Goal: Task Accomplishment & Management: Manage account settings

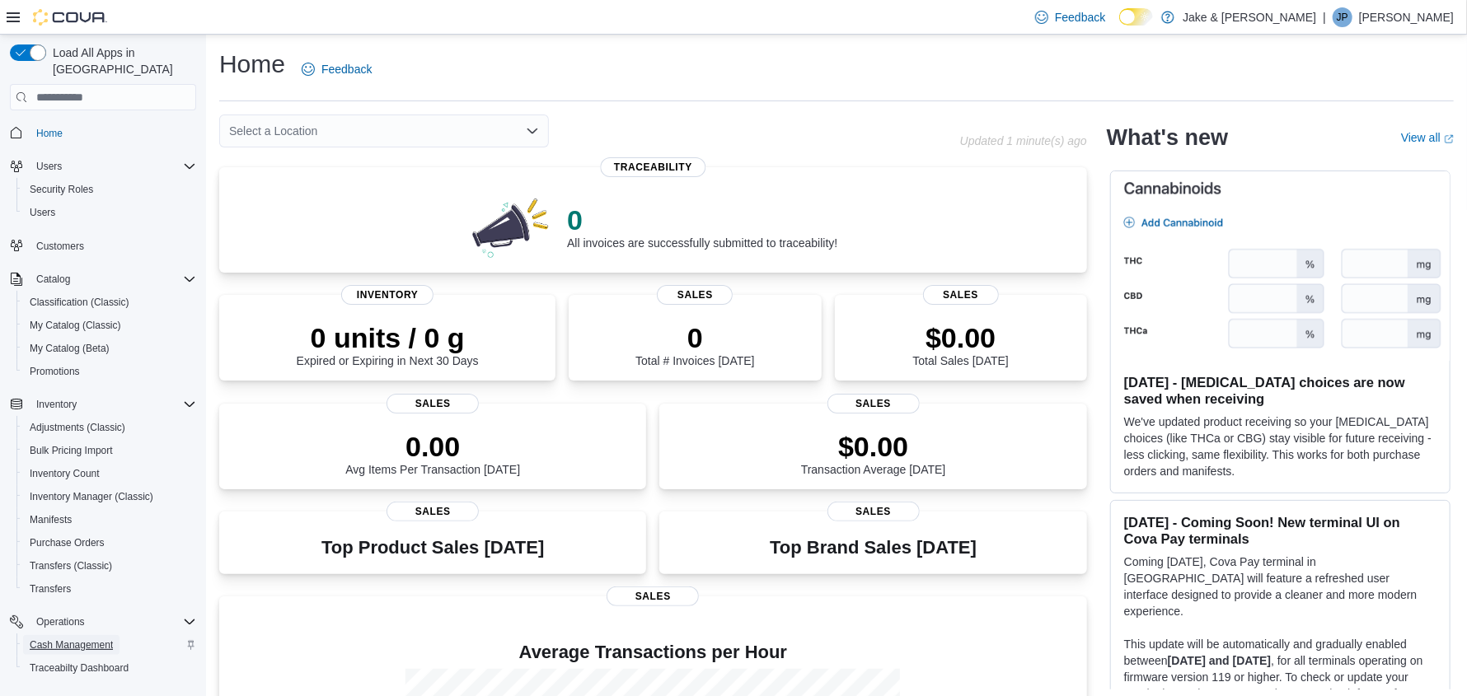
click at [44, 639] on span "Cash Management" at bounding box center [71, 645] width 83 height 13
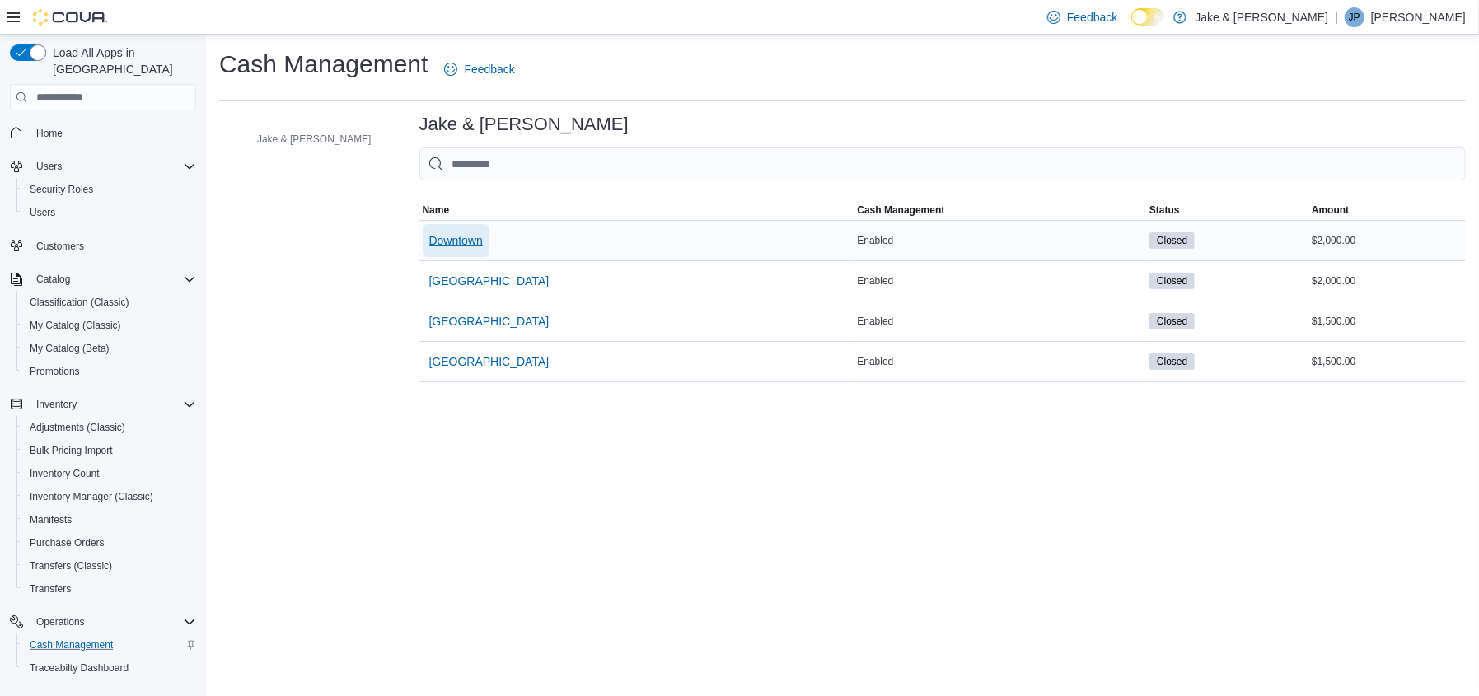
click at [429, 235] on span "Downtown" at bounding box center [456, 240] width 54 height 16
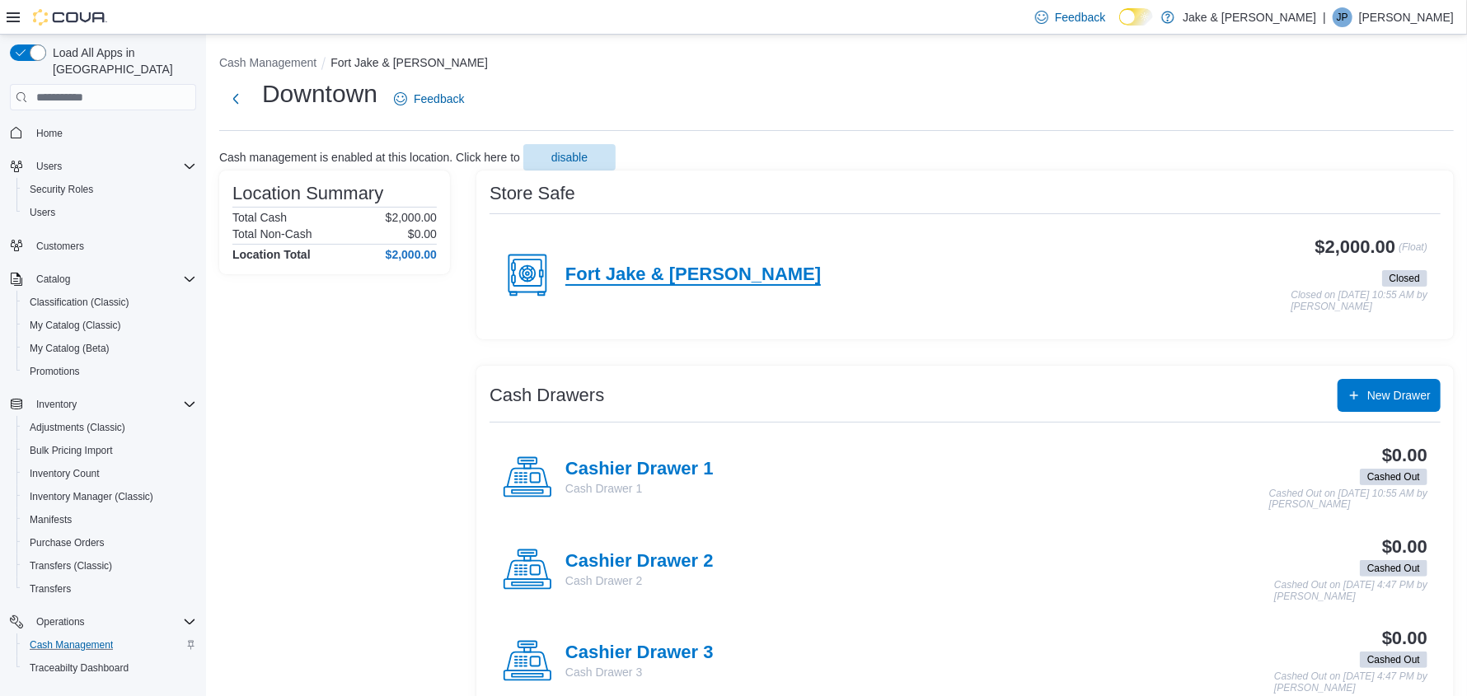
click at [588, 268] on h4 "Fort Jake & Jane" at bounding box center [692, 275] width 255 height 21
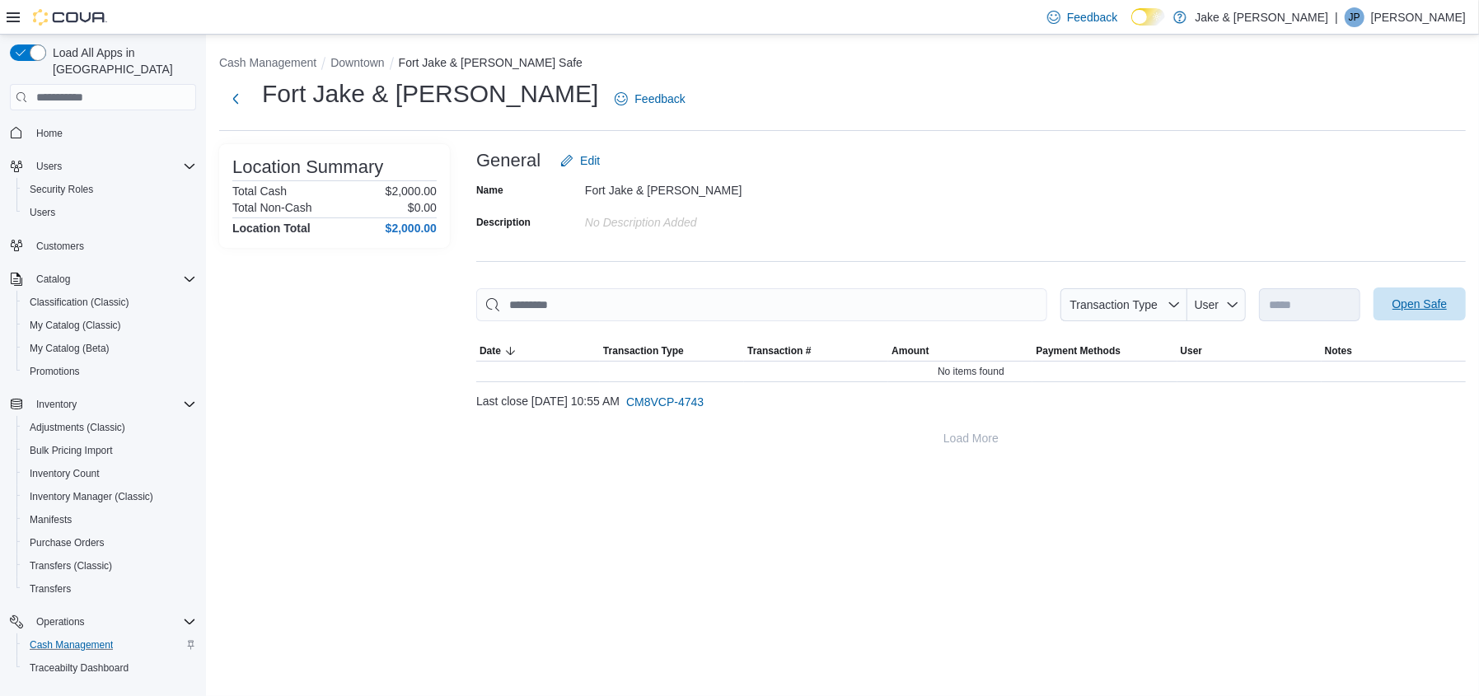
click at [1421, 307] on span "Open Safe" at bounding box center [1420, 304] width 55 height 16
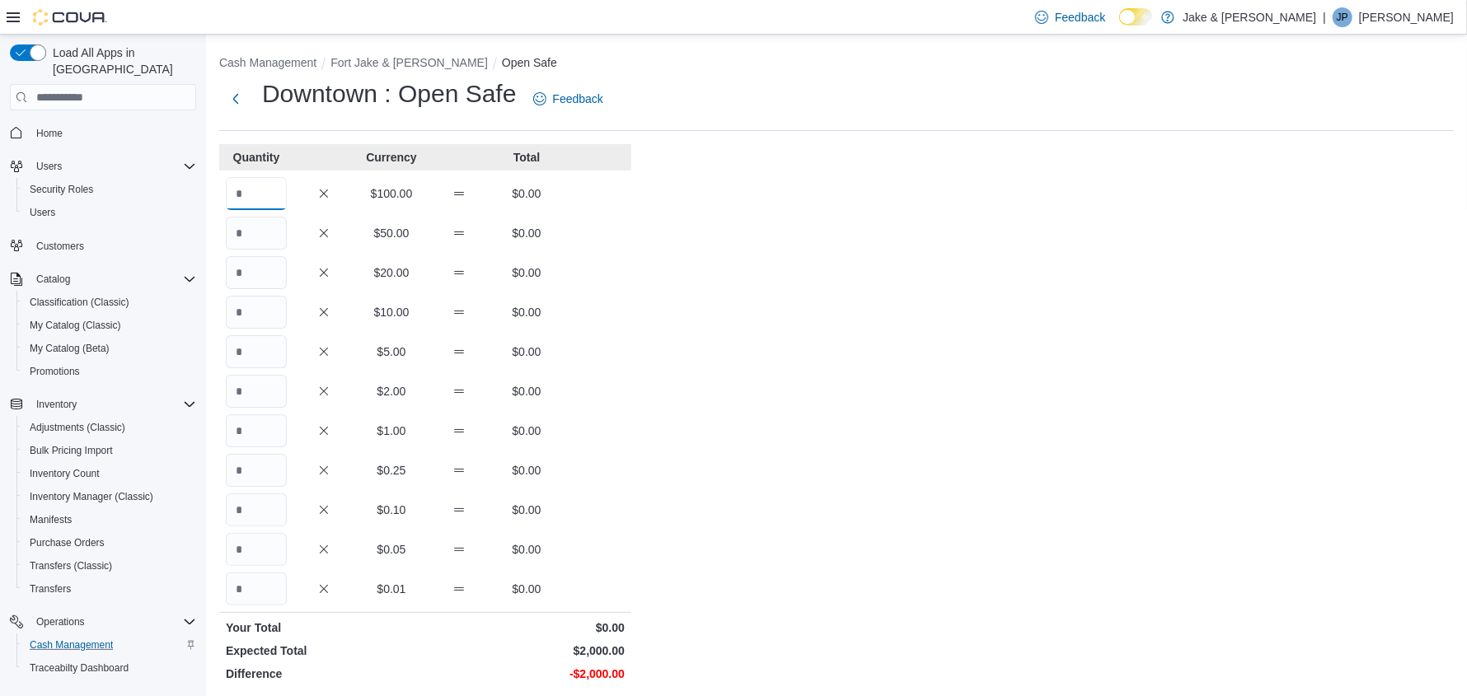
click at [270, 194] on input "Quantity" at bounding box center [256, 193] width 61 height 33
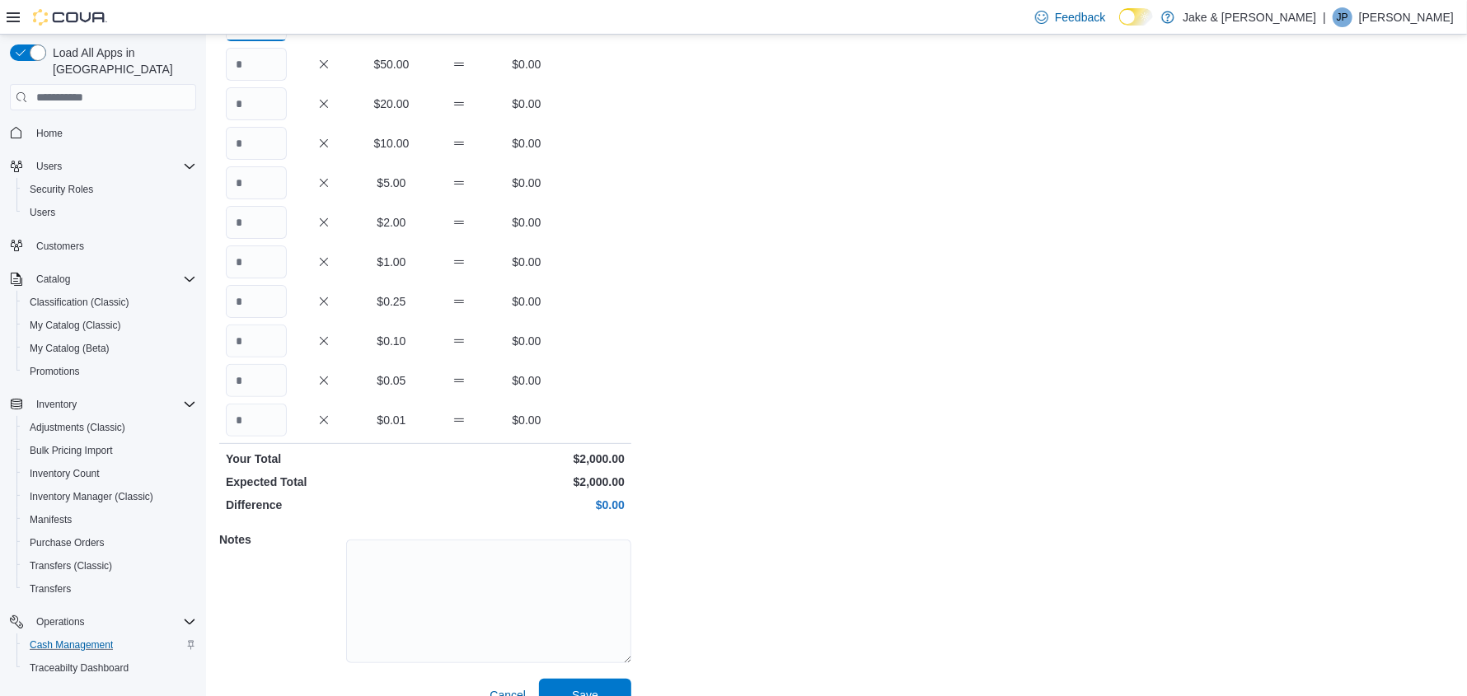
scroll to position [198, 0]
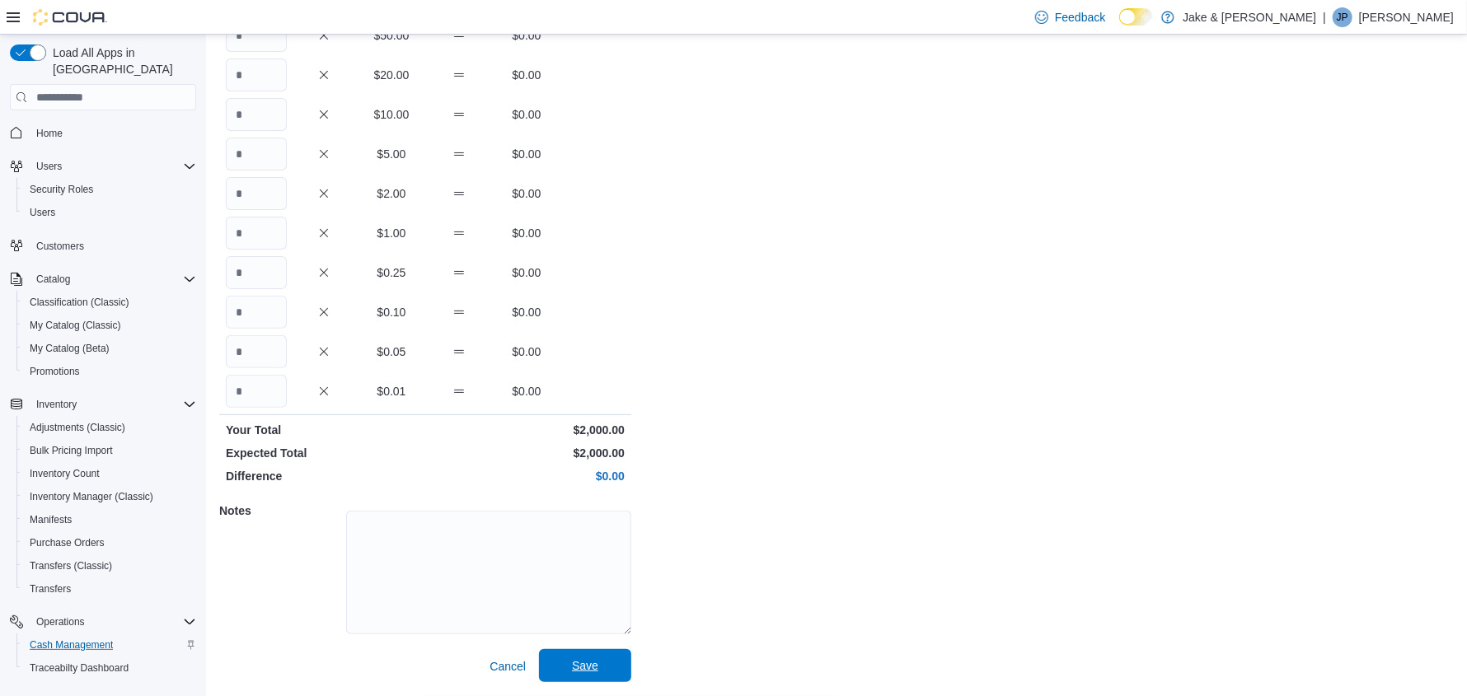
type input "**"
click at [605, 658] on span "Save" at bounding box center [585, 665] width 73 height 33
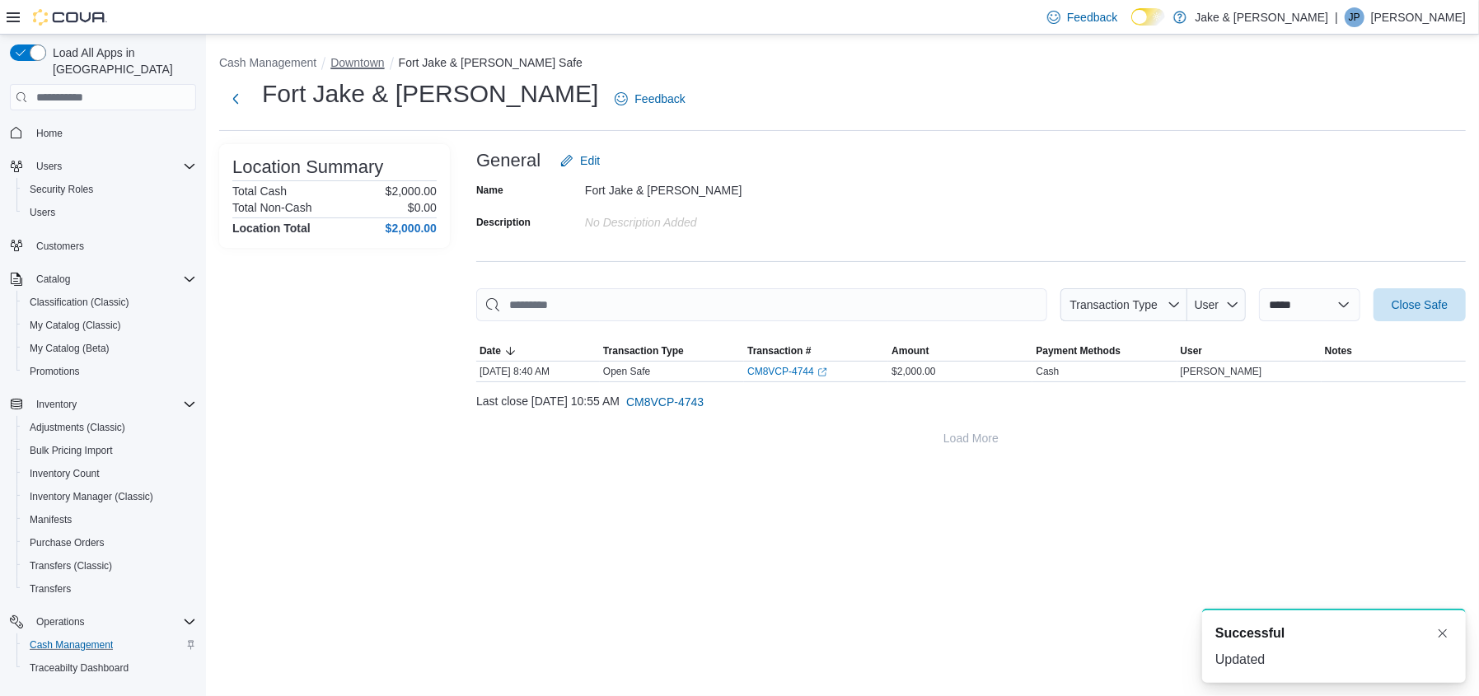
click at [353, 58] on button "Downtown" at bounding box center [357, 62] width 54 height 13
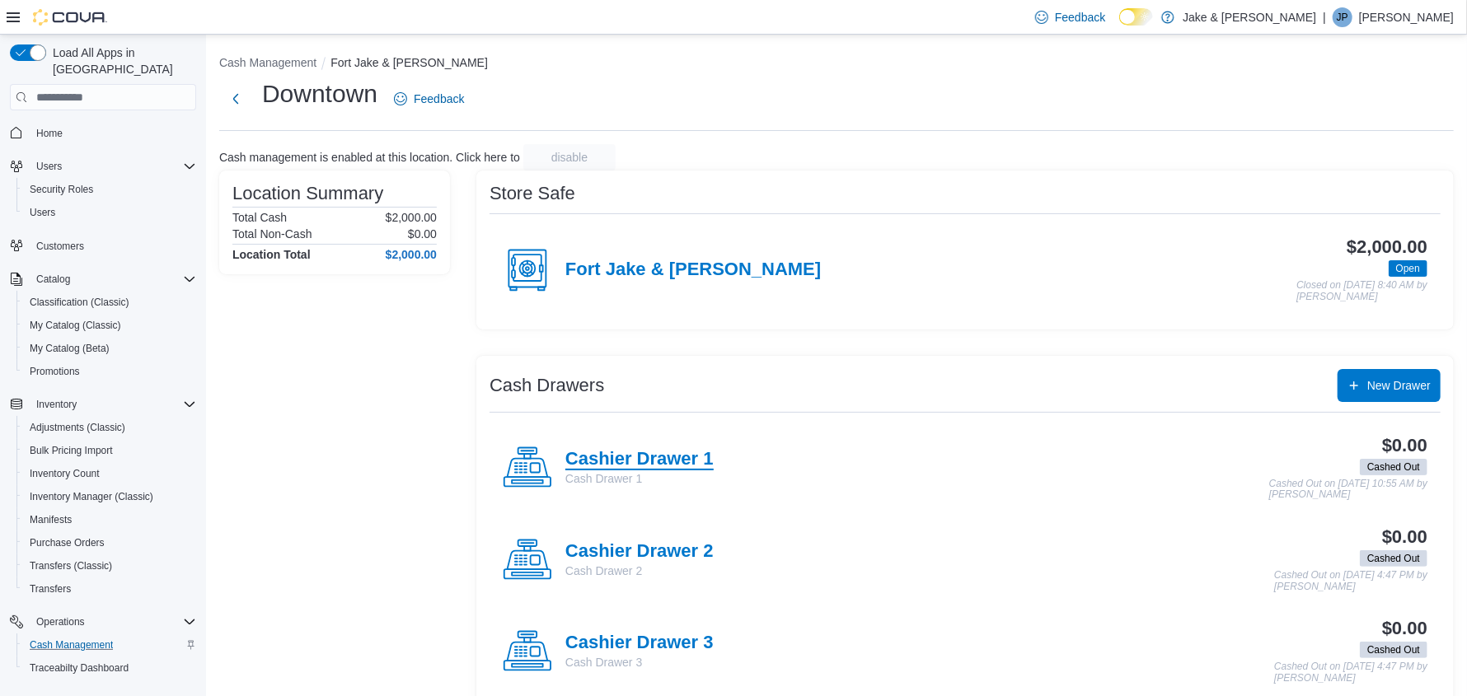
click at [625, 466] on h4 "Cashier Drawer 1" at bounding box center [639, 459] width 148 height 21
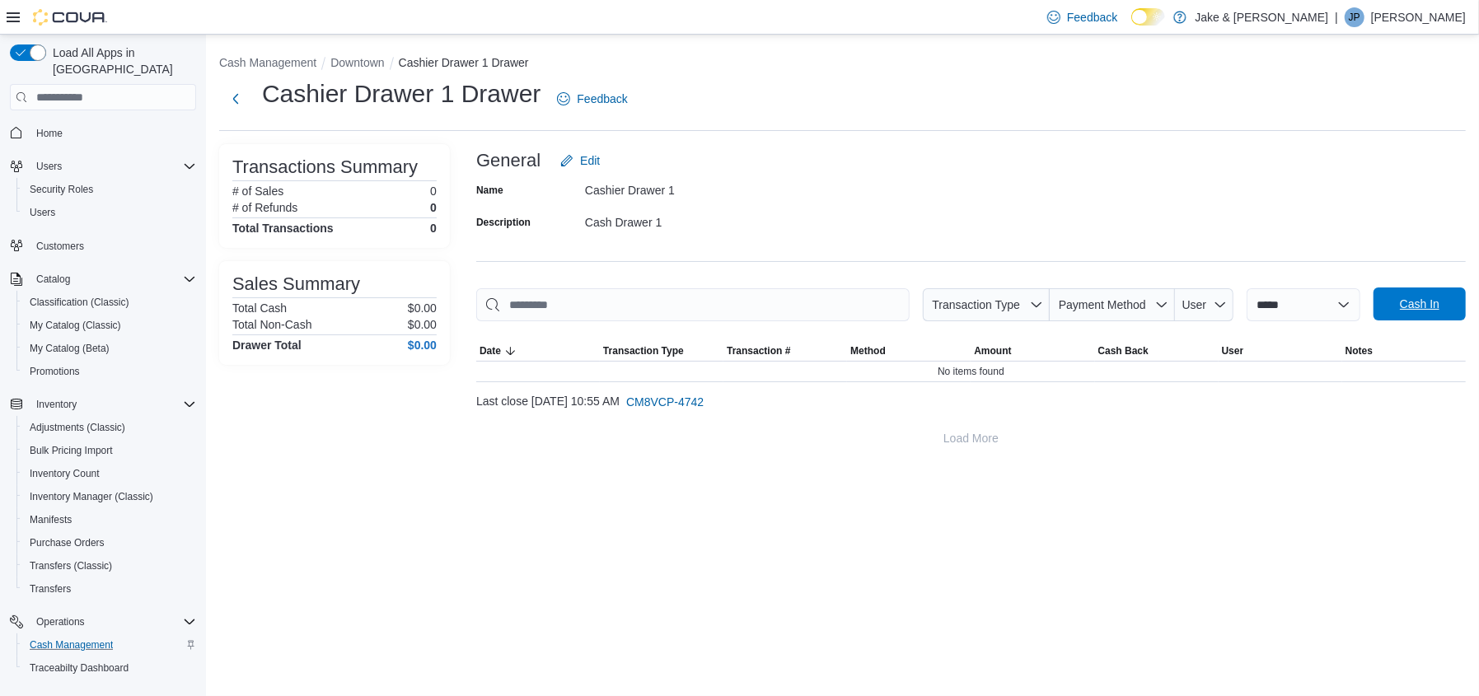
click at [1411, 304] on span "Cash In" at bounding box center [1420, 304] width 40 height 16
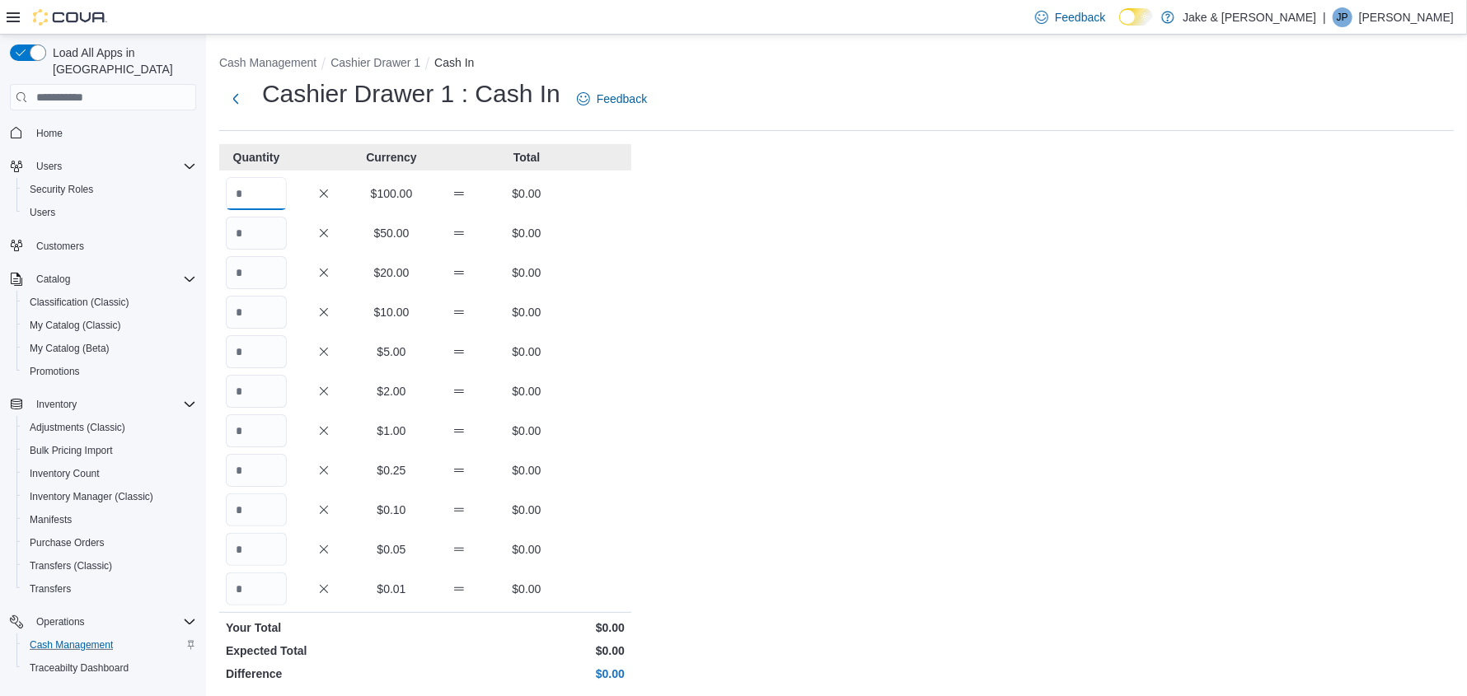
click at [269, 199] on input "Quantity" at bounding box center [256, 193] width 61 height 33
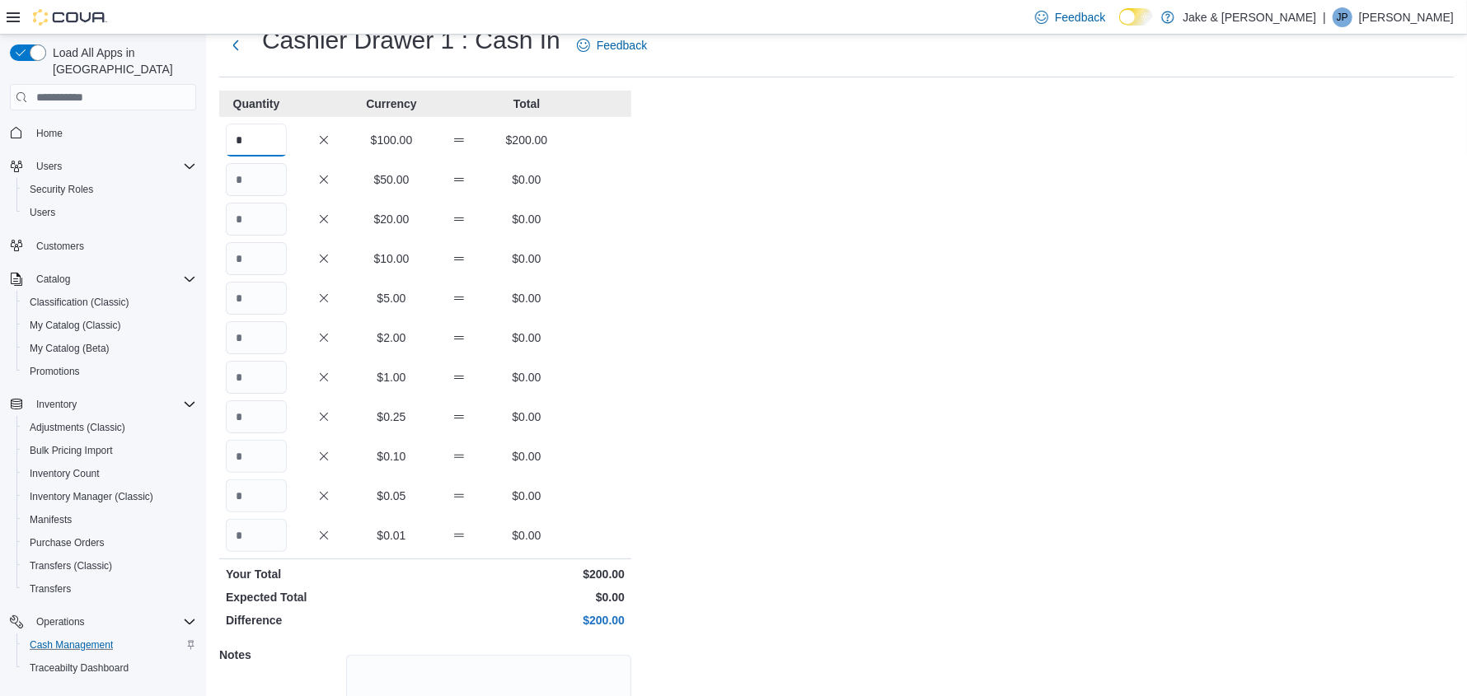
scroll to position [198, 0]
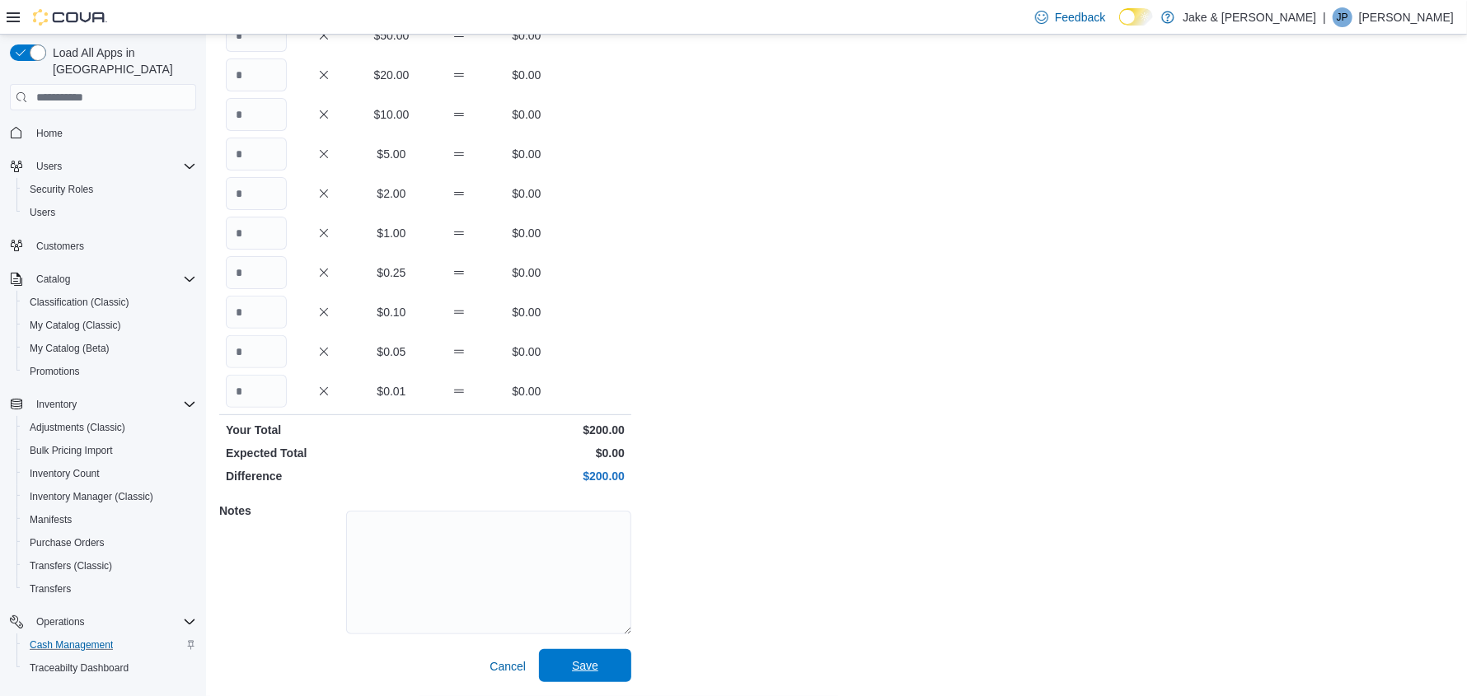
type input "*"
click at [565, 653] on span "Save" at bounding box center [585, 665] width 73 height 33
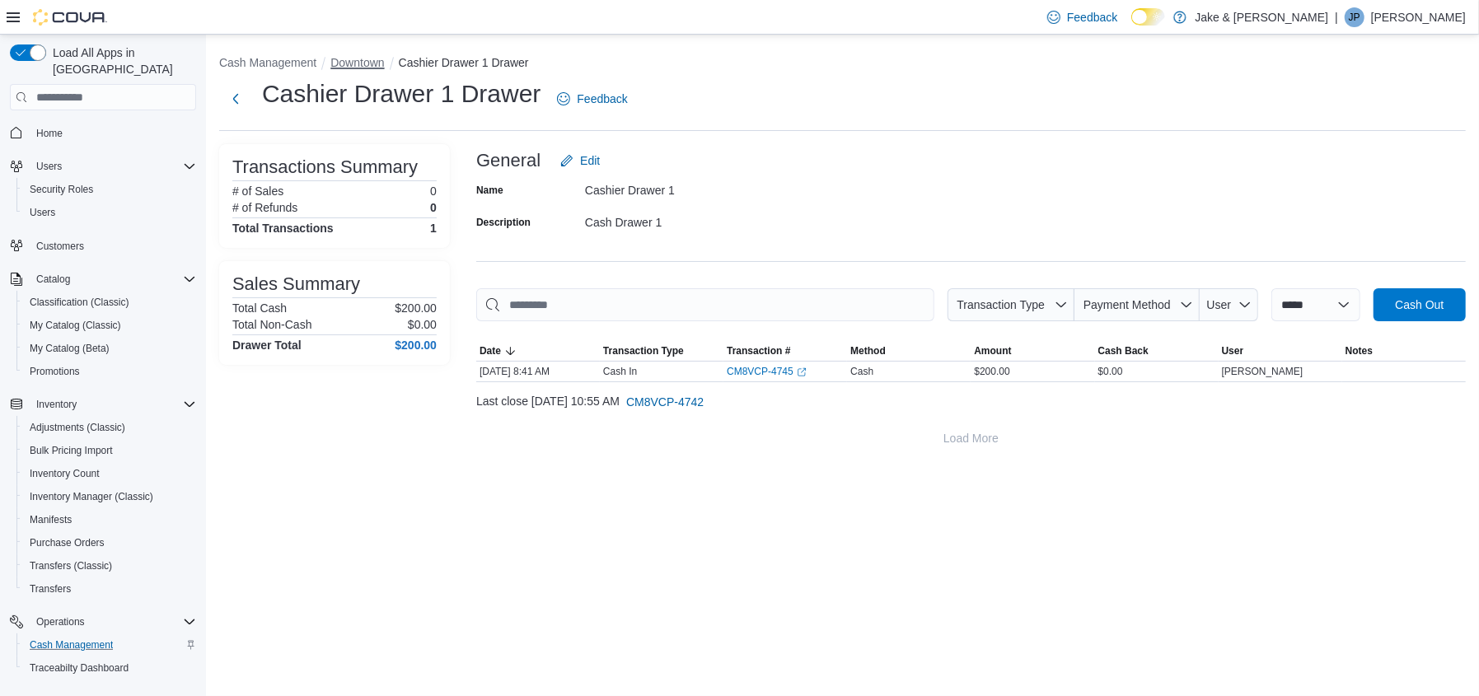
click at [374, 59] on button "Downtown" at bounding box center [357, 62] width 54 height 13
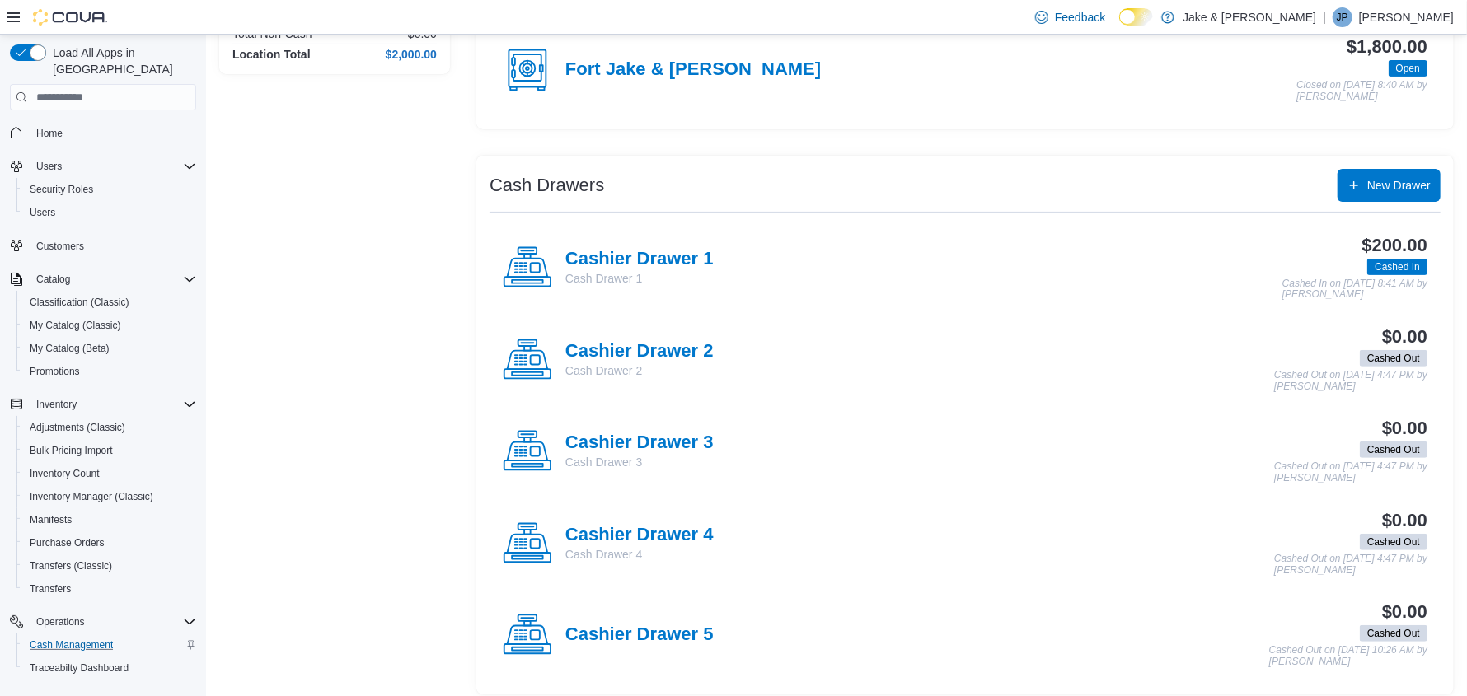
scroll to position [211, 0]
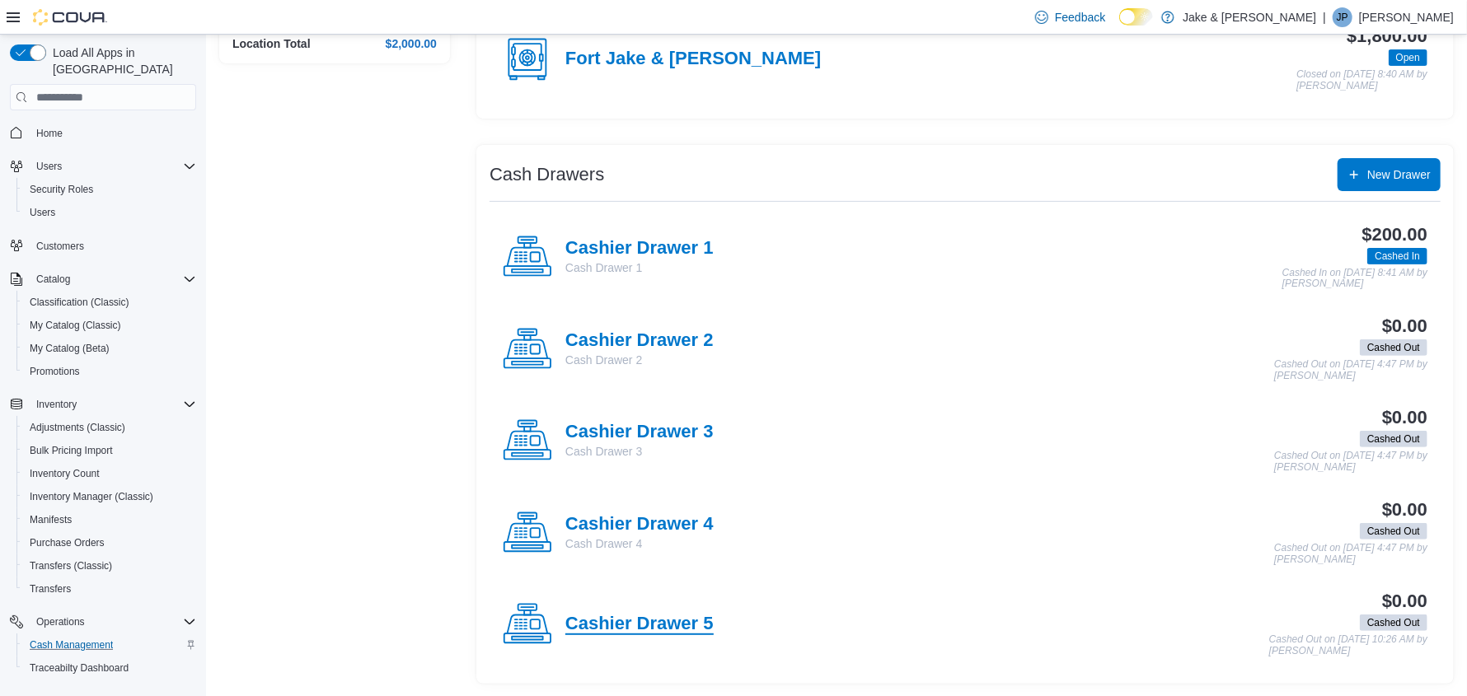
click at [646, 616] on h4 "Cashier Drawer 5" at bounding box center [639, 624] width 148 height 21
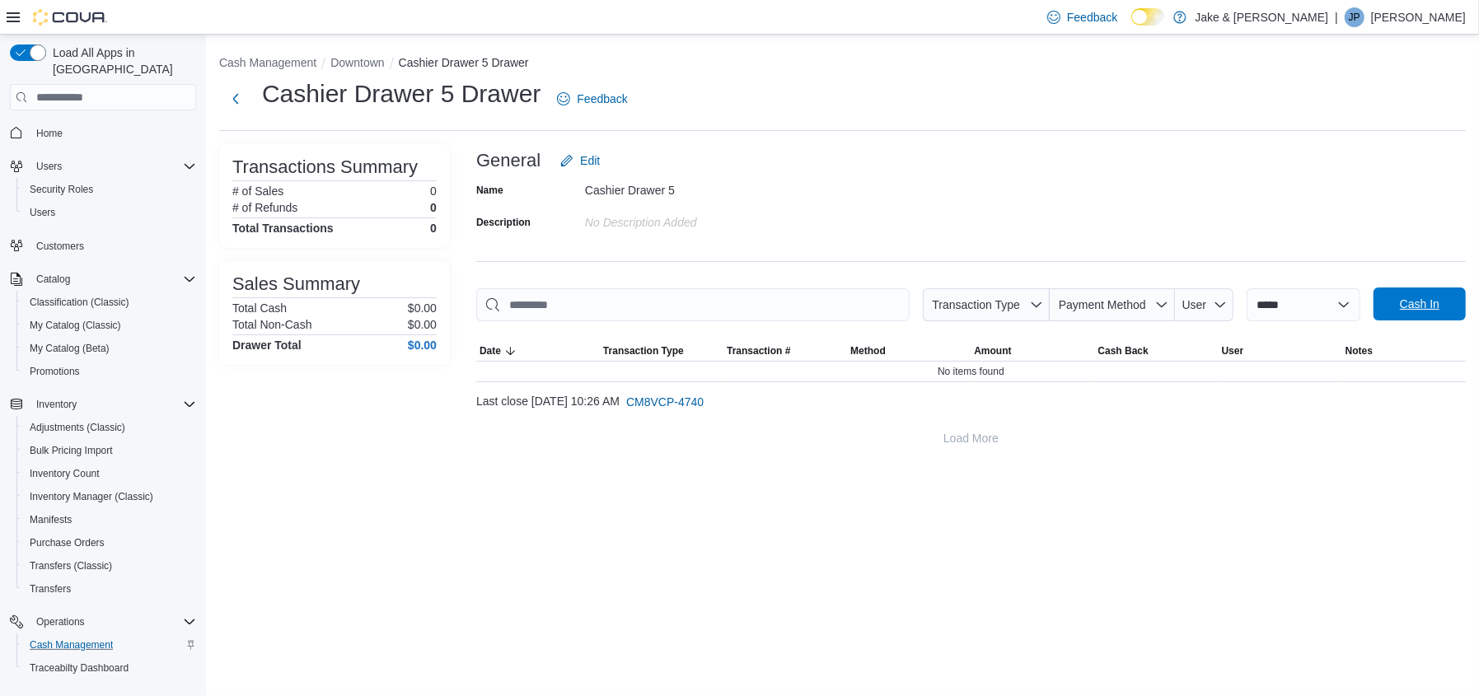
click at [1413, 292] on span "Cash In" at bounding box center [1419, 304] width 73 height 33
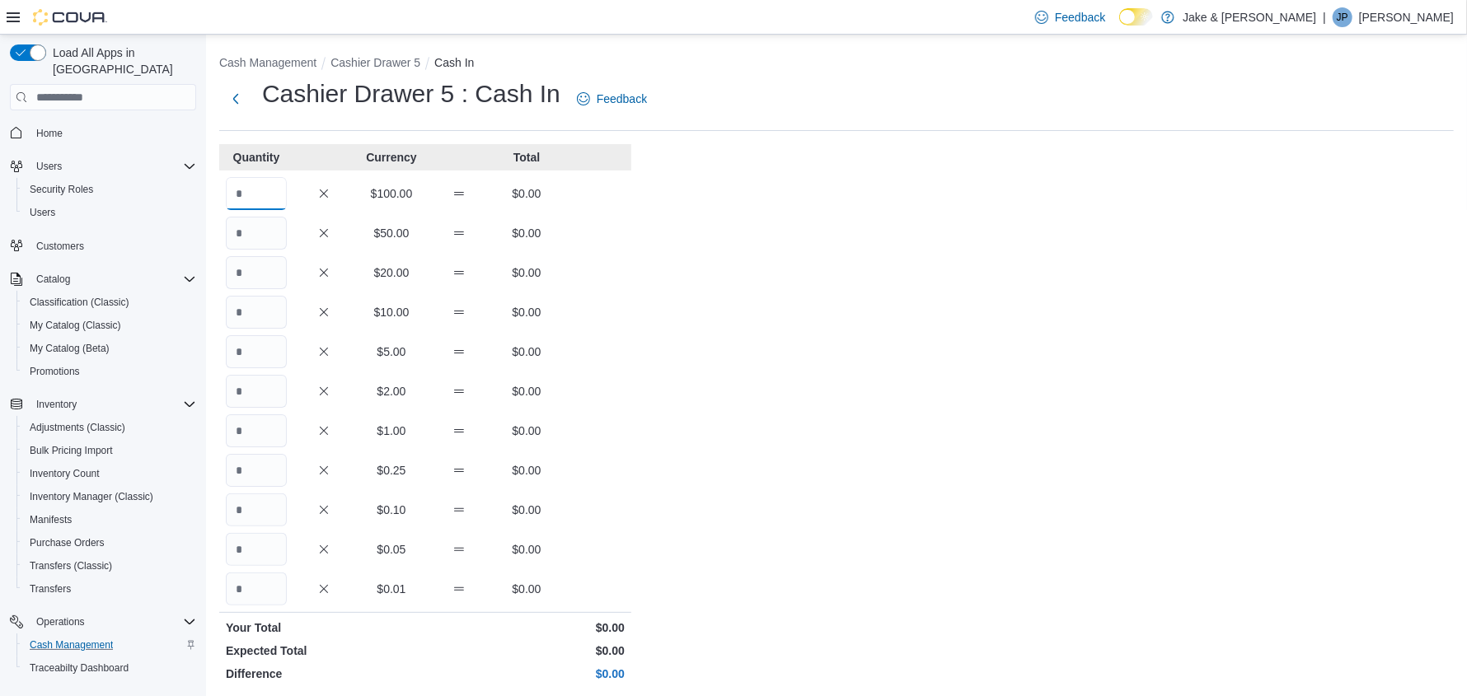
click at [271, 187] on input "Quantity" at bounding box center [256, 193] width 61 height 33
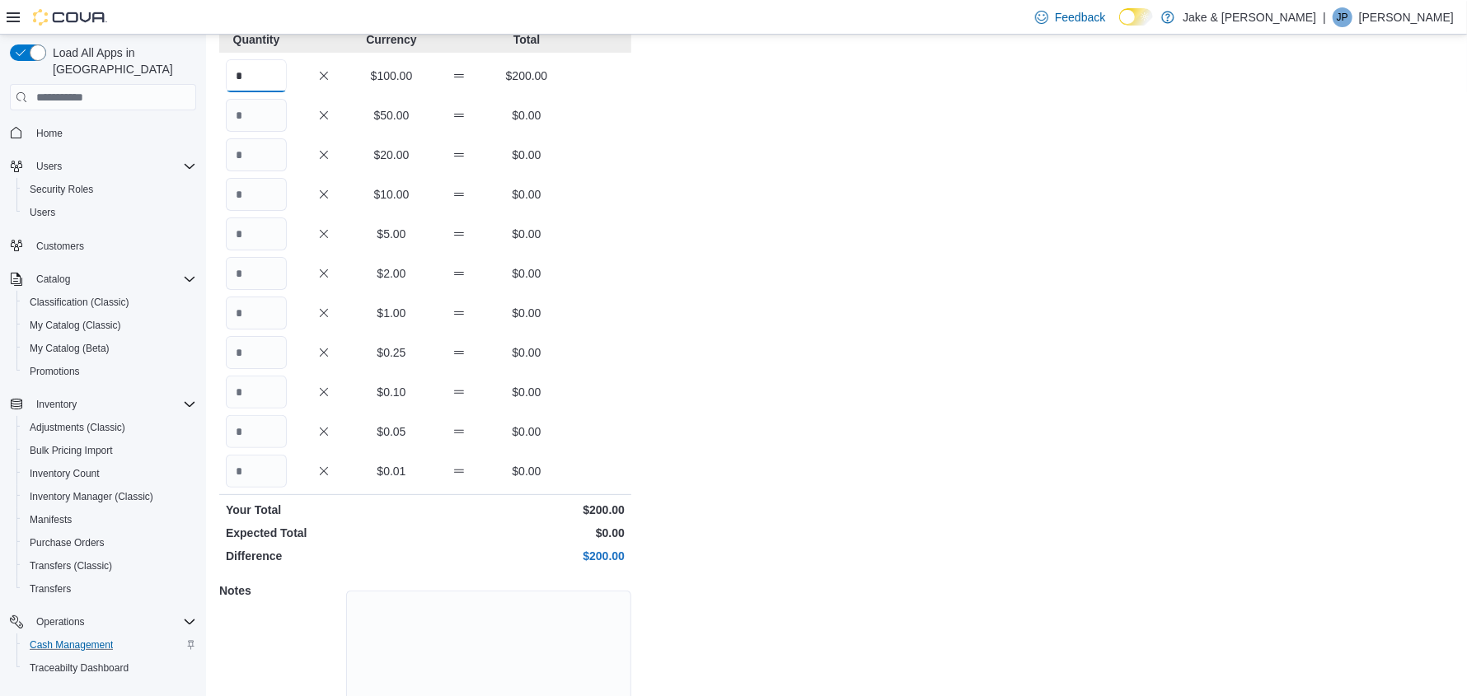
scroll to position [198, 0]
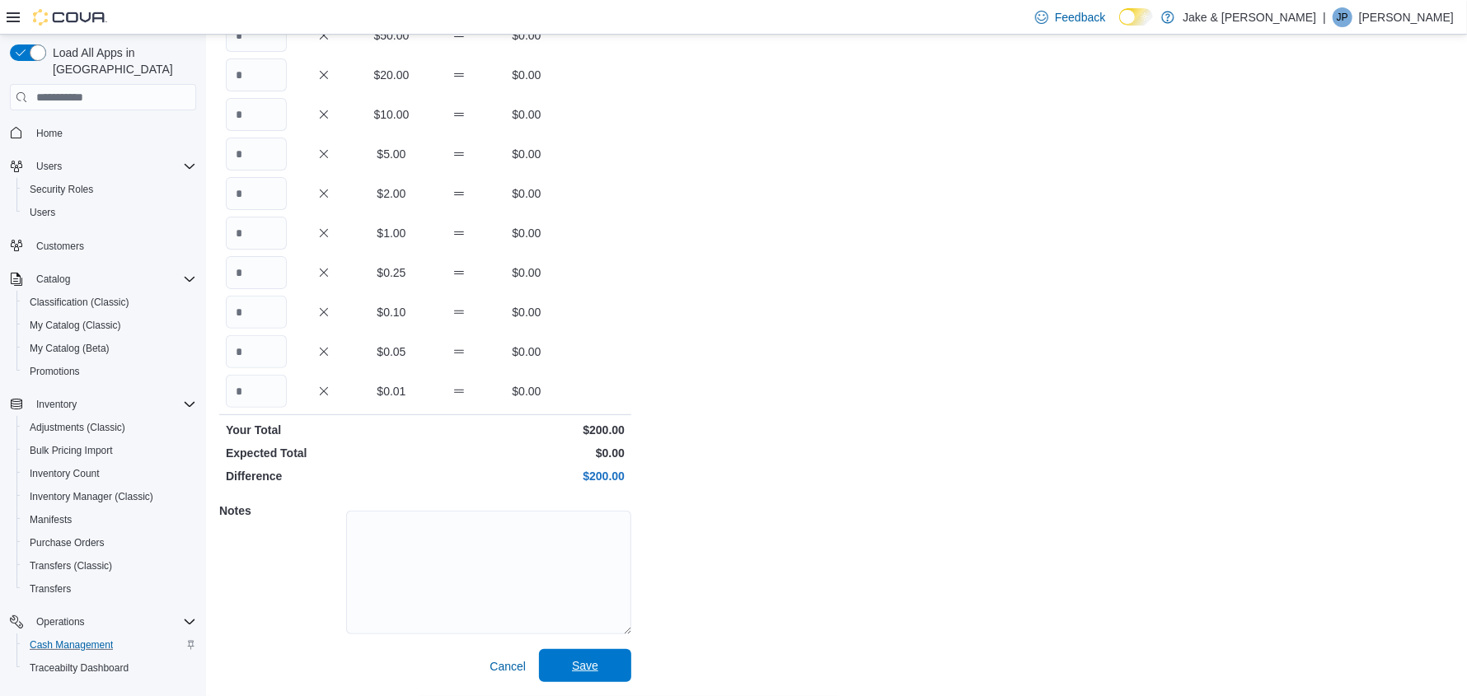
type input "*"
click at [597, 662] on span "Save" at bounding box center [585, 666] width 26 height 16
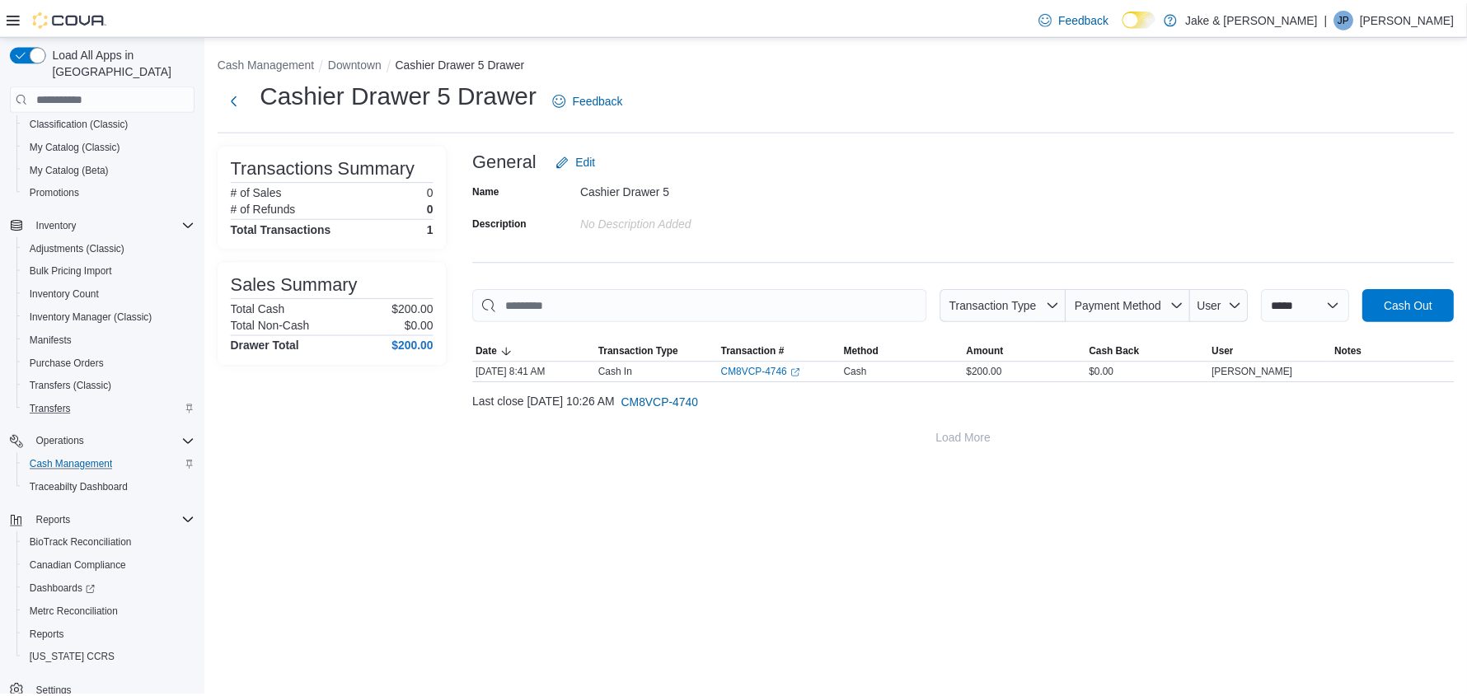
scroll to position [192, 0]
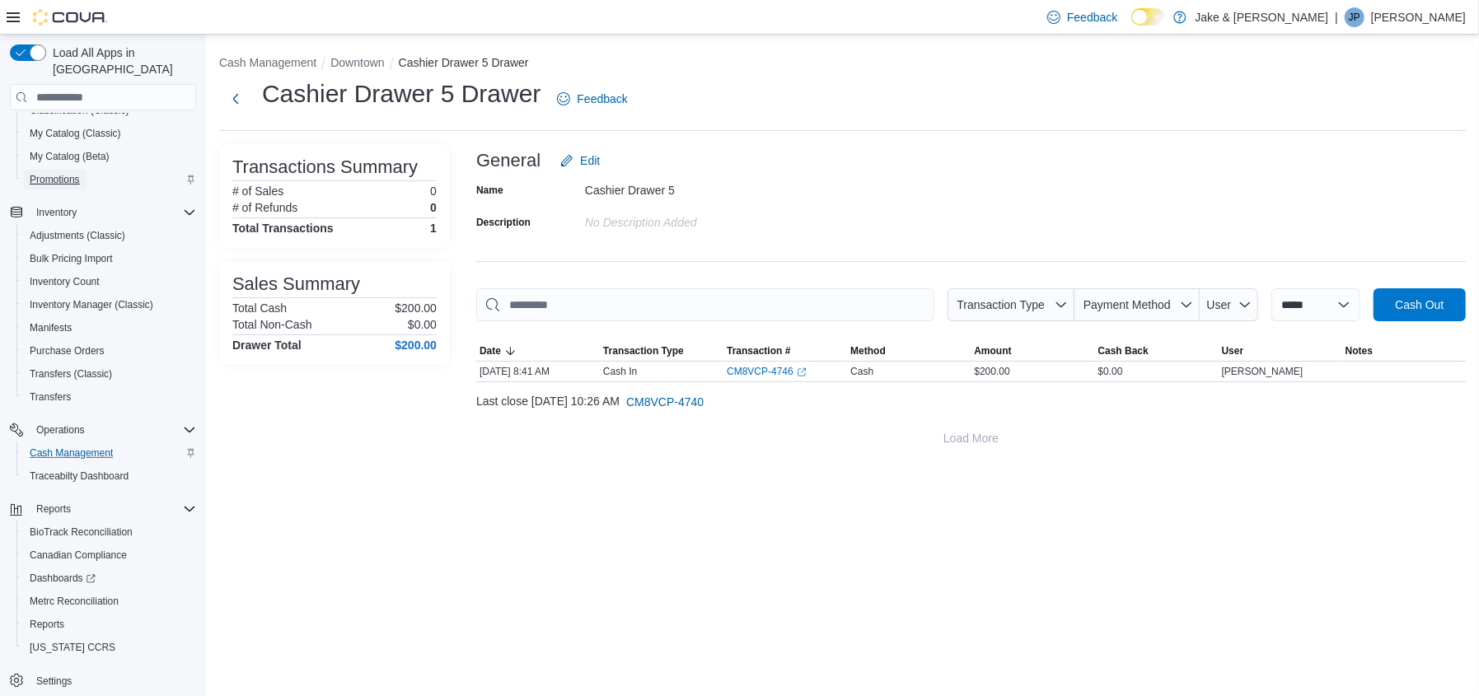
click at [68, 173] on span "Promotions" at bounding box center [55, 179] width 50 height 13
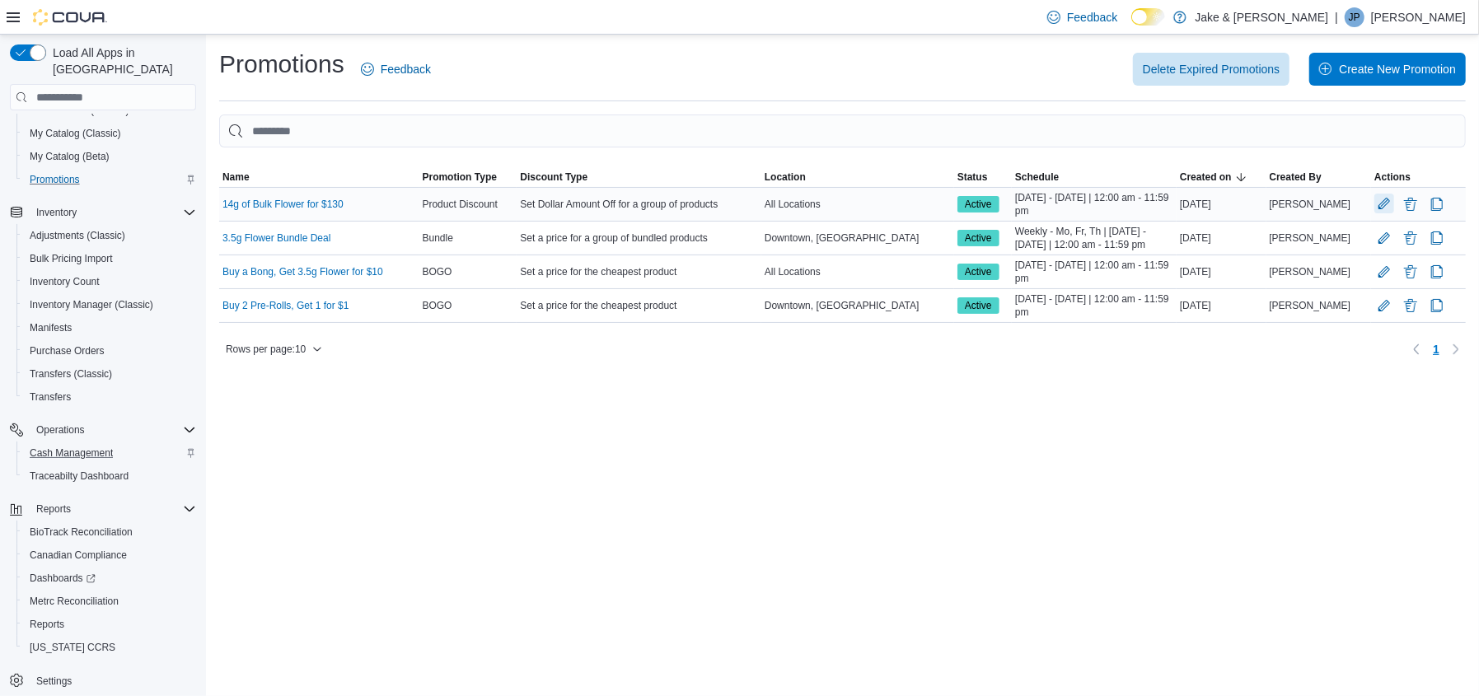
click at [1374, 204] on button "Edit Promotion" at bounding box center [1384, 204] width 20 height 20
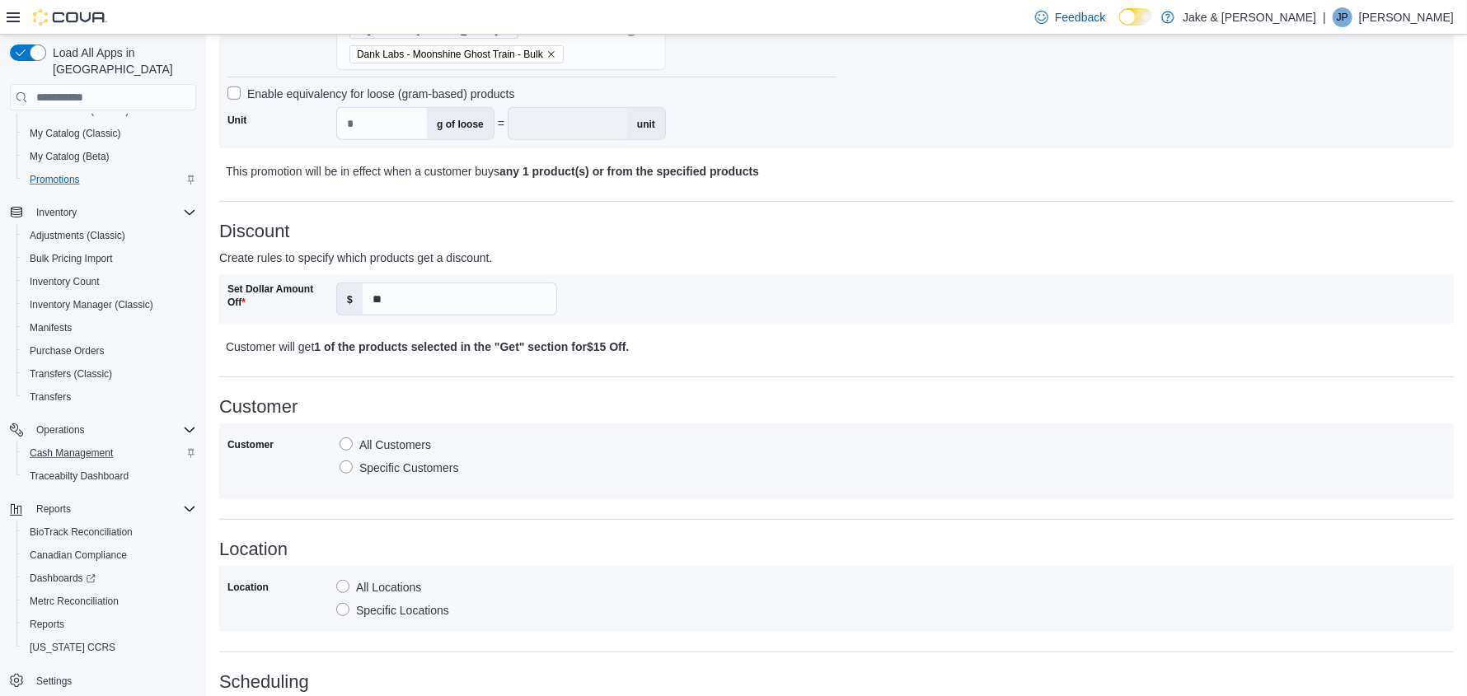
scroll to position [667, 0]
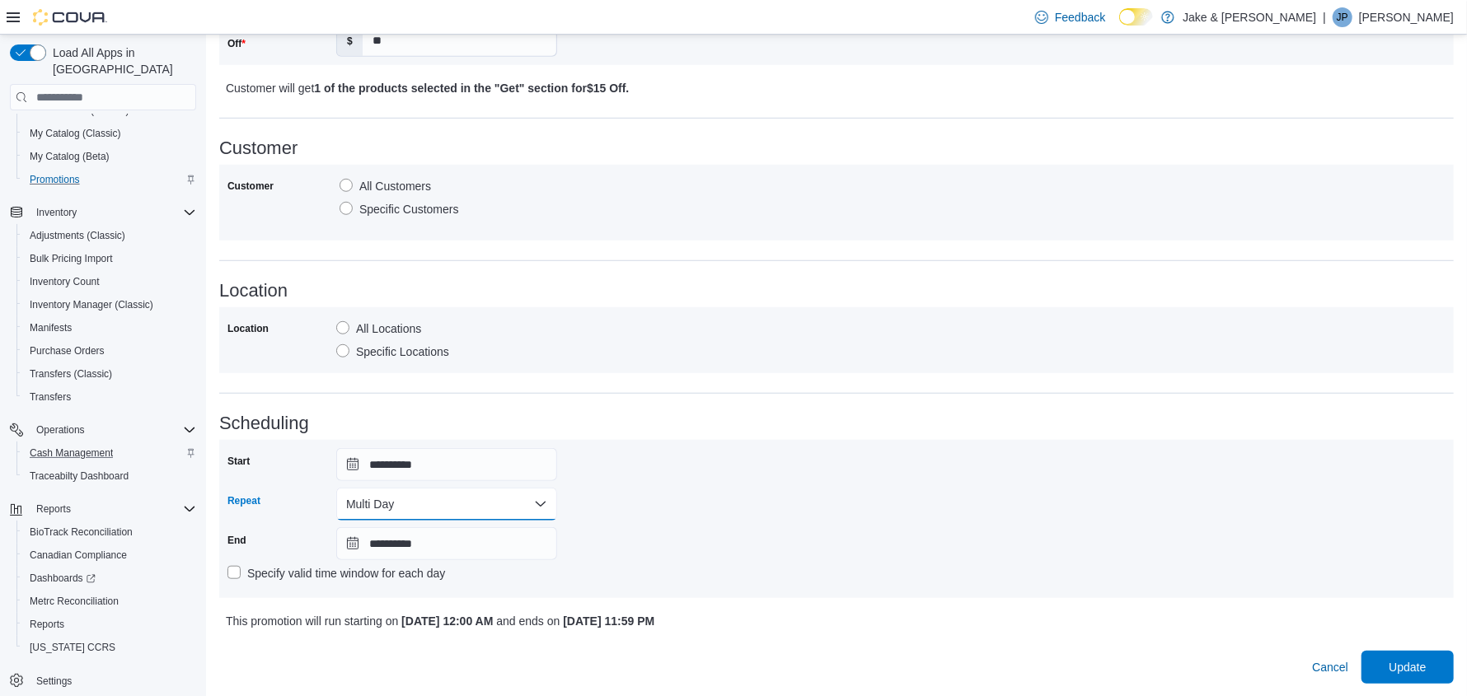
click at [459, 509] on button "Multi Day" at bounding box center [446, 504] width 221 height 33
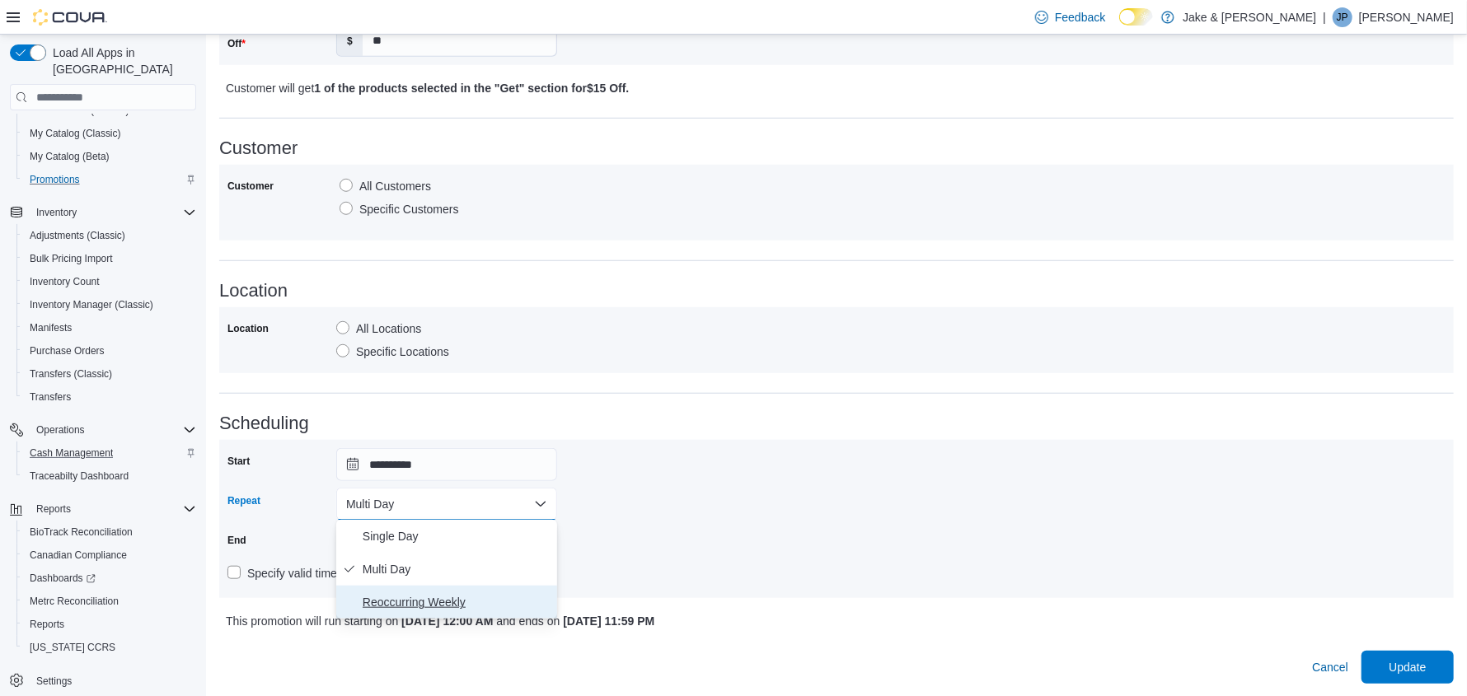
click at [464, 598] on span "Reoccurring Weekly" at bounding box center [457, 602] width 188 height 20
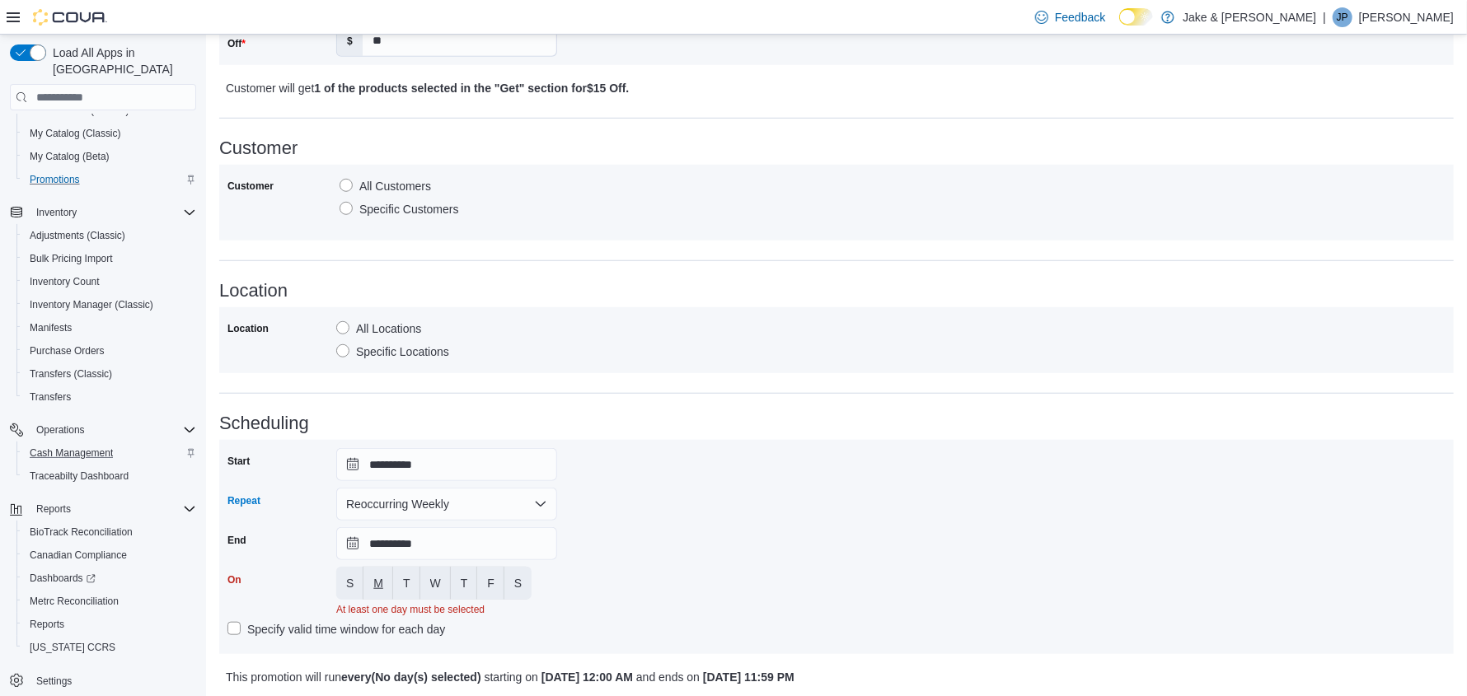
click at [378, 583] on span "M" at bounding box center [378, 583] width 10 height 16
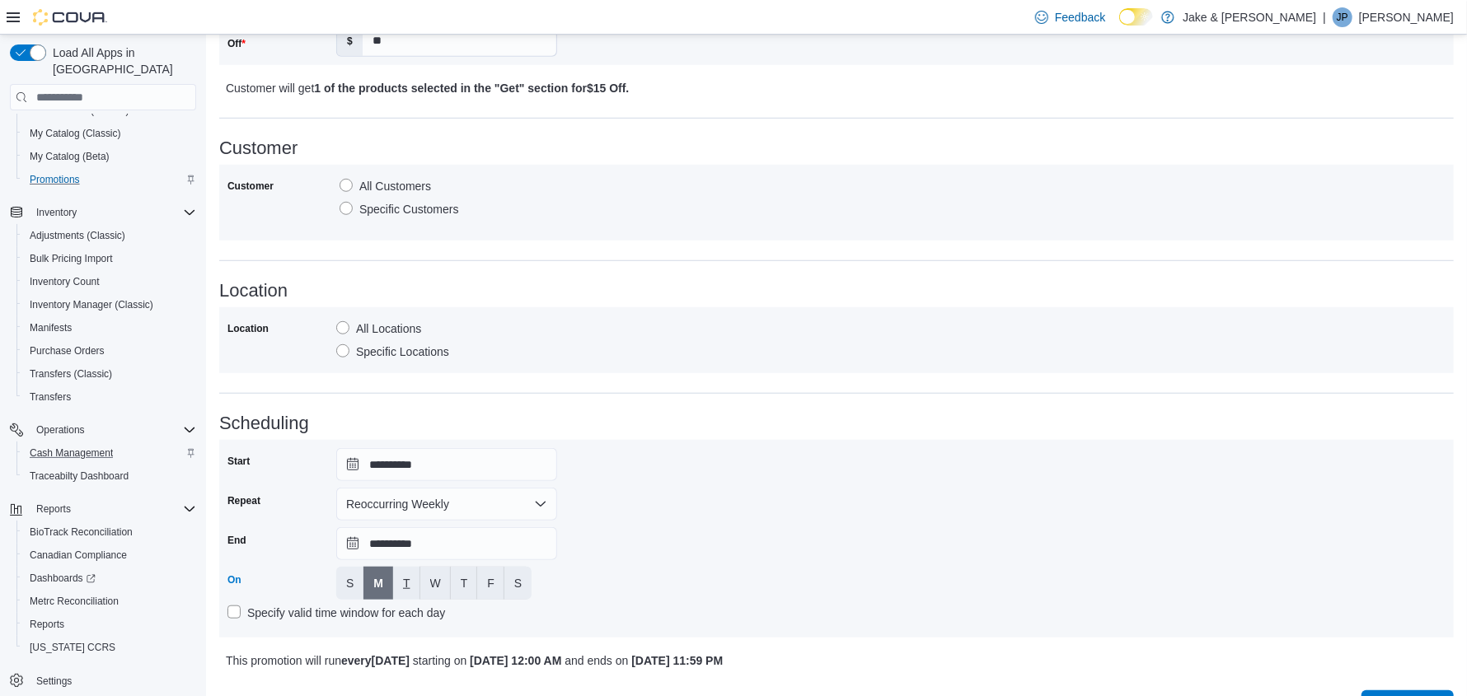
click at [400, 581] on button "T" at bounding box center [406, 583] width 27 height 33
click at [431, 583] on span "W" at bounding box center [435, 583] width 11 height 16
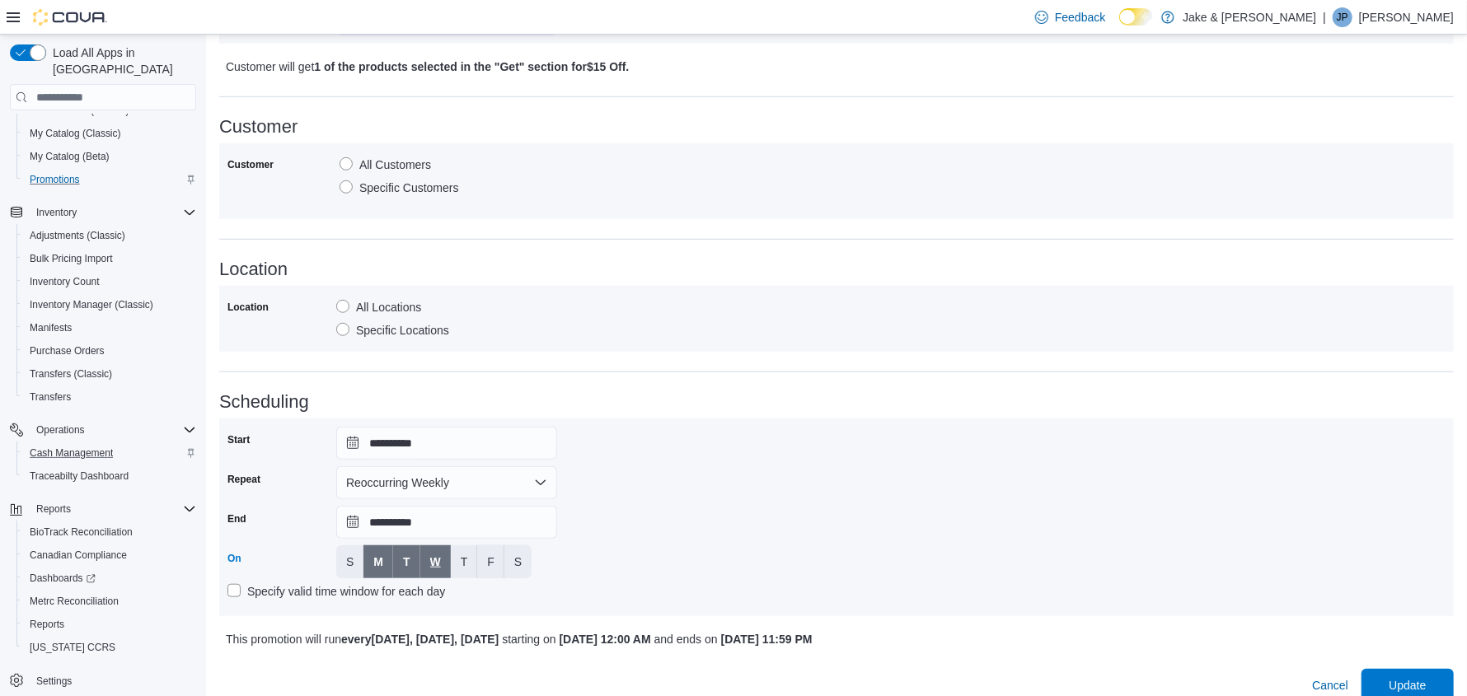
scroll to position [706, 0]
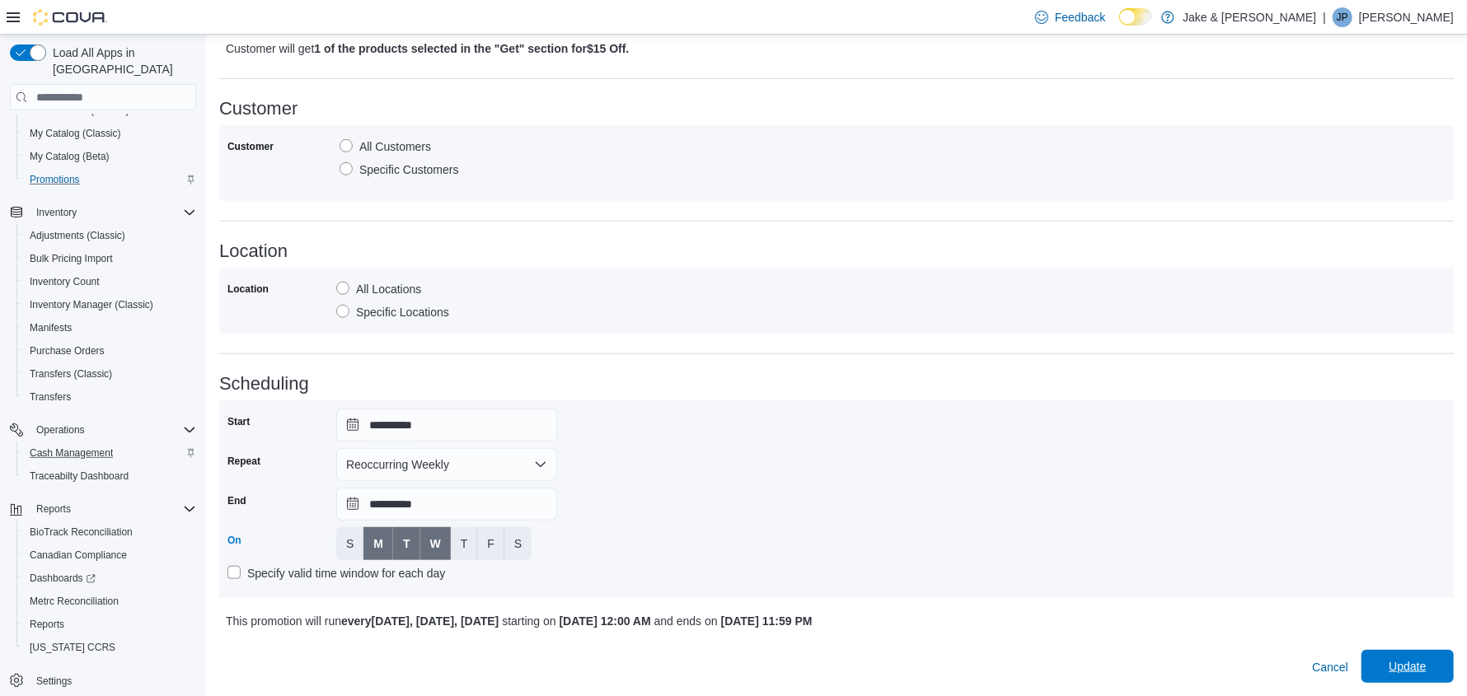
click at [1424, 653] on span "Update" at bounding box center [1407, 666] width 73 height 33
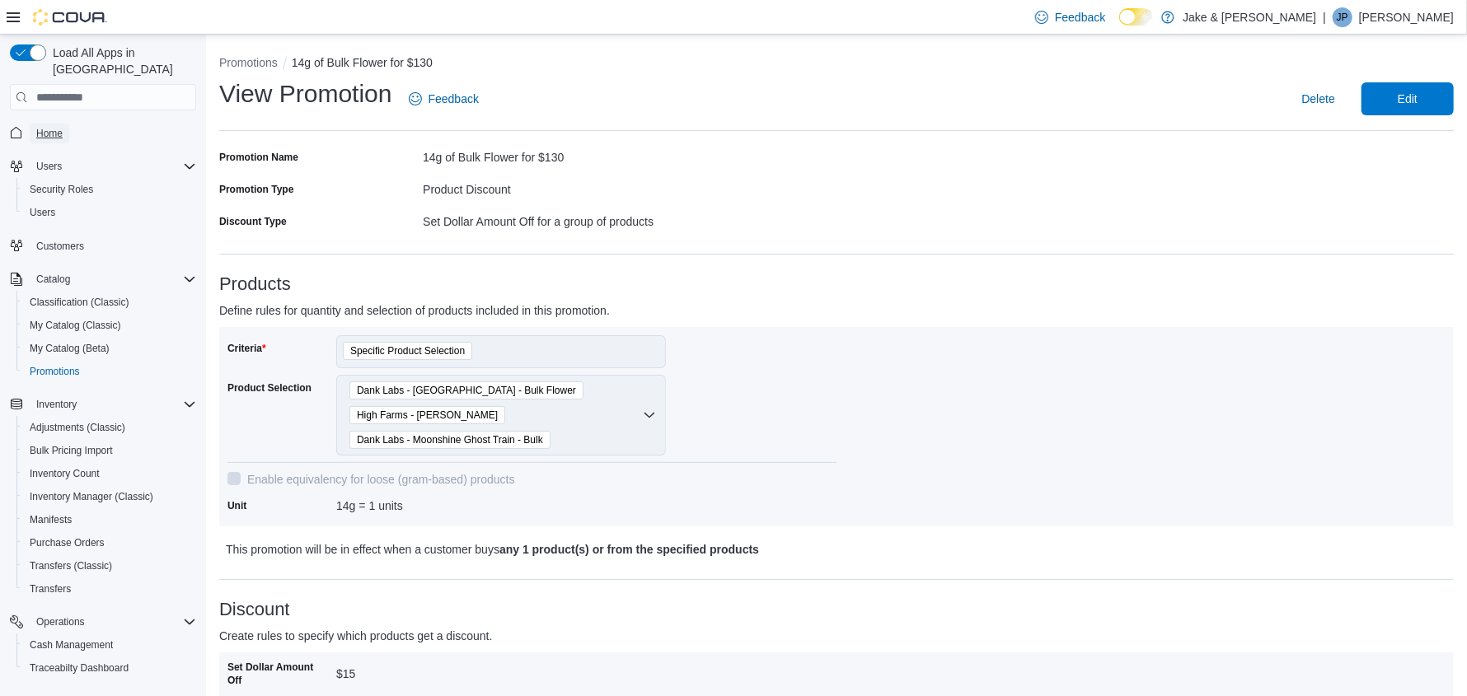
click at [57, 127] on span "Home" at bounding box center [49, 133] width 26 height 13
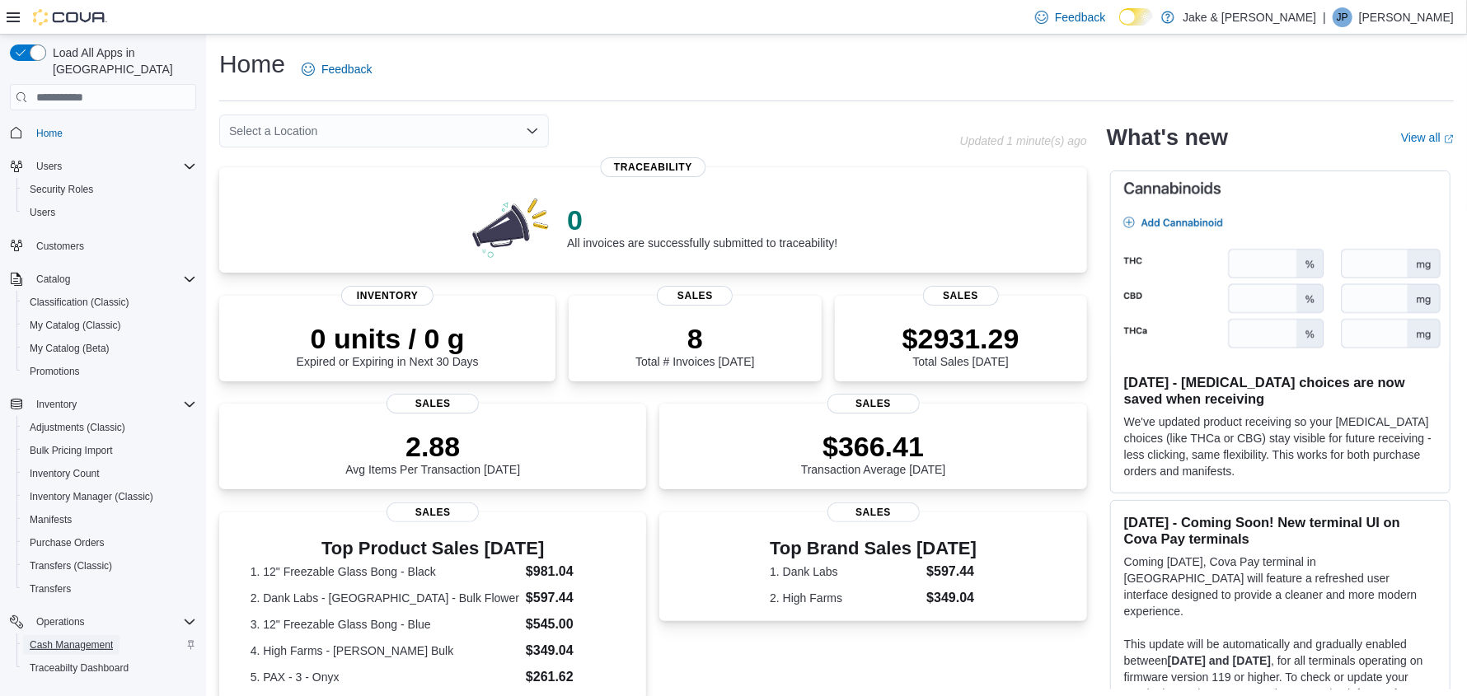
click at [78, 639] on span "Cash Management" at bounding box center [71, 645] width 83 height 13
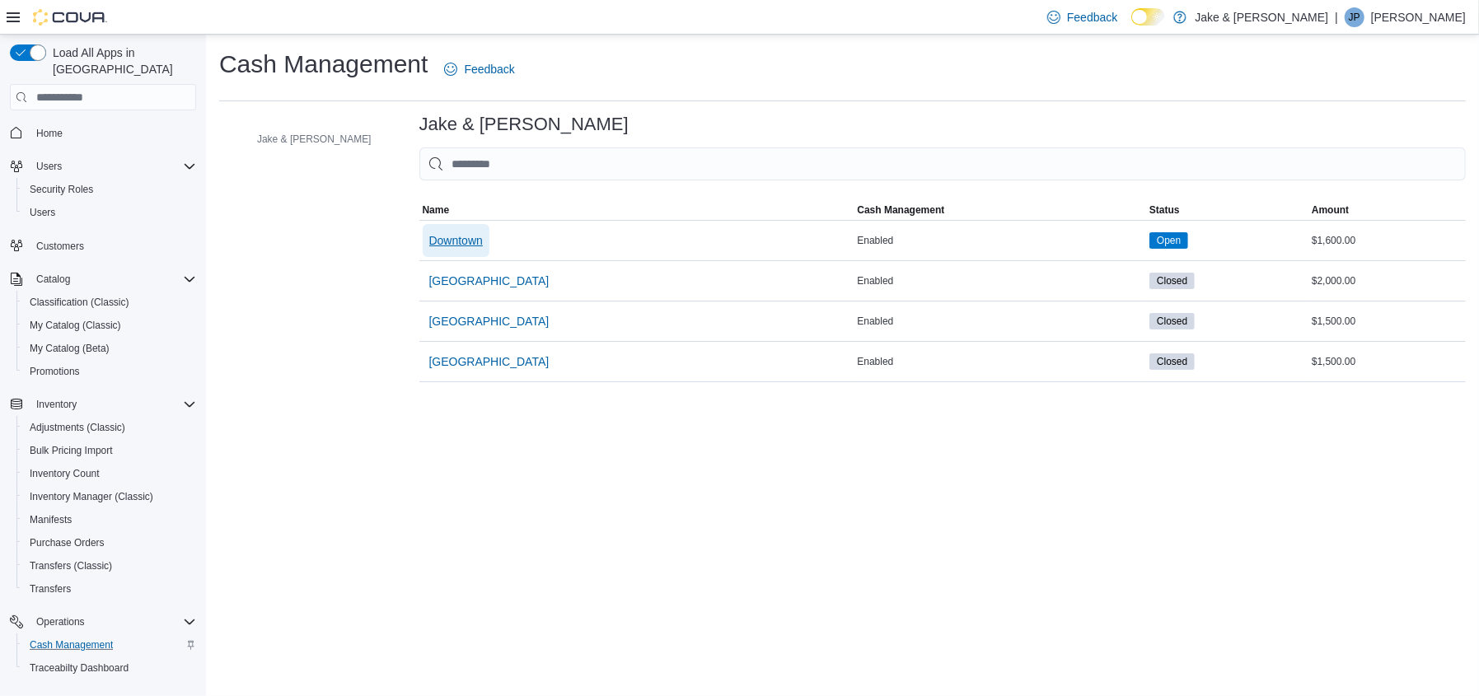
click at [429, 239] on span "Downtown" at bounding box center [456, 240] width 54 height 16
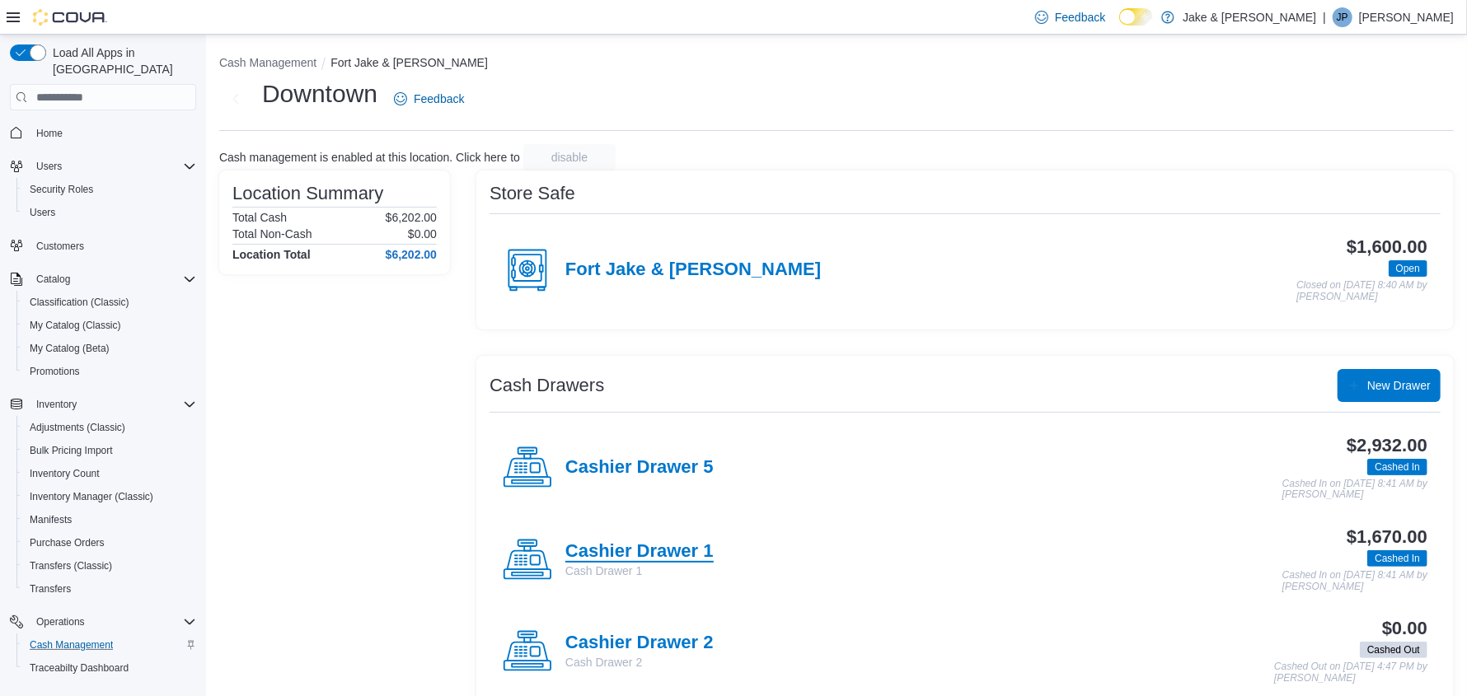
click at [660, 546] on h4 "Cashier Drawer 1" at bounding box center [639, 551] width 148 height 21
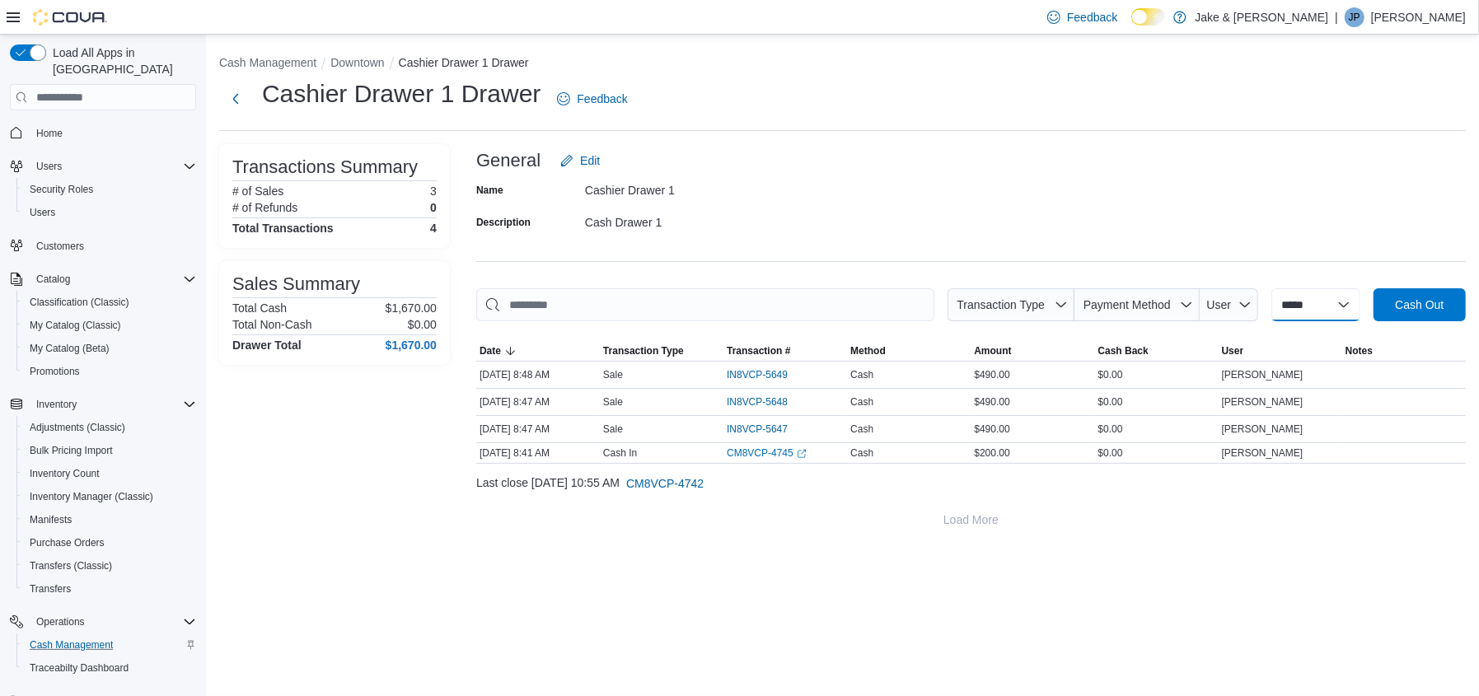
click at [1329, 309] on select "**********" at bounding box center [1315, 304] width 89 height 33
select select "*********"
click at [1271, 288] on select "**********" at bounding box center [1315, 304] width 89 height 33
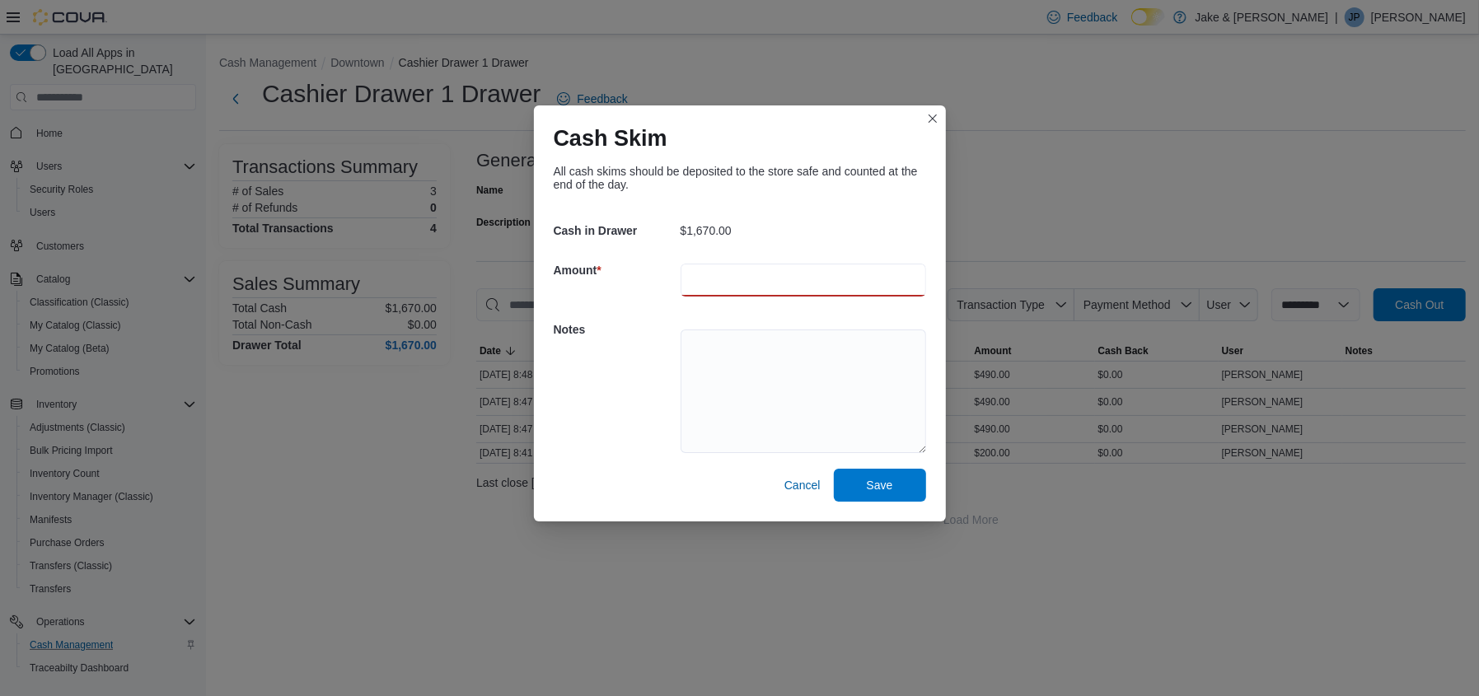
click at [733, 283] on input "number" at bounding box center [804, 280] width 246 height 33
type input "****"
click at [872, 495] on span "Save" at bounding box center [880, 484] width 73 height 33
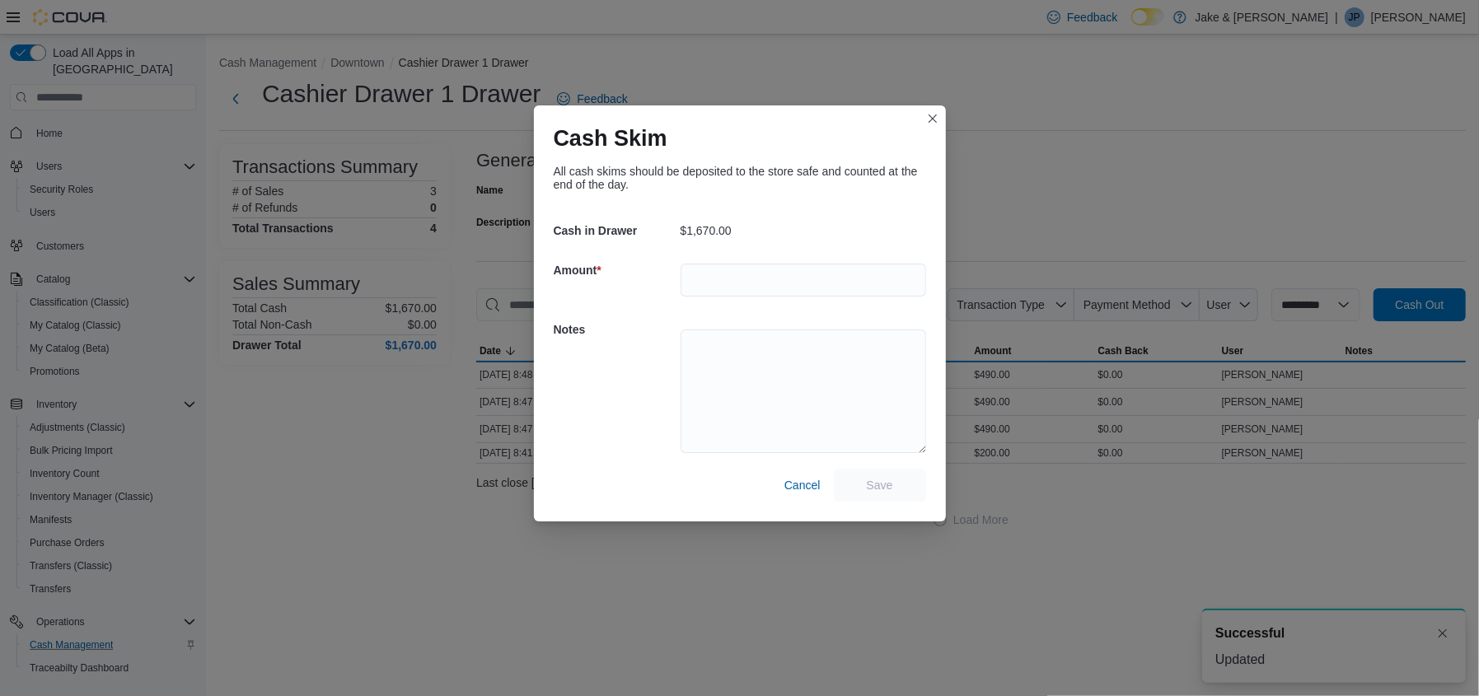
scroll to position [1, 0]
select select
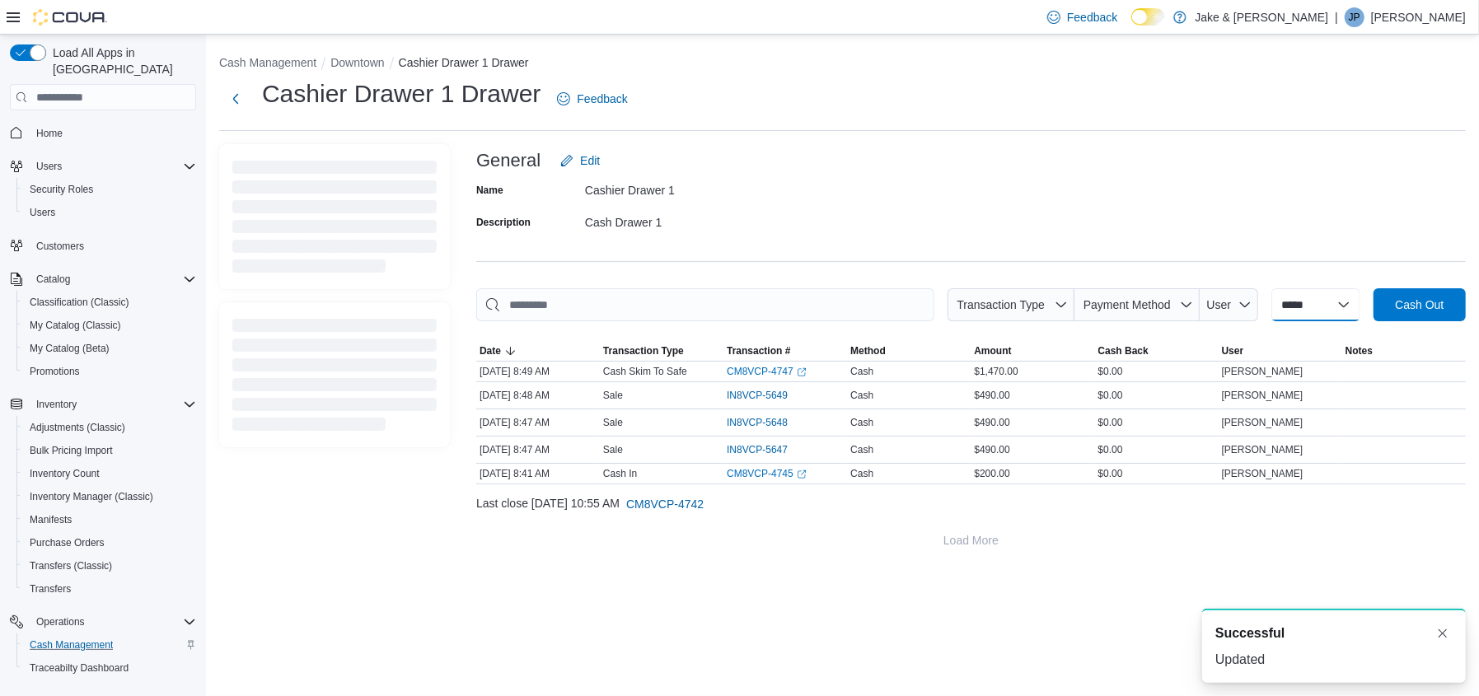
scroll to position [0, 0]
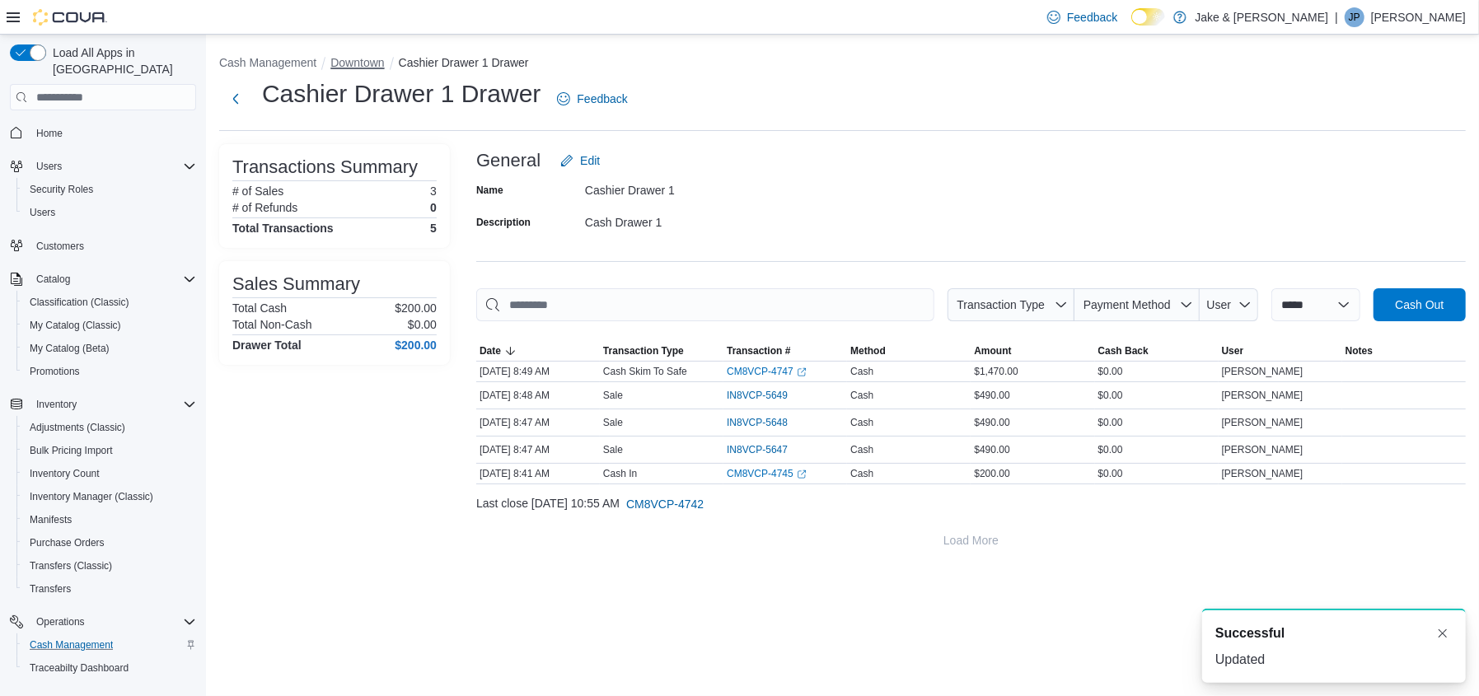
click at [357, 60] on button "Downtown" at bounding box center [357, 62] width 54 height 13
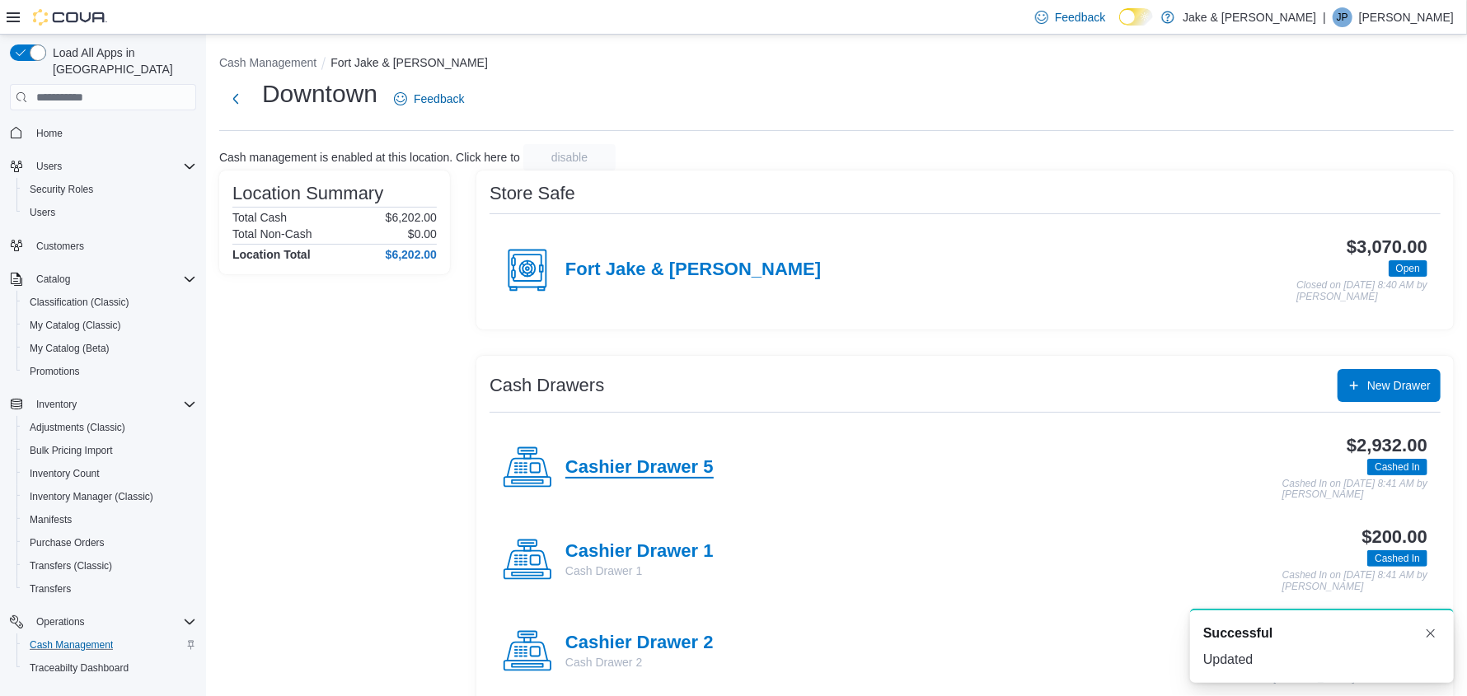
click at [624, 468] on h4 "Cashier Drawer 5" at bounding box center [639, 467] width 148 height 21
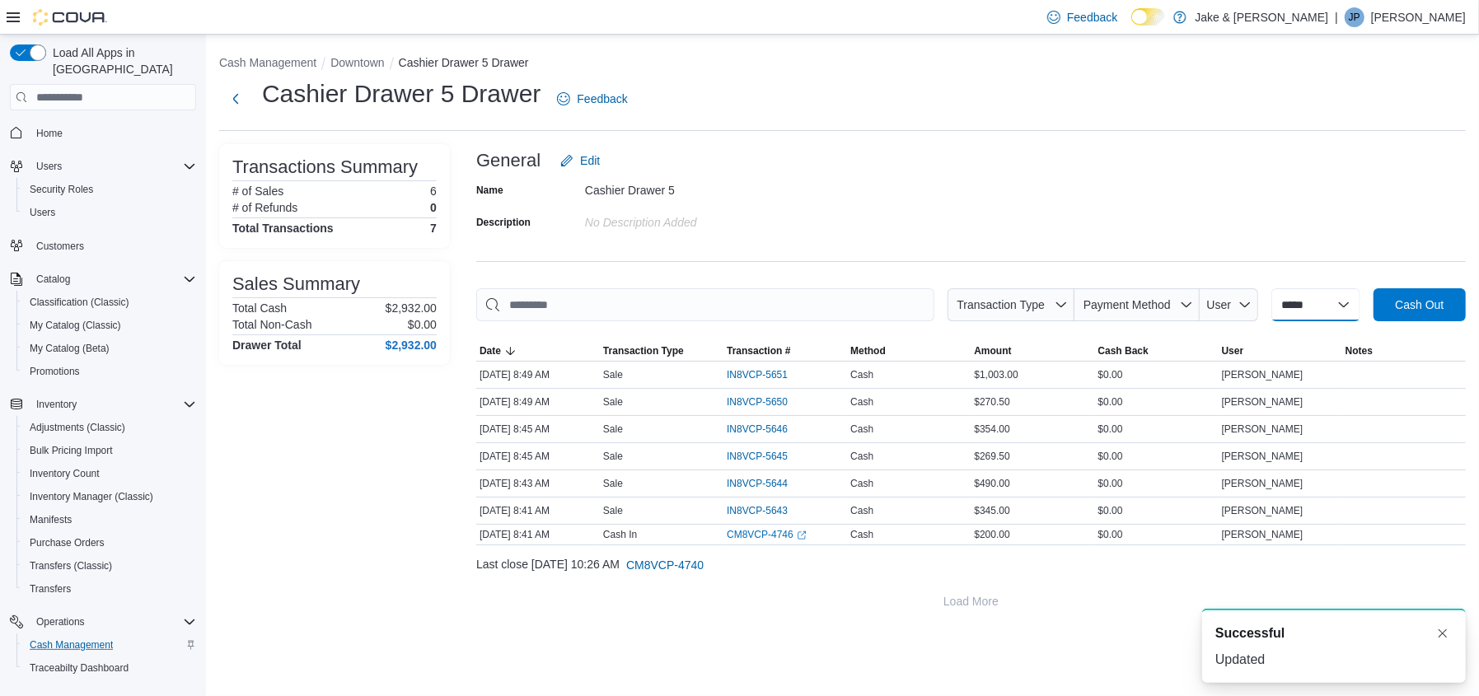
click at [1301, 303] on select "**********" at bounding box center [1315, 304] width 89 height 33
select select "*********"
click at [1271, 288] on select "**********" at bounding box center [1315, 304] width 89 height 33
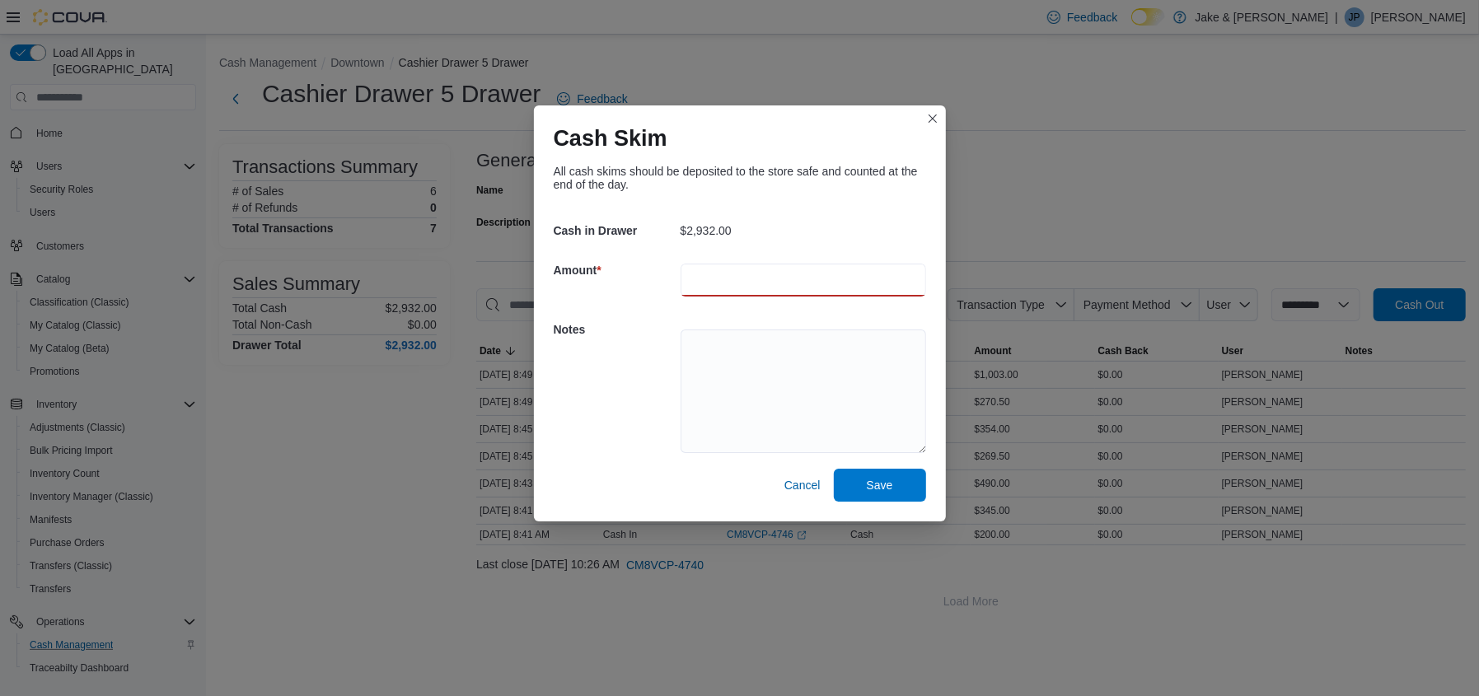
click at [712, 271] on input "number" at bounding box center [804, 280] width 246 height 33
type input "****"
click at [886, 489] on span "Save" at bounding box center [880, 484] width 26 height 16
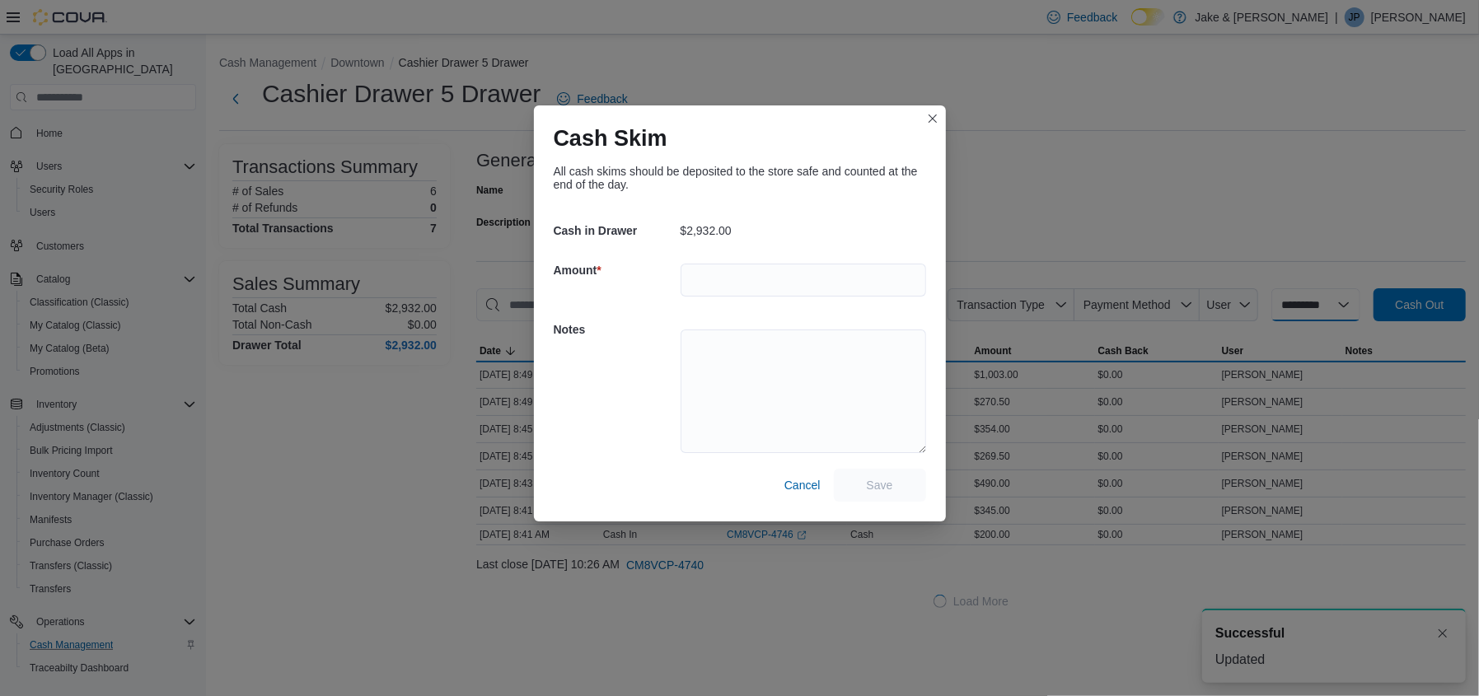
select select
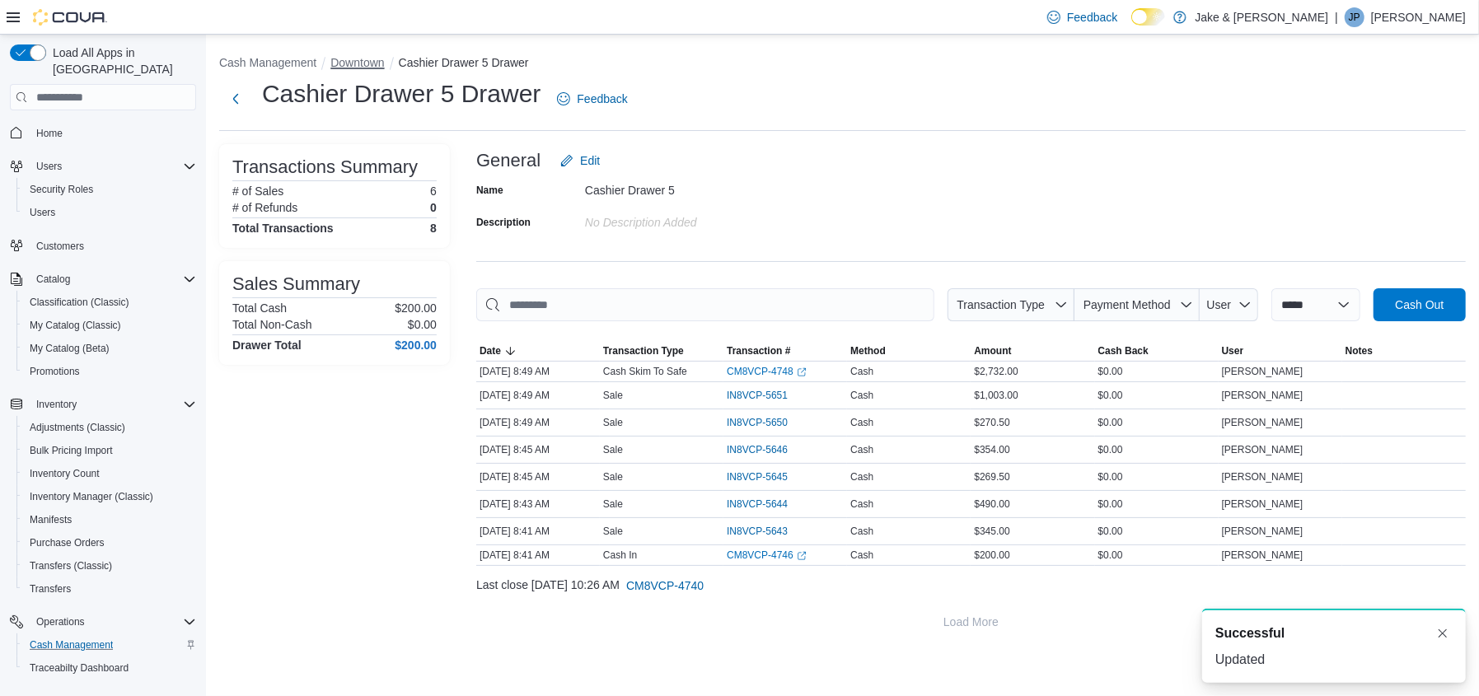
click at [343, 67] on button "Downtown" at bounding box center [357, 62] width 54 height 13
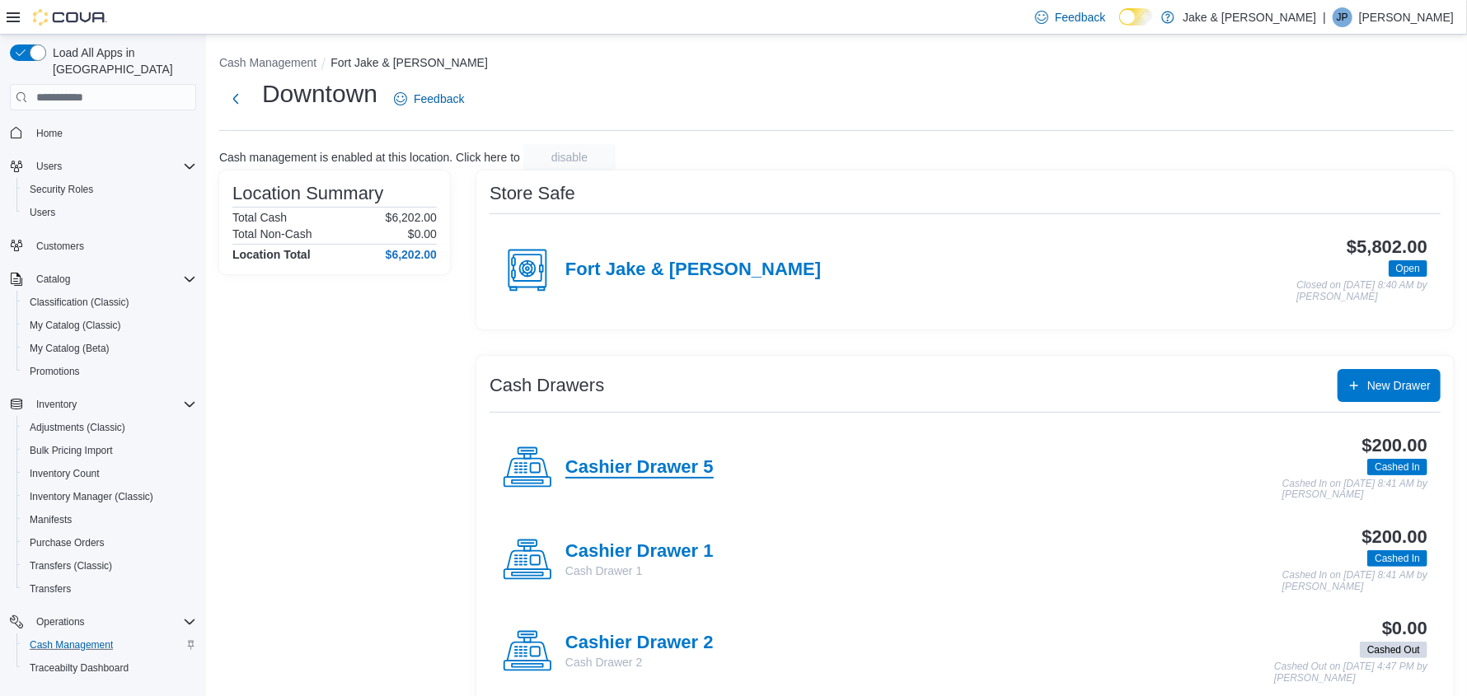
click at [659, 474] on h4 "Cashier Drawer 5" at bounding box center [639, 467] width 148 height 21
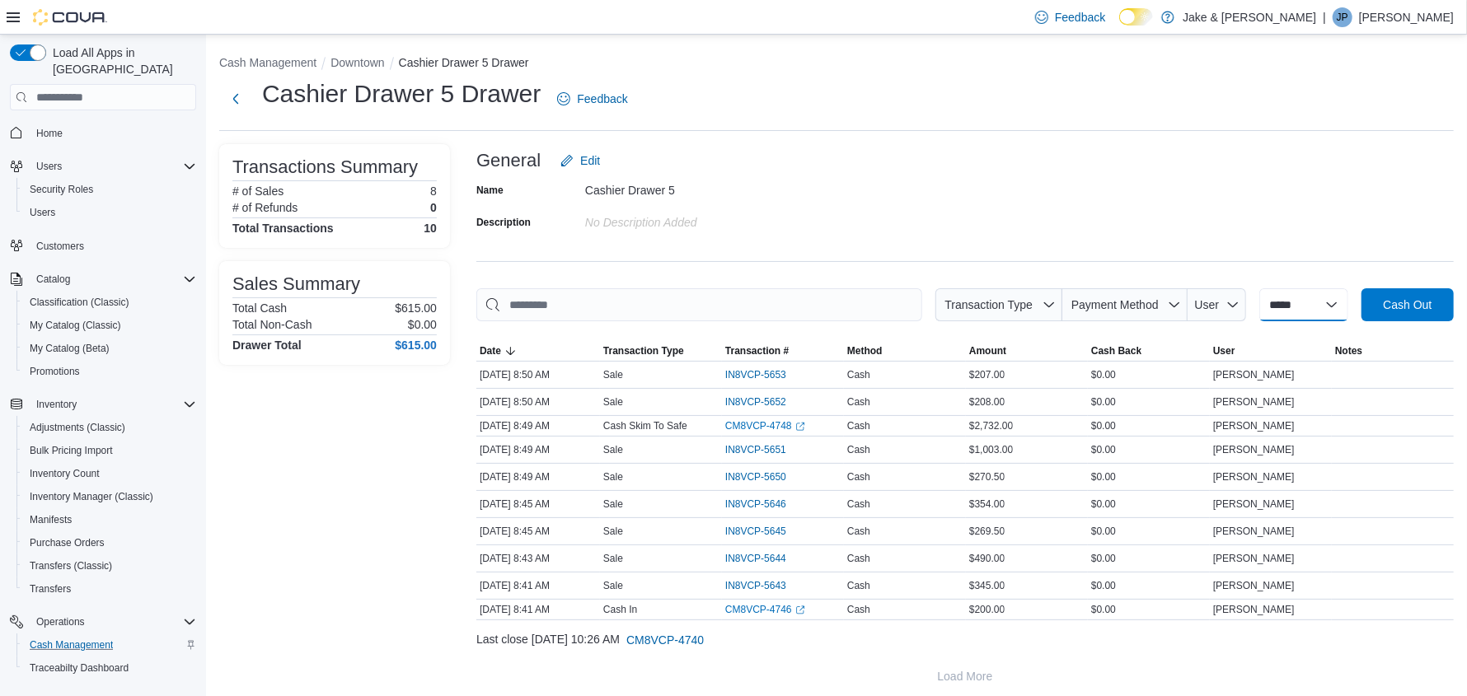
click at [1286, 300] on select "**********" at bounding box center [1303, 304] width 89 height 33
select select "*********"
click at [1259, 288] on select "**********" at bounding box center [1303, 304] width 89 height 33
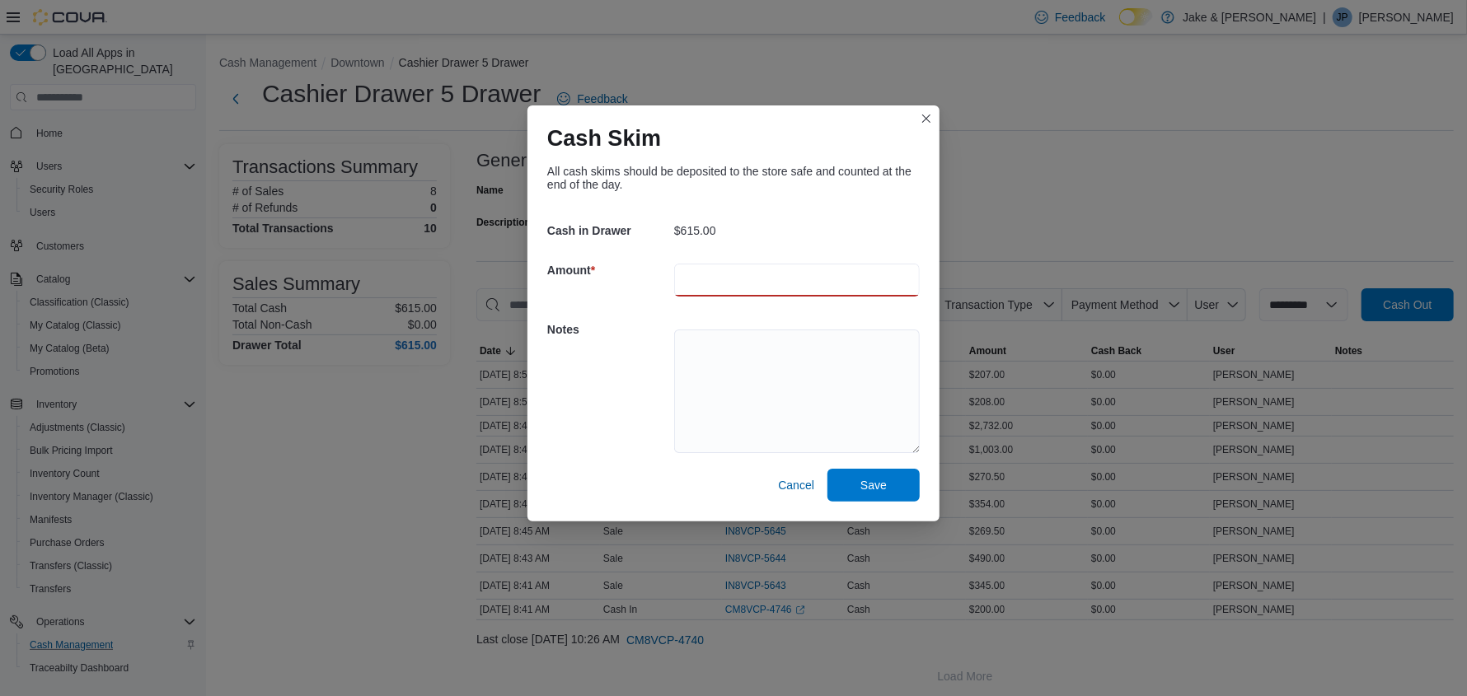
click at [710, 283] on input "number" at bounding box center [797, 280] width 246 height 33
type input "***"
click at [882, 499] on span "Save" at bounding box center [873, 484] width 73 height 33
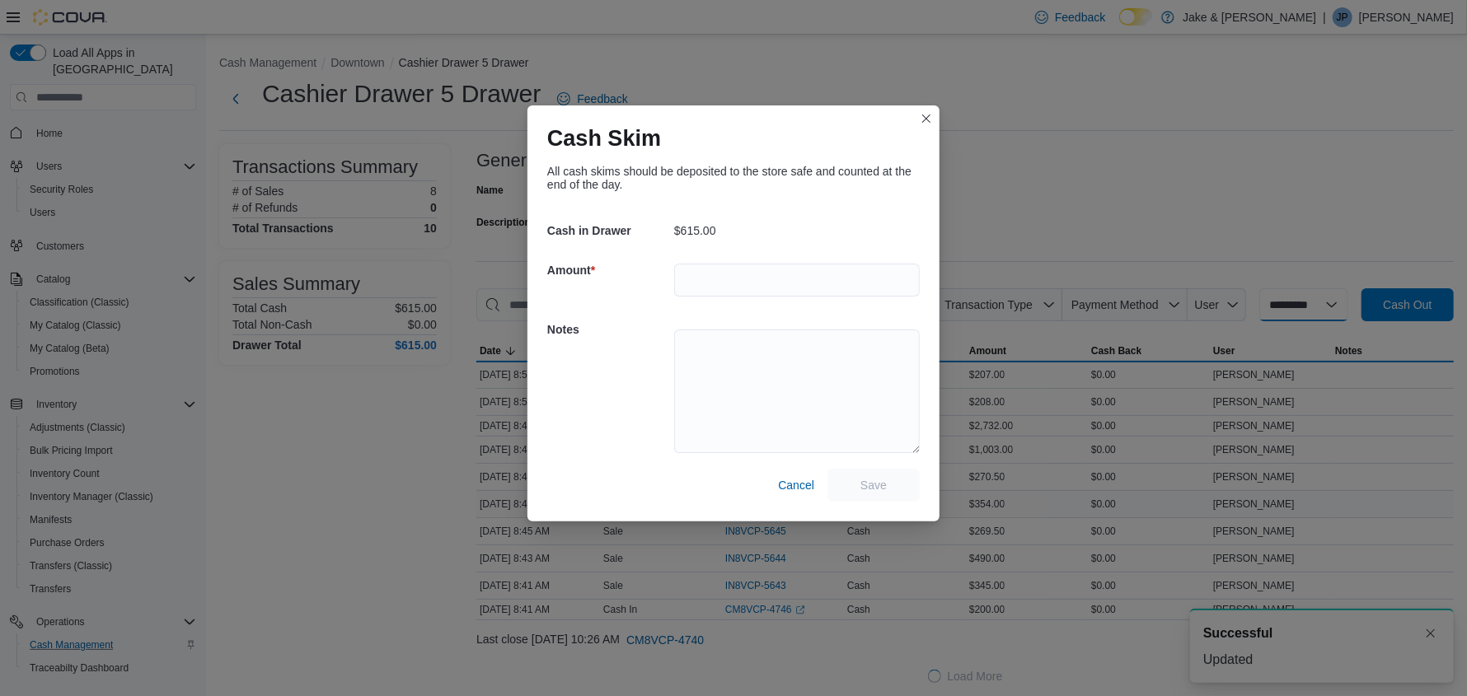
select select
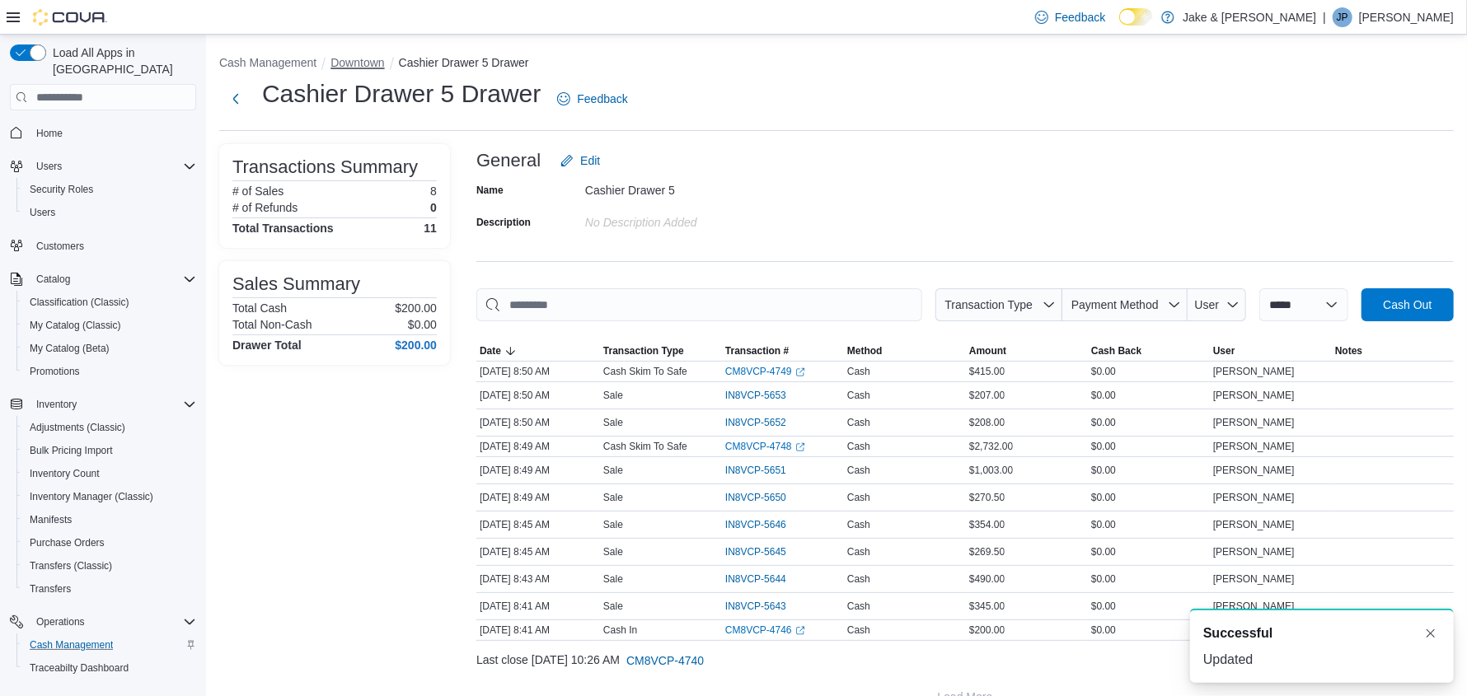
click at [344, 66] on button "Downtown" at bounding box center [357, 62] width 54 height 13
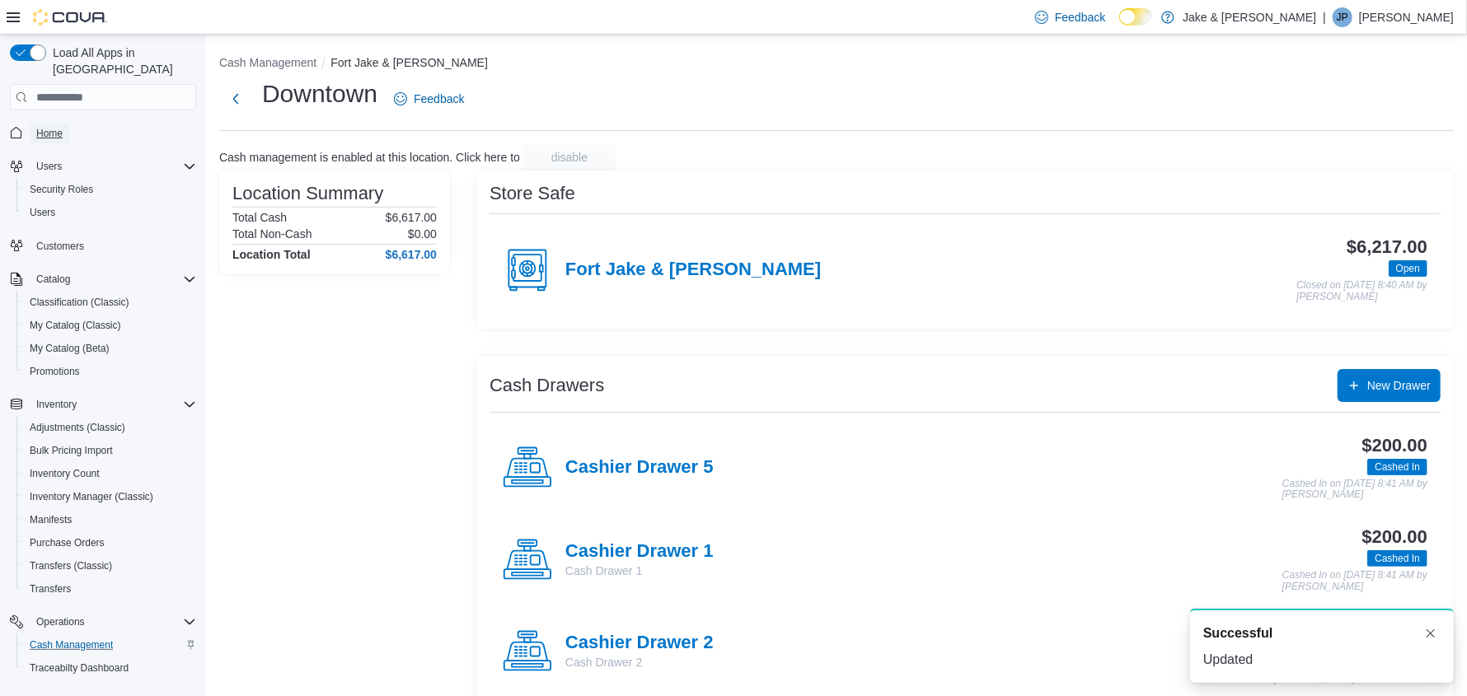
click at [48, 127] on span "Home" at bounding box center [49, 133] width 26 height 13
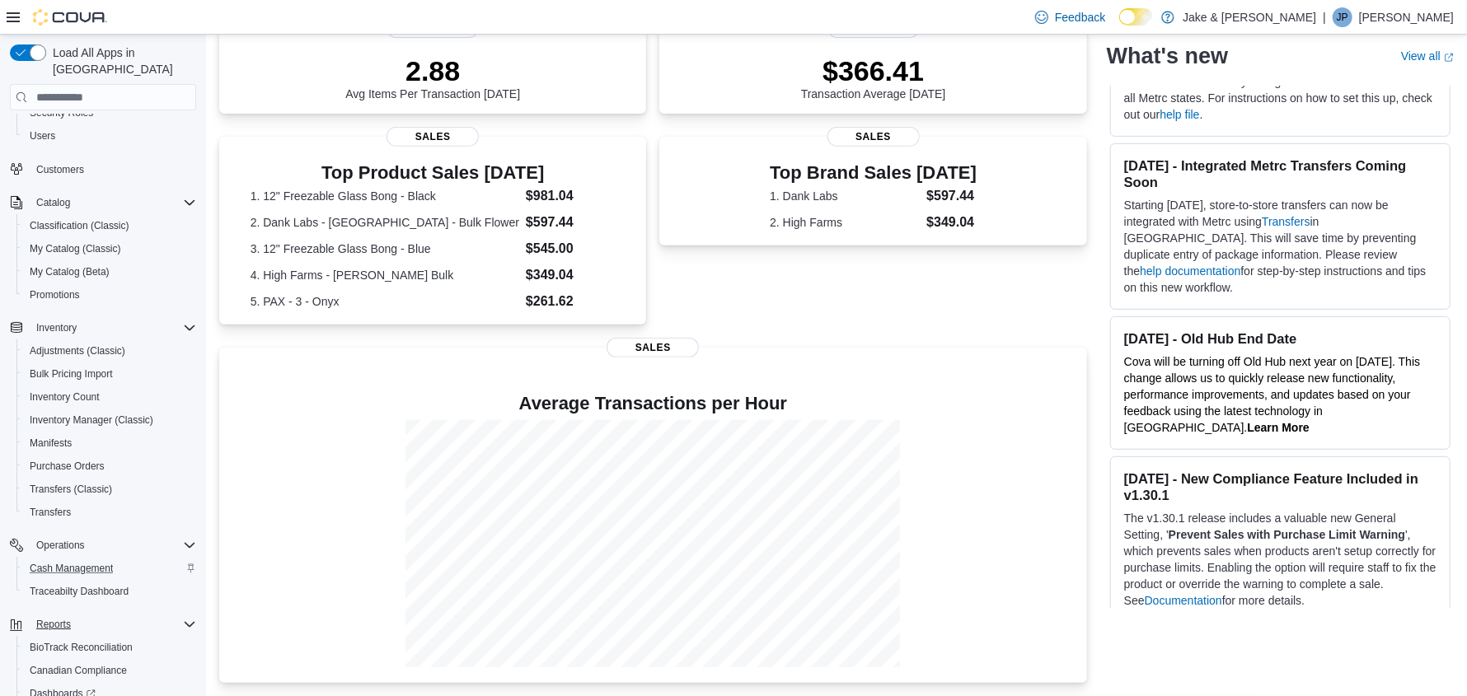
scroll to position [164, 0]
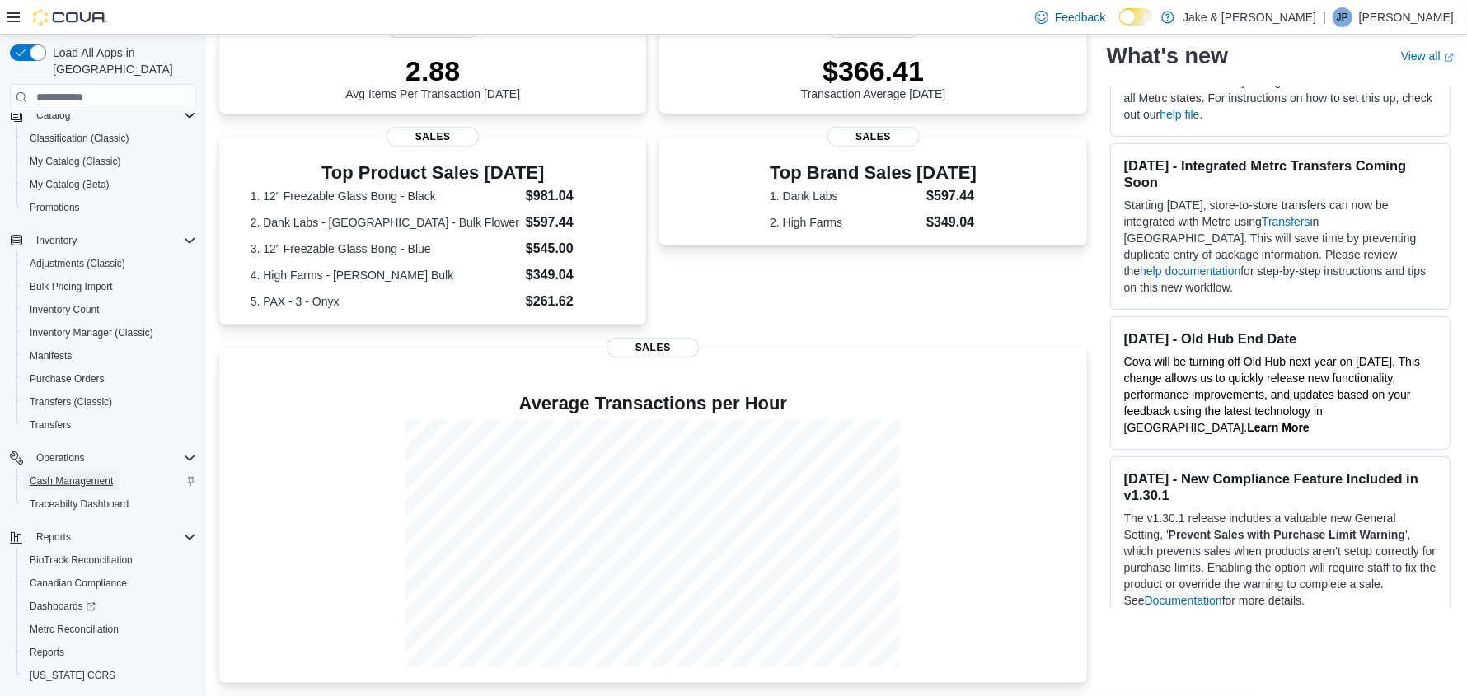
click at [62, 475] on span "Cash Management" at bounding box center [71, 481] width 83 height 13
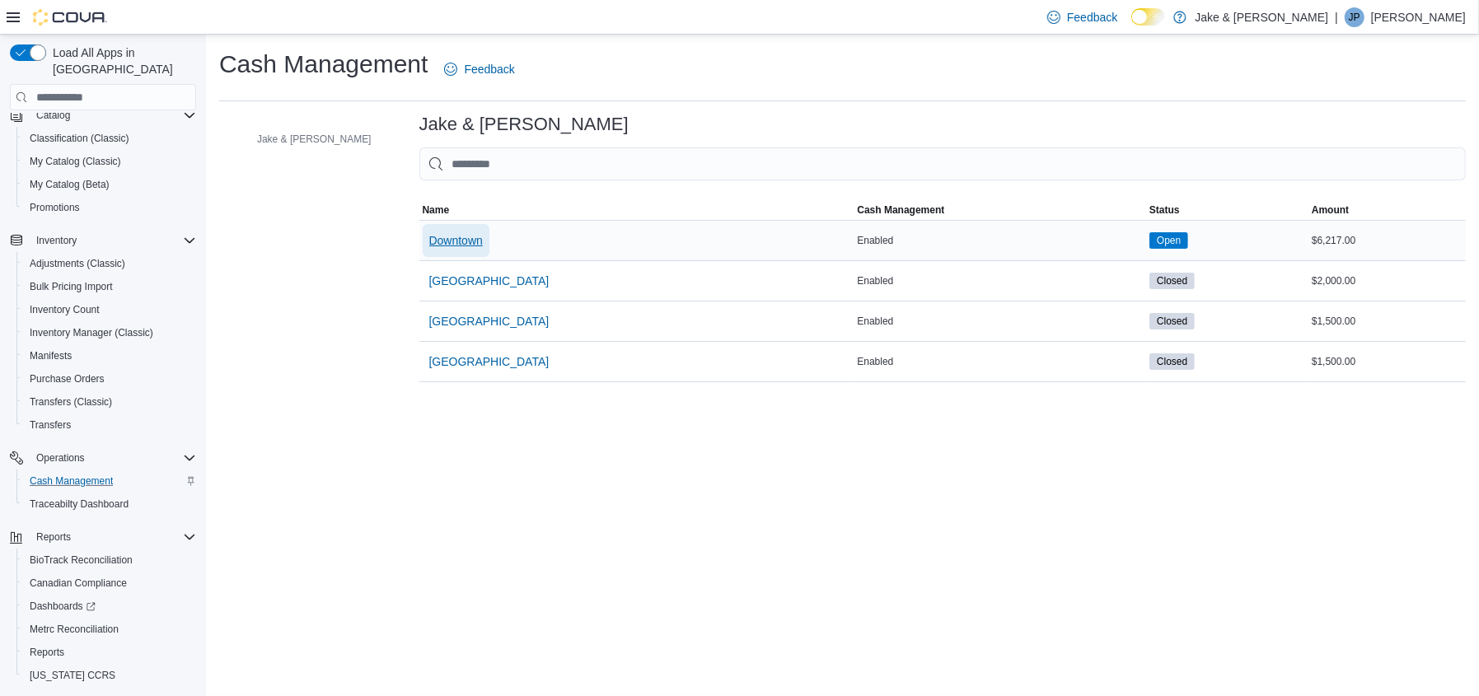
click at [429, 241] on span "Downtown" at bounding box center [456, 240] width 54 height 16
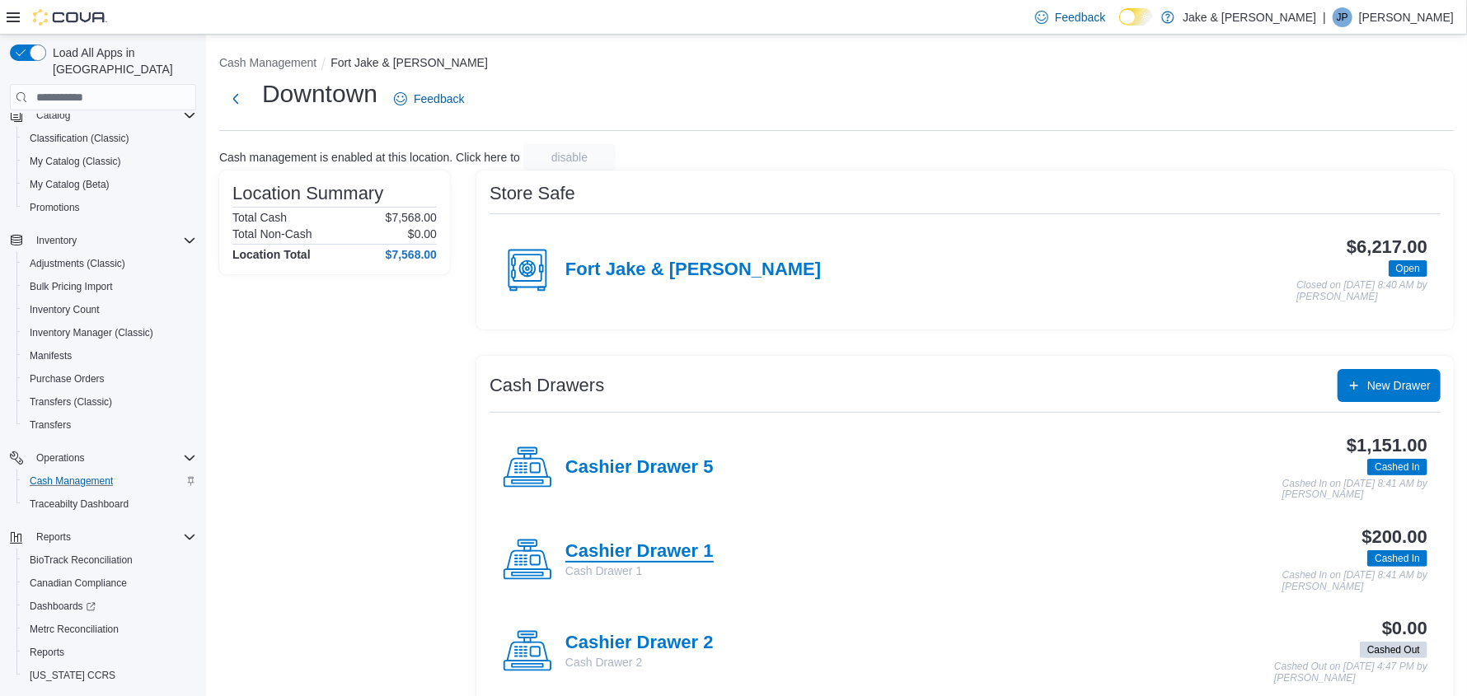
click at [677, 547] on h4 "Cashier Drawer 1" at bounding box center [639, 551] width 148 height 21
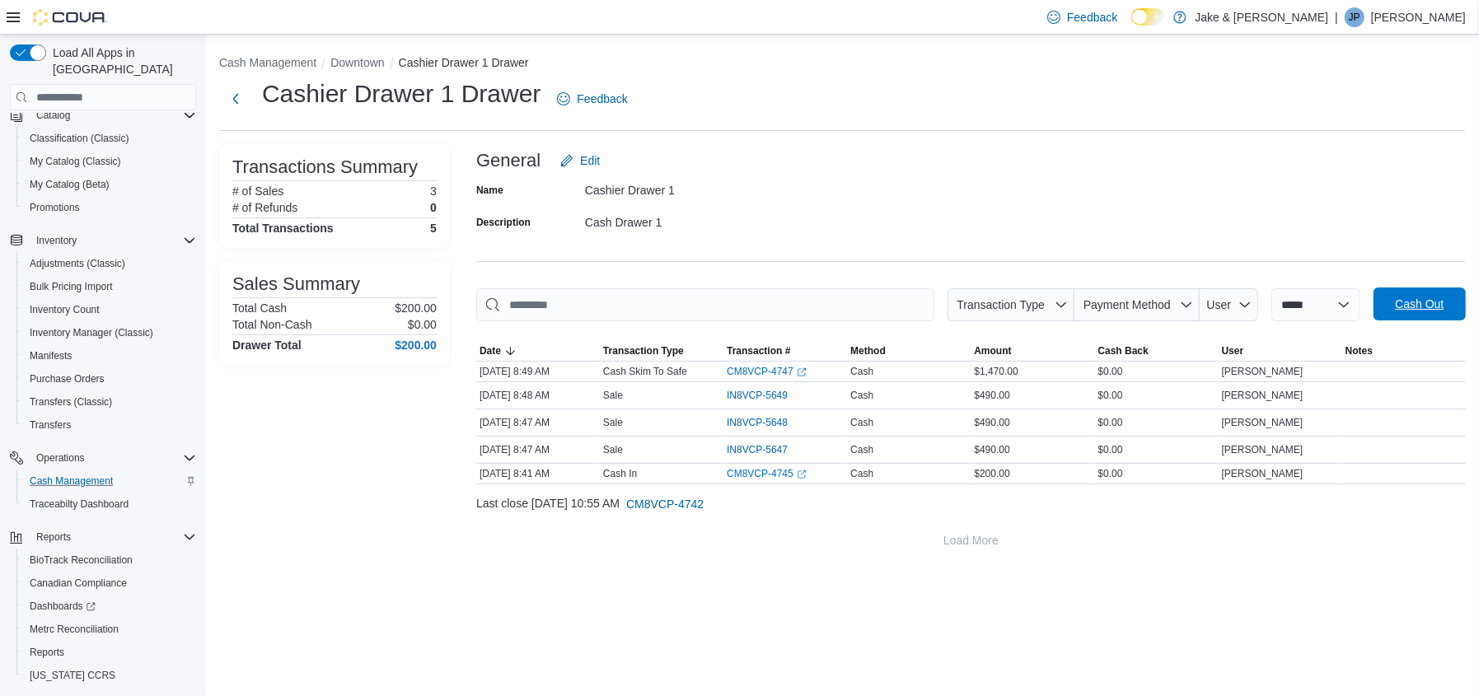
click at [1415, 293] on span "Cash Out" at bounding box center [1419, 304] width 73 height 33
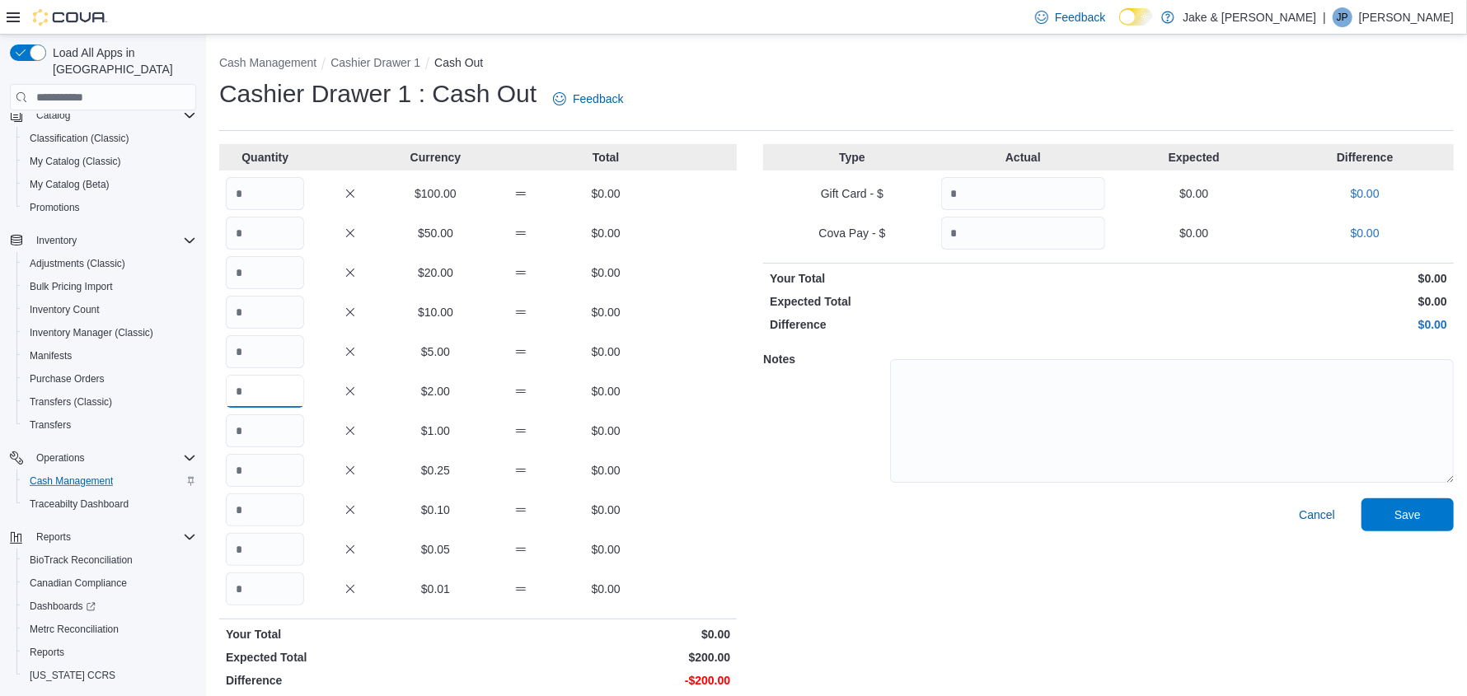
click at [260, 399] on input "Quantity" at bounding box center [265, 391] width 78 height 33
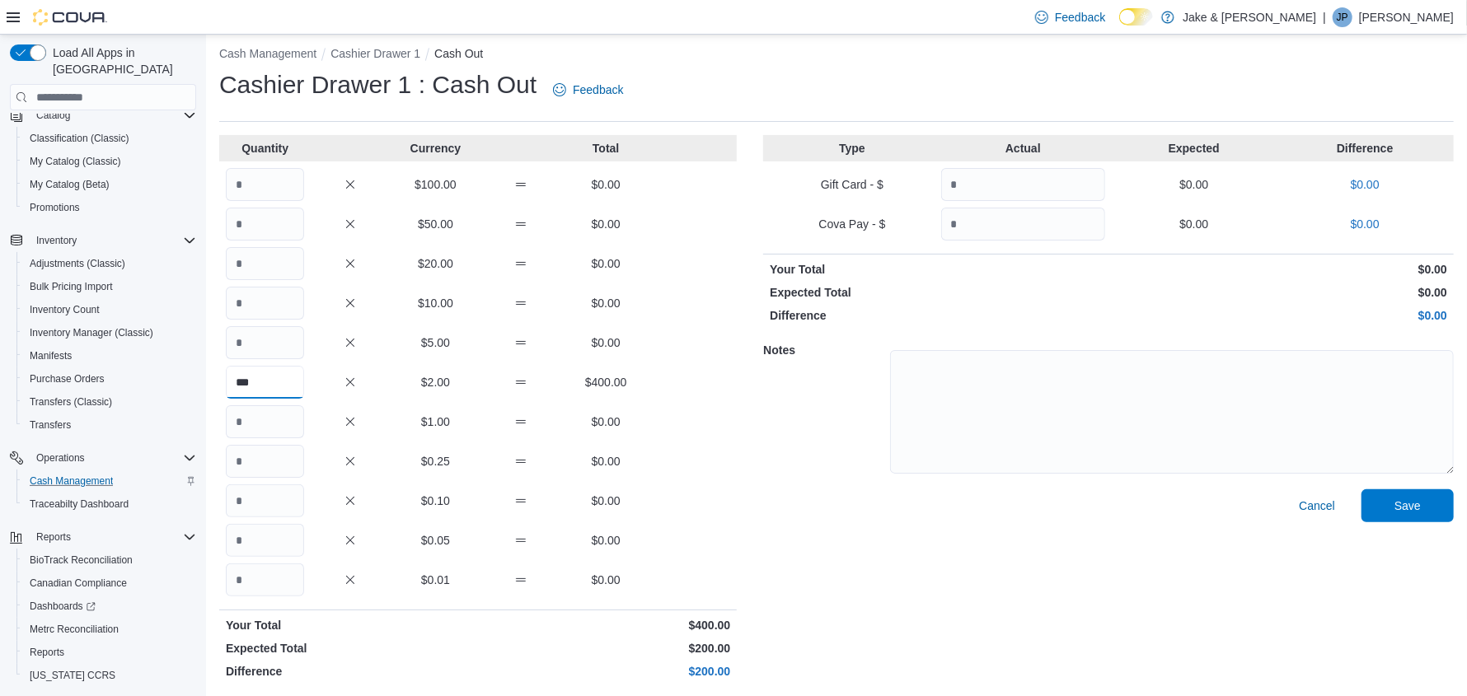
scroll to position [12, 0]
type input "***"
click at [1440, 492] on span "Save" at bounding box center [1407, 502] width 73 height 33
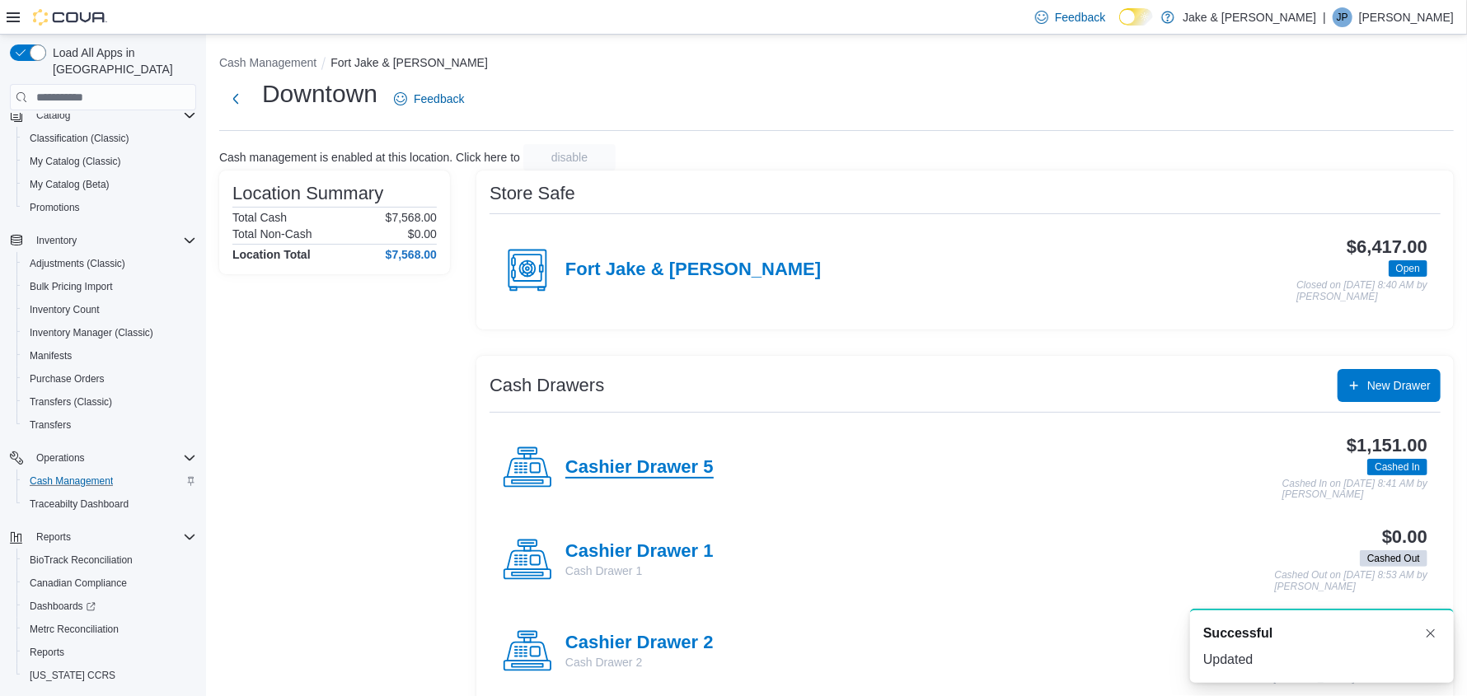
click at [600, 459] on h4 "Cashier Drawer 5" at bounding box center [639, 467] width 148 height 21
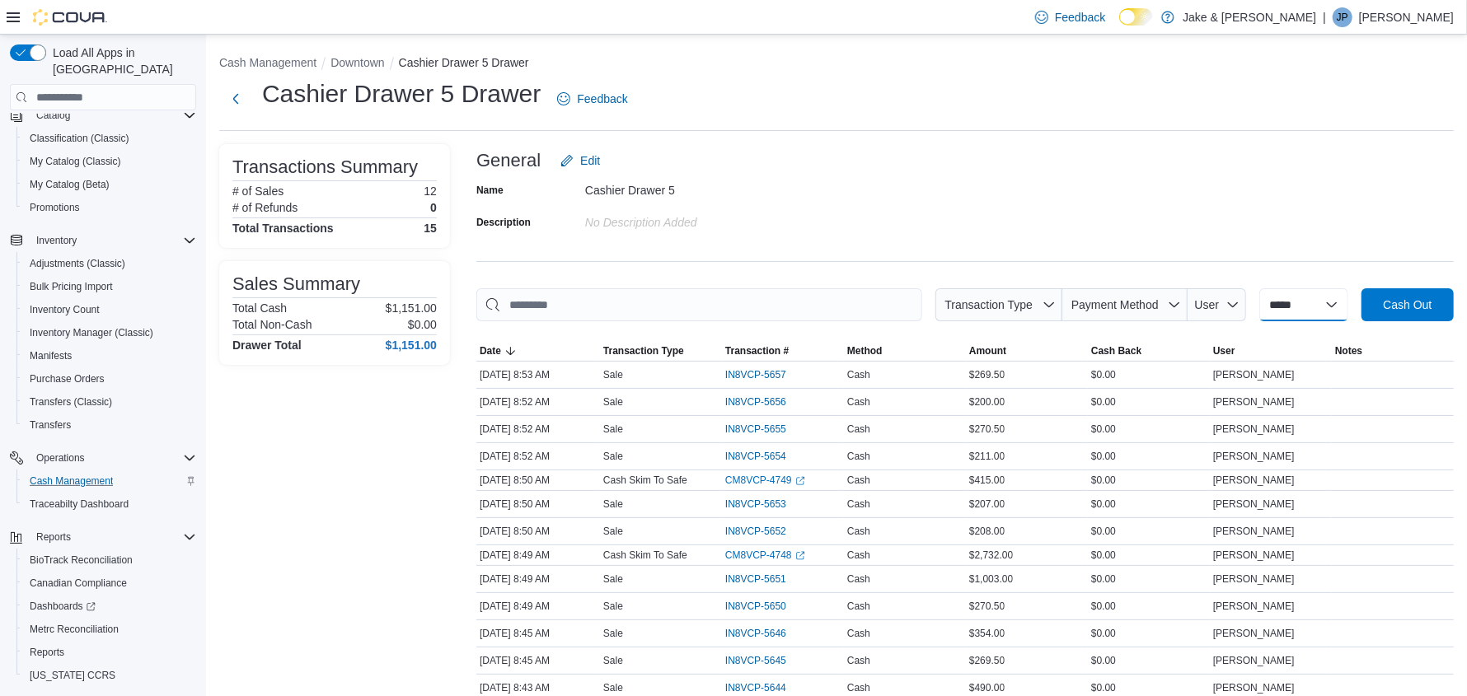
click at [1299, 305] on select "**********" at bounding box center [1303, 304] width 89 height 33
select select "*********"
click at [1259, 288] on select "**********" at bounding box center [1303, 304] width 89 height 33
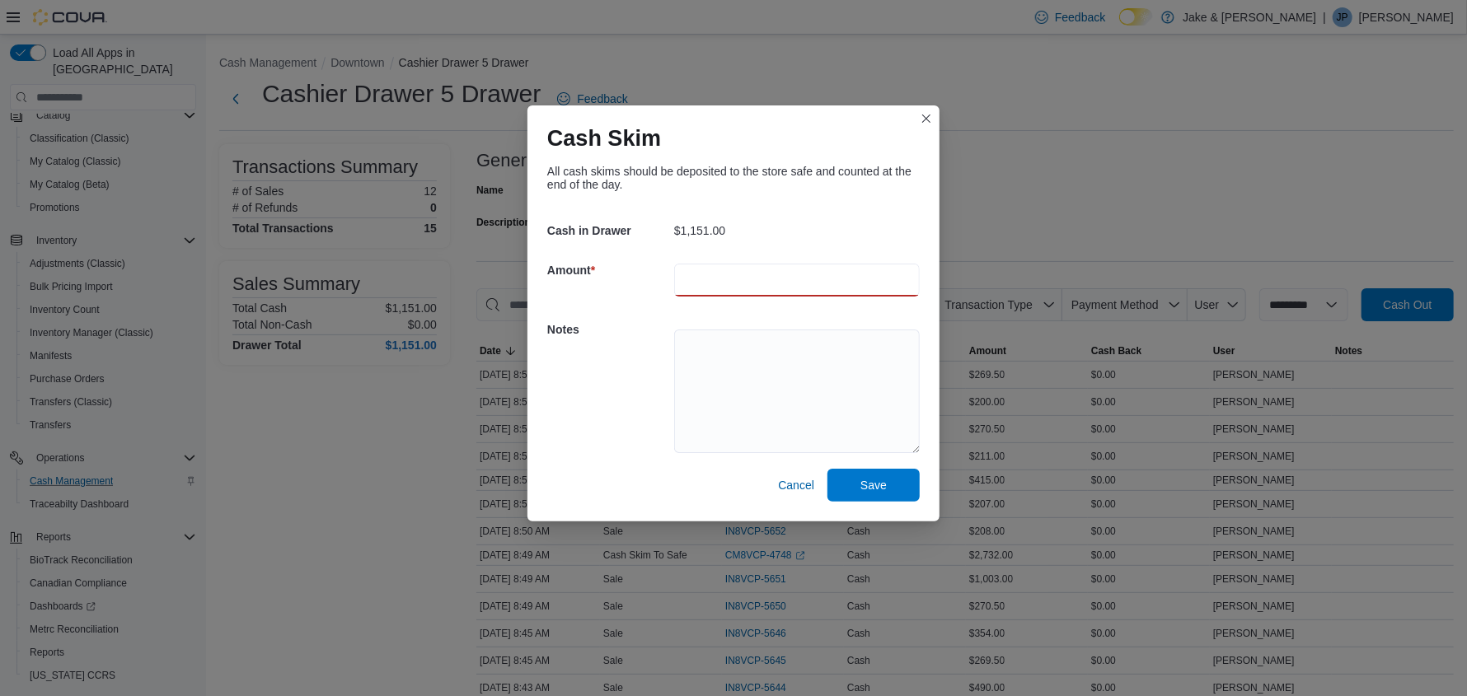
click at [733, 291] on input "number" at bounding box center [797, 280] width 246 height 33
type input "***"
click at [884, 475] on span "Save" at bounding box center [873, 484] width 73 height 33
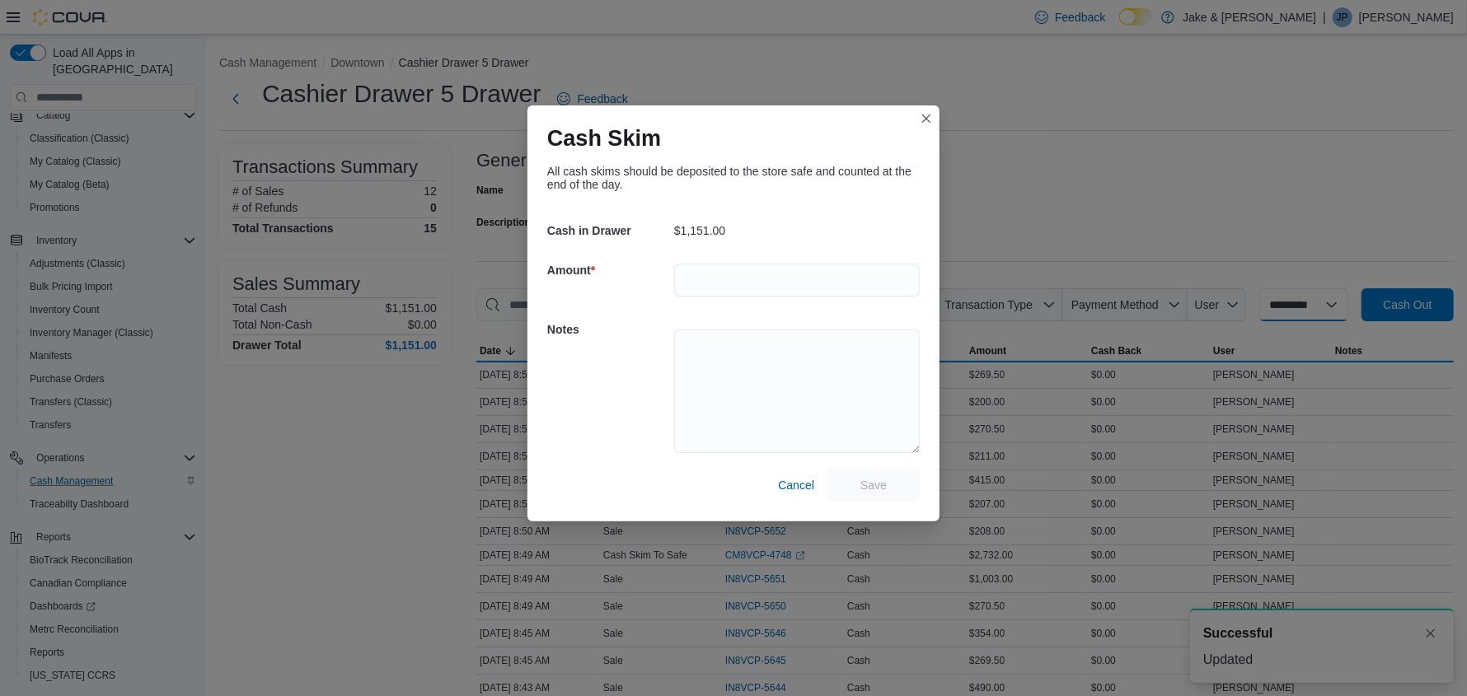
select select
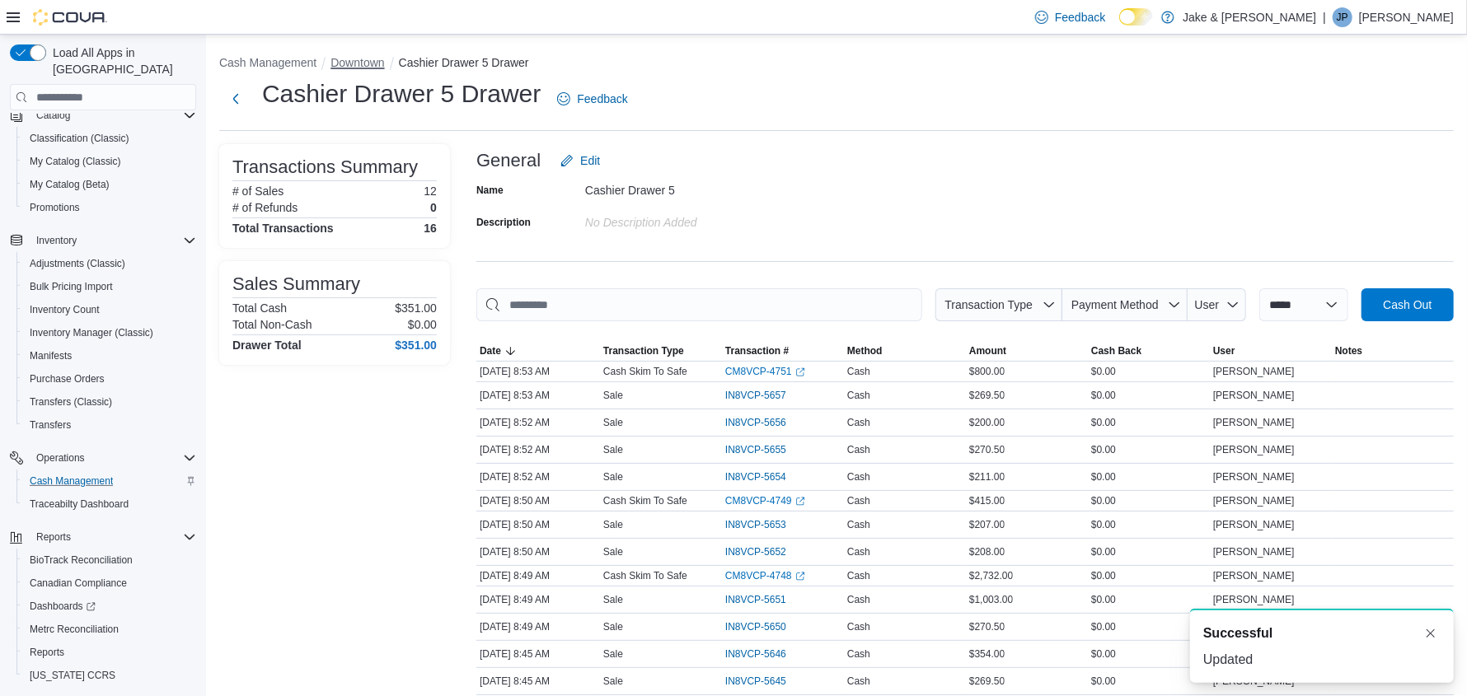
click at [364, 68] on button "Downtown" at bounding box center [357, 62] width 54 height 13
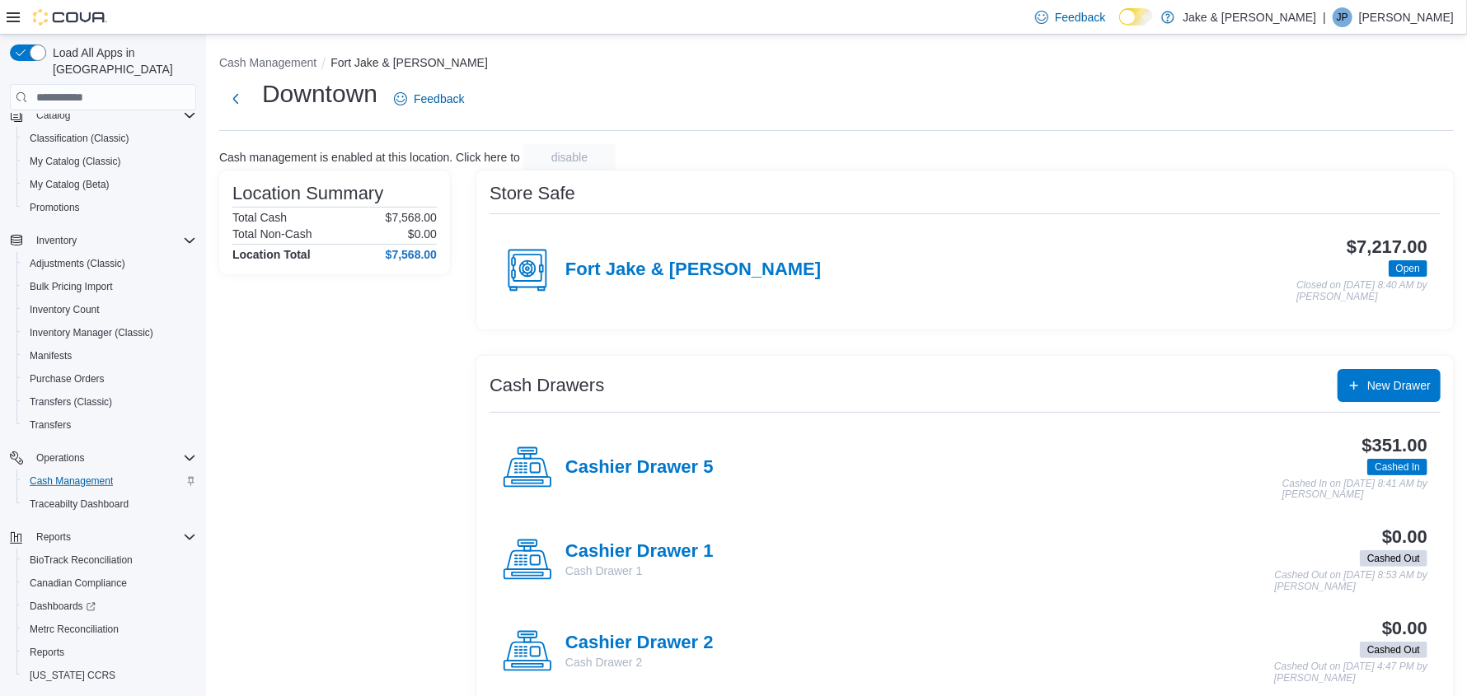
click at [608, 457] on h4 "Cashier Drawer 5" at bounding box center [639, 467] width 148 height 21
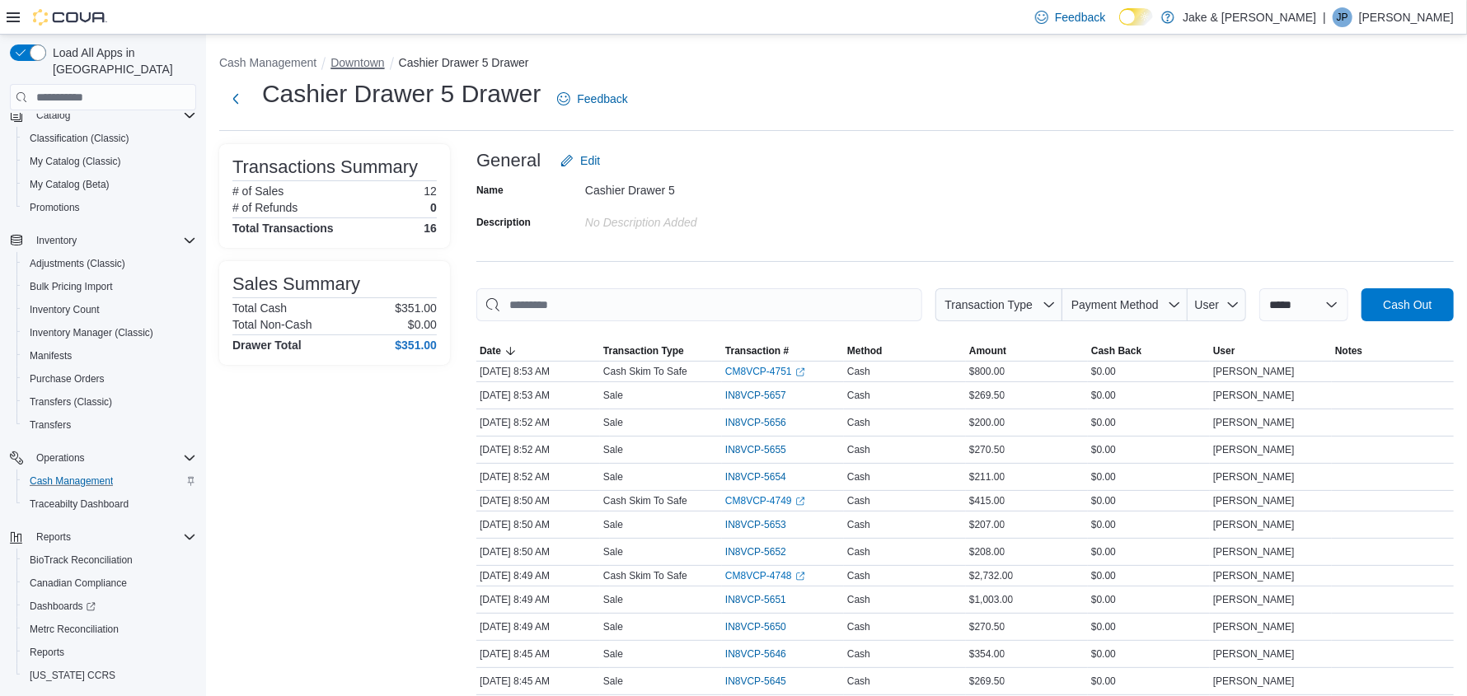
click at [353, 61] on button "Downtown" at bounding box center [357, 62] width 54 height 13
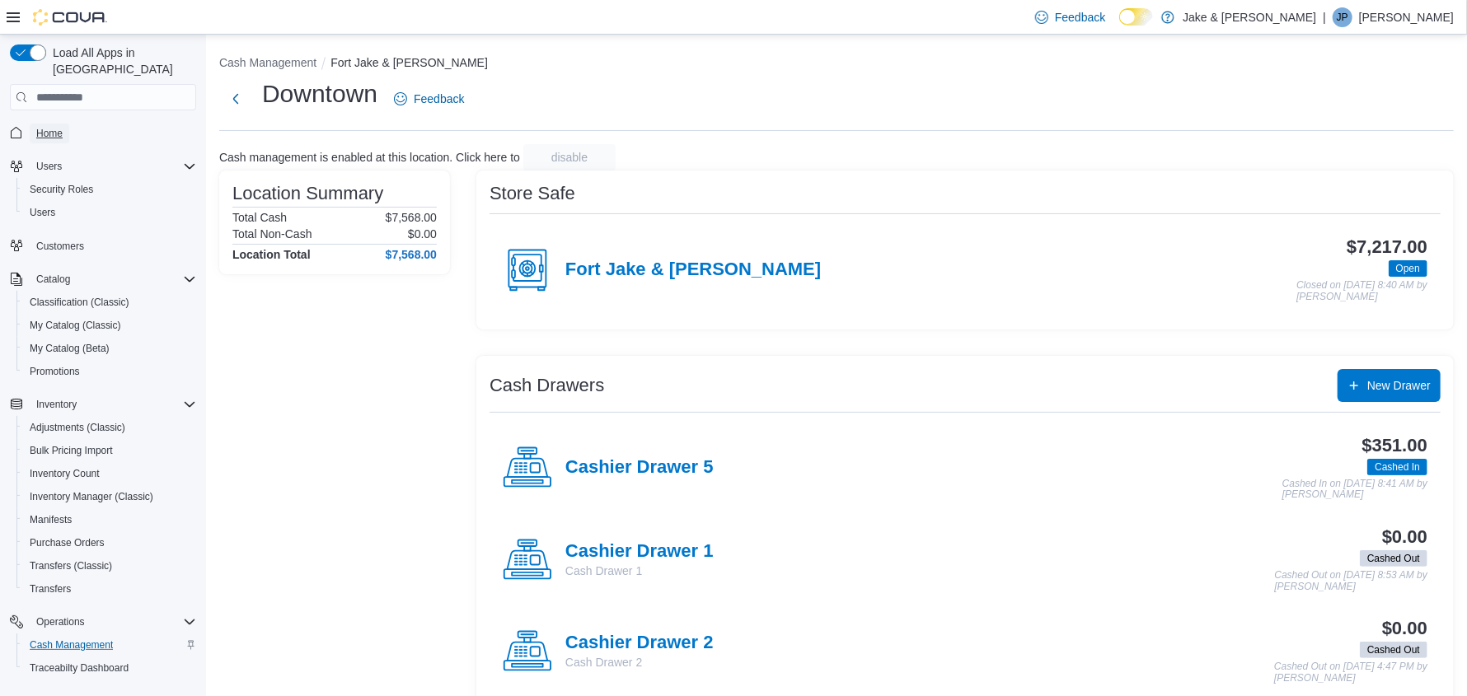
click at [43, 124] on span "Home" at bounding box center [49, 134] width 26 height 20
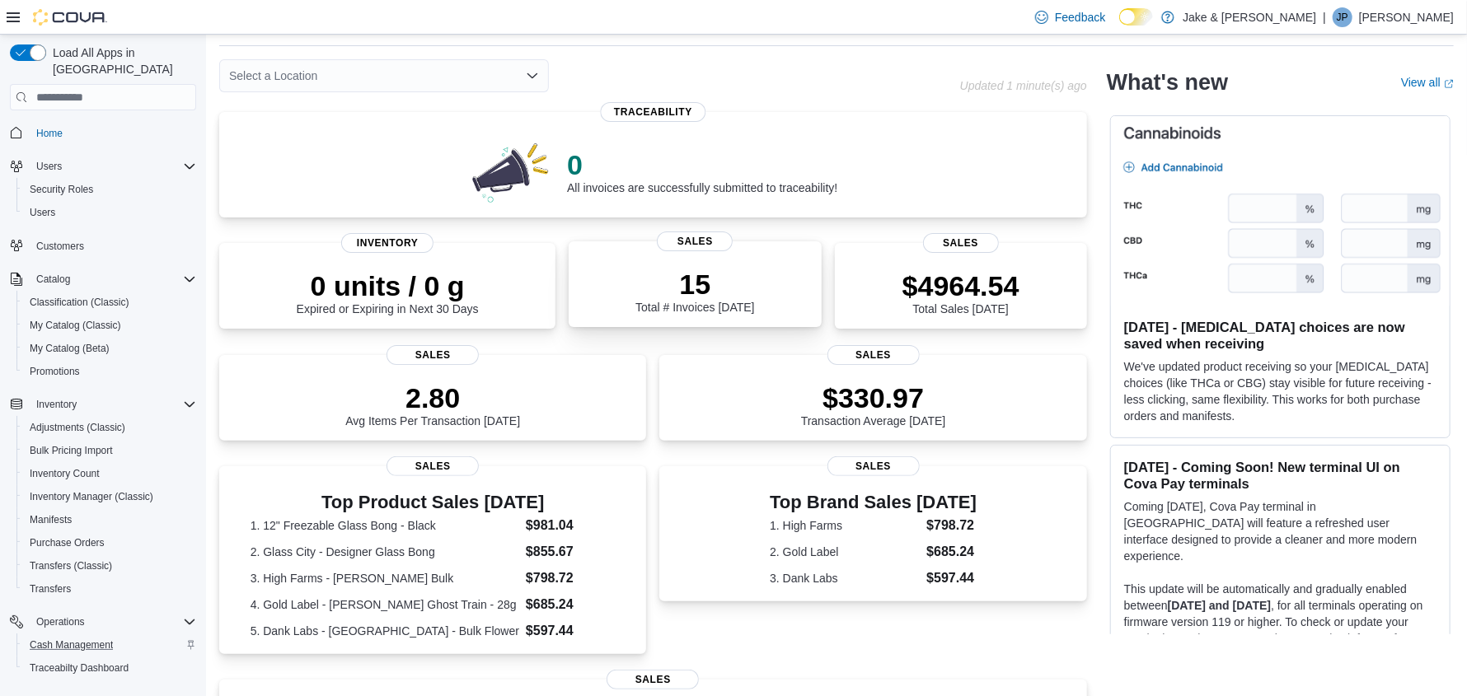
scroll to position [82, 0]
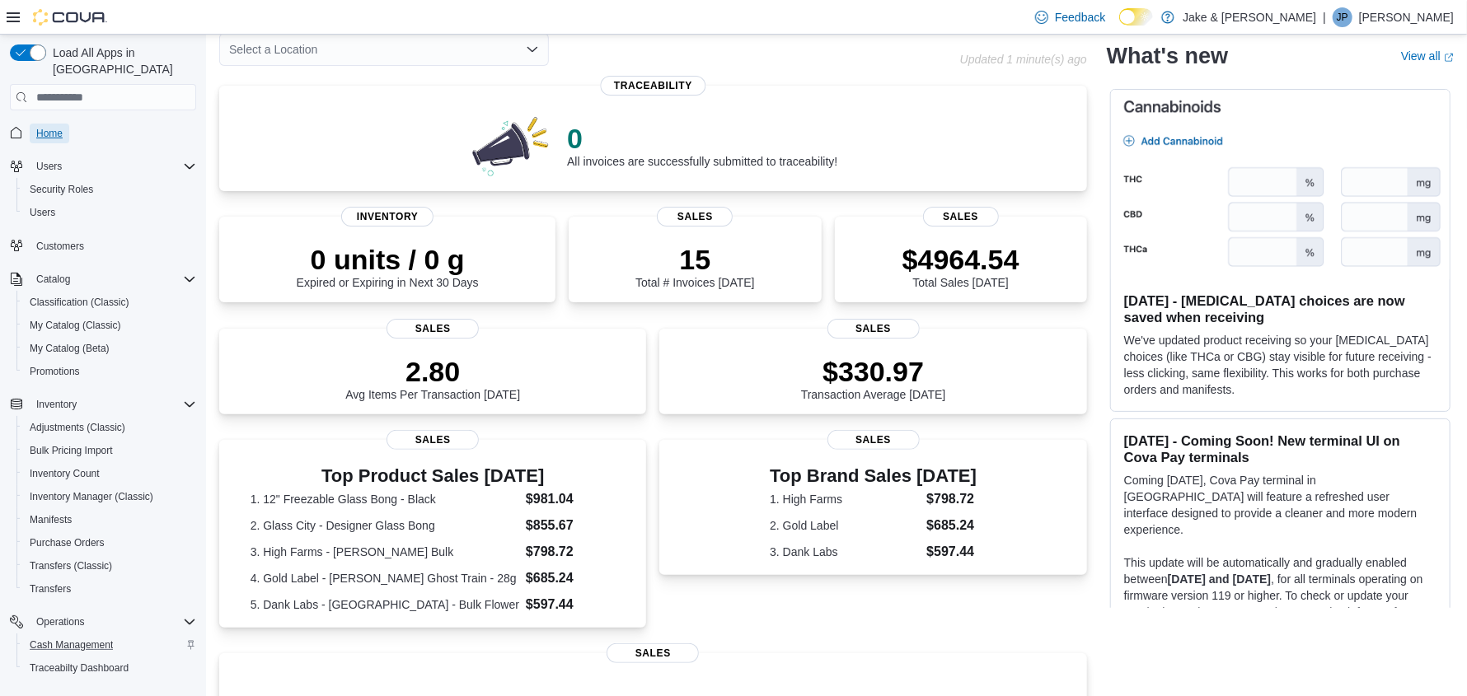
click at [58, 127] on span "Home" at bounding box center [49, 133] width 26 height 13
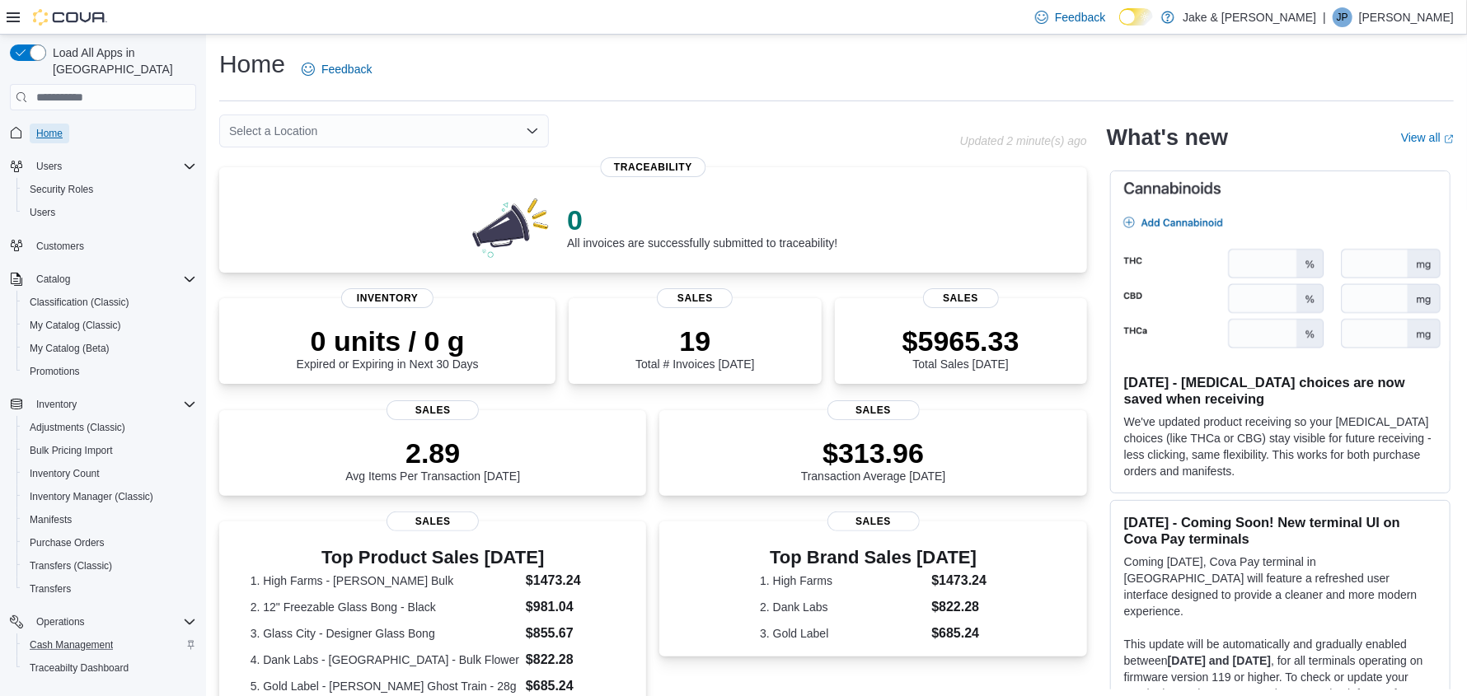
click at [49, 127] on span "Home" at bounding box center [49, 133] width 26 height 13
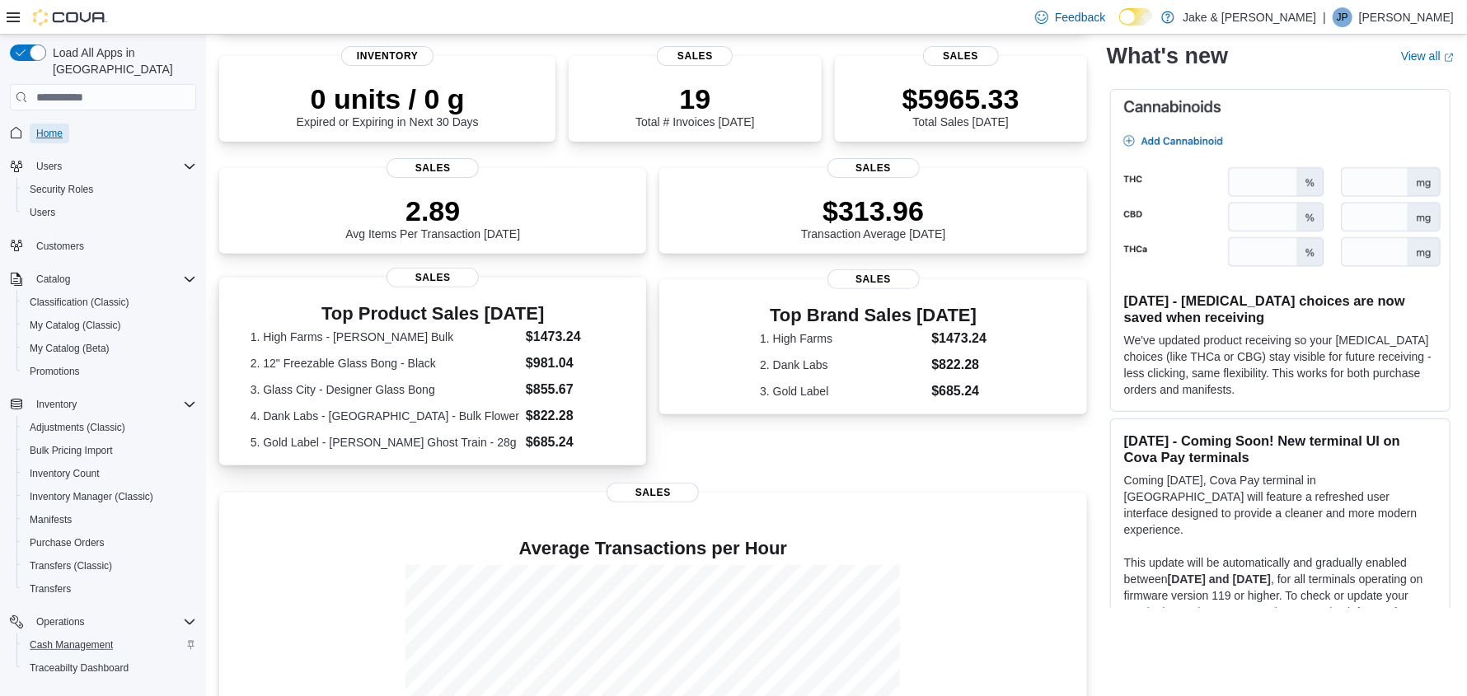
scroll to position [247, 0]
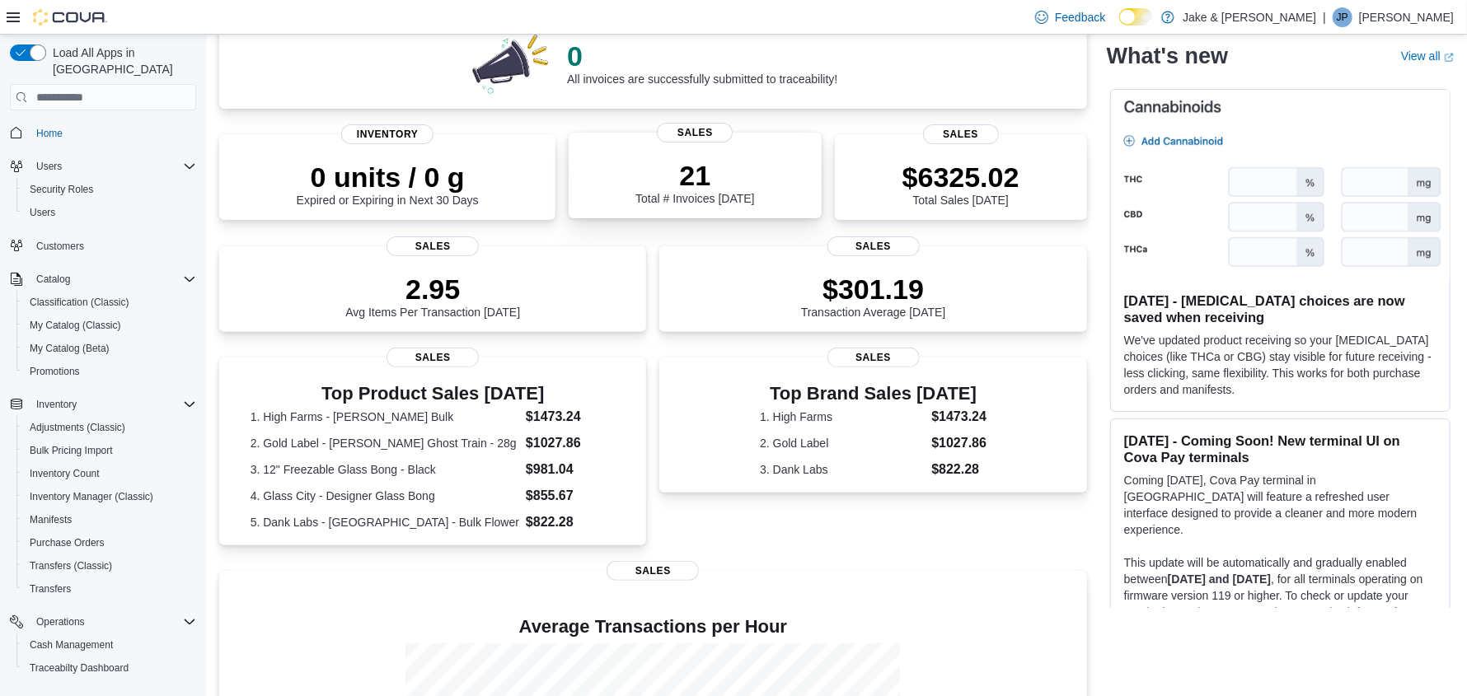
scroll to position [164, 0]
click at [89, 319] on span "My Catalog (Classic)" at bounding box center [75, 325] width 91 height 13
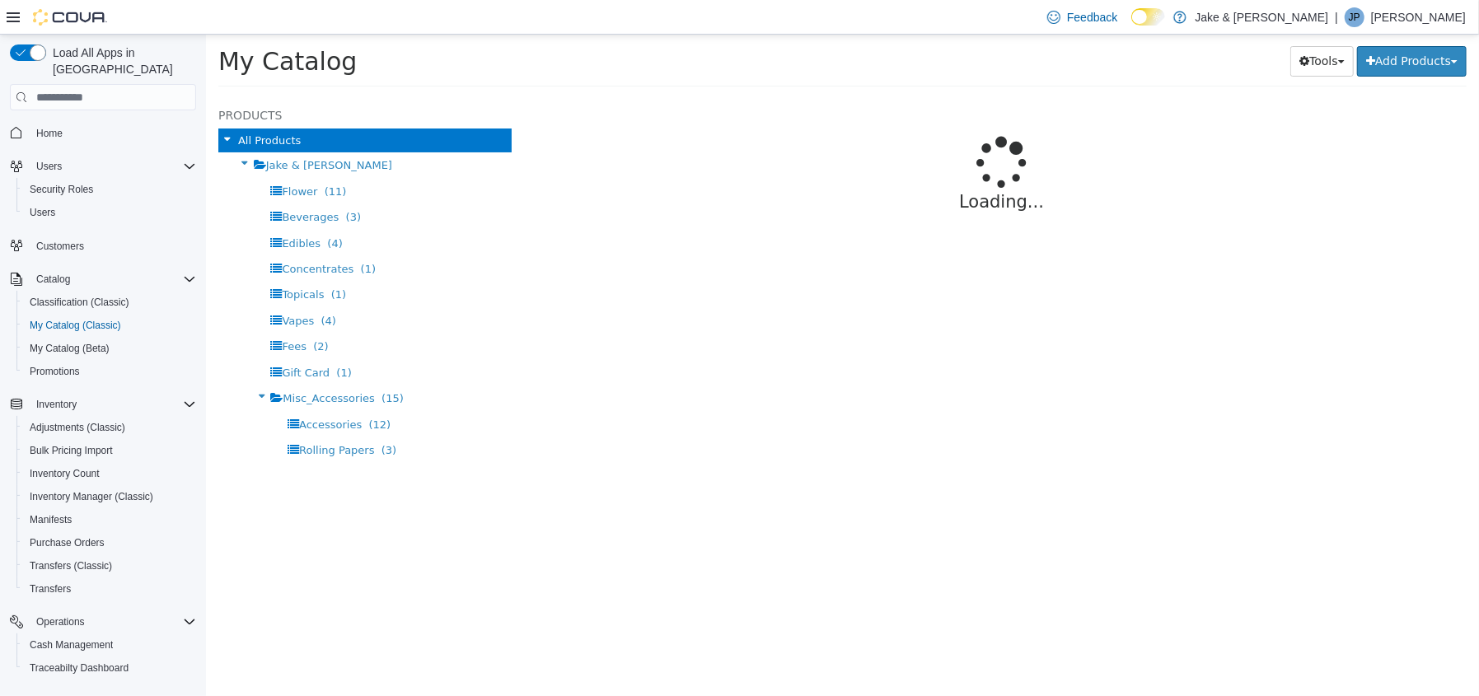
select select "**********"
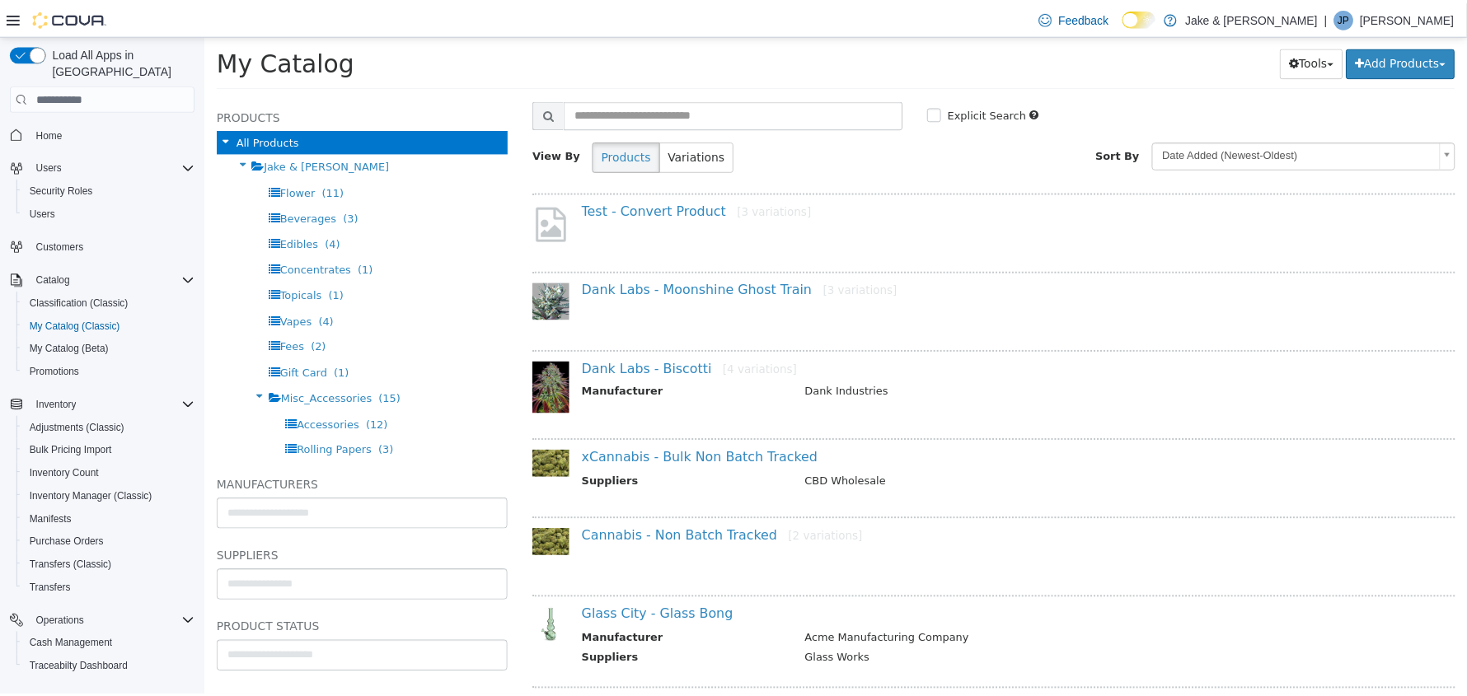
scroll to position [82, 0]
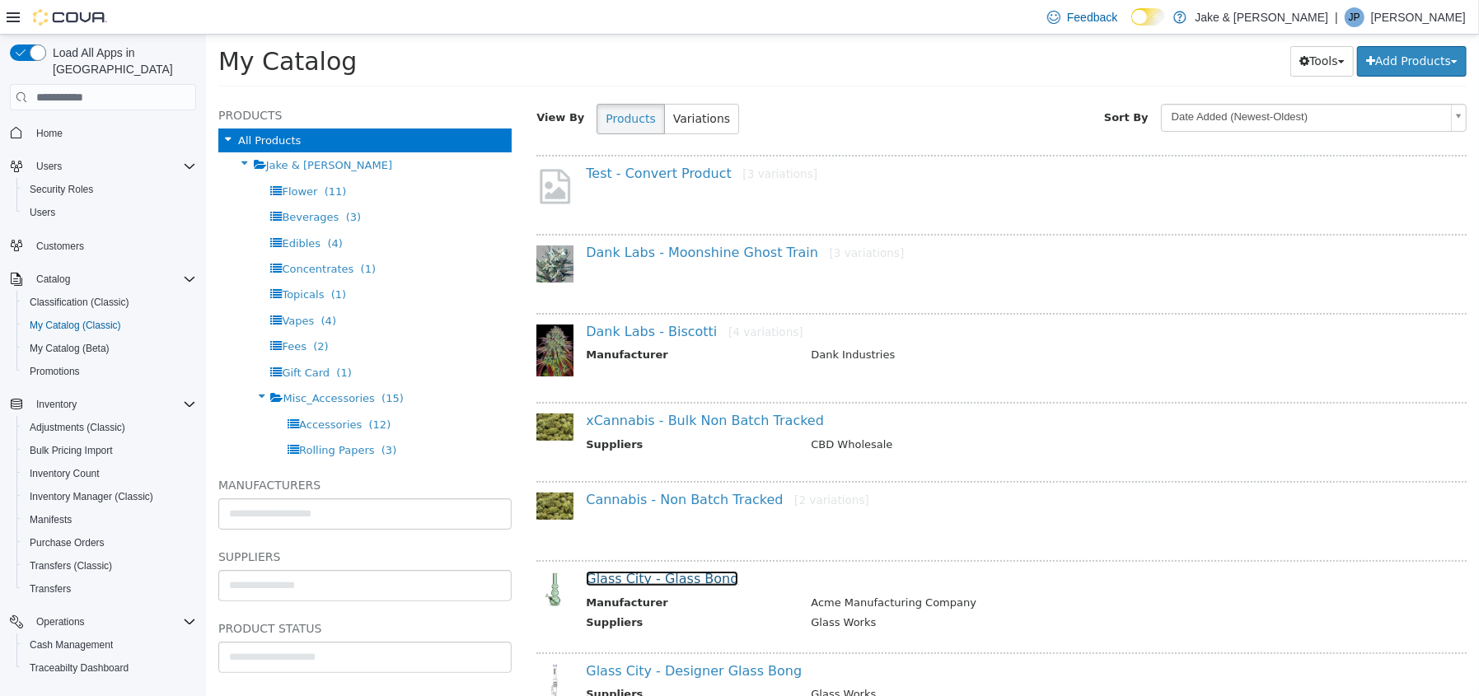
click at [611, 578] on link "Glass City - Glass Bong" at bounding box center [661, 579] width 152 height 16
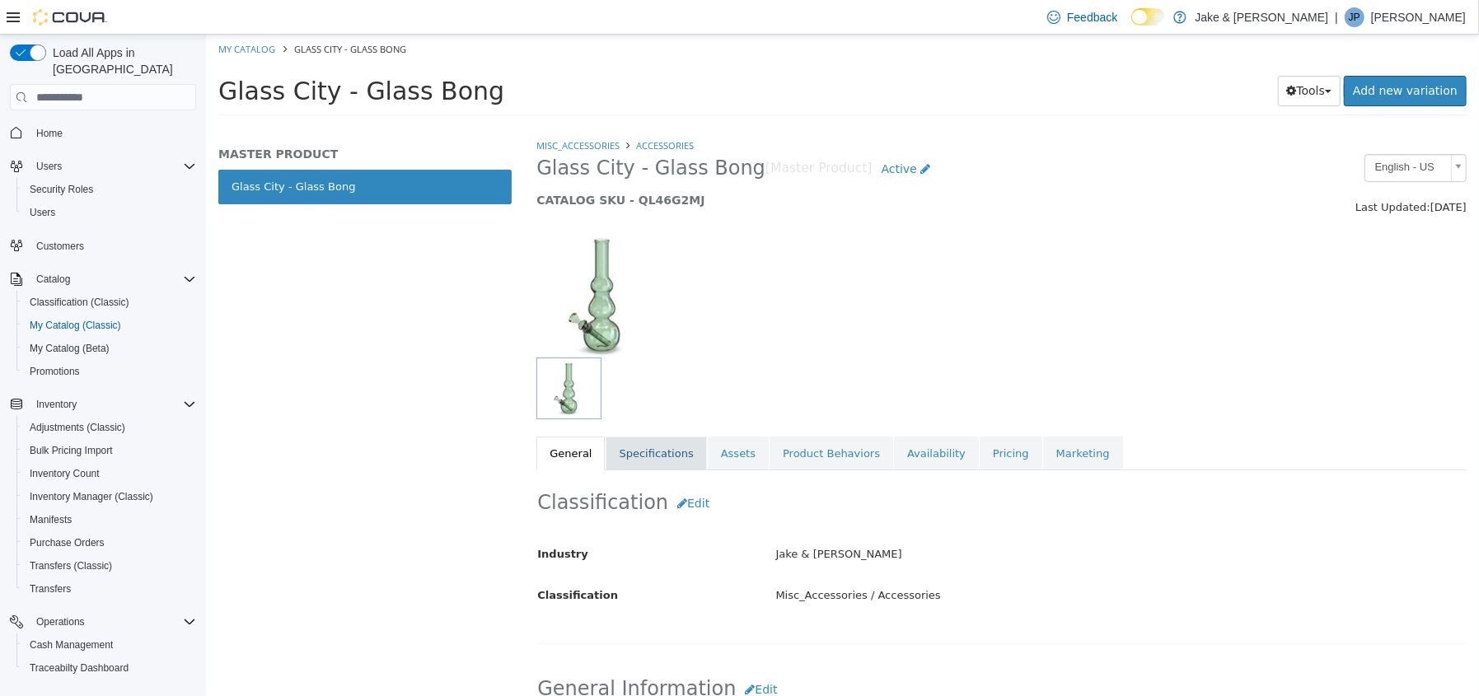
click at [640, 447] on link "Specifications" at bounding box center [655, 454] width 101 height 35
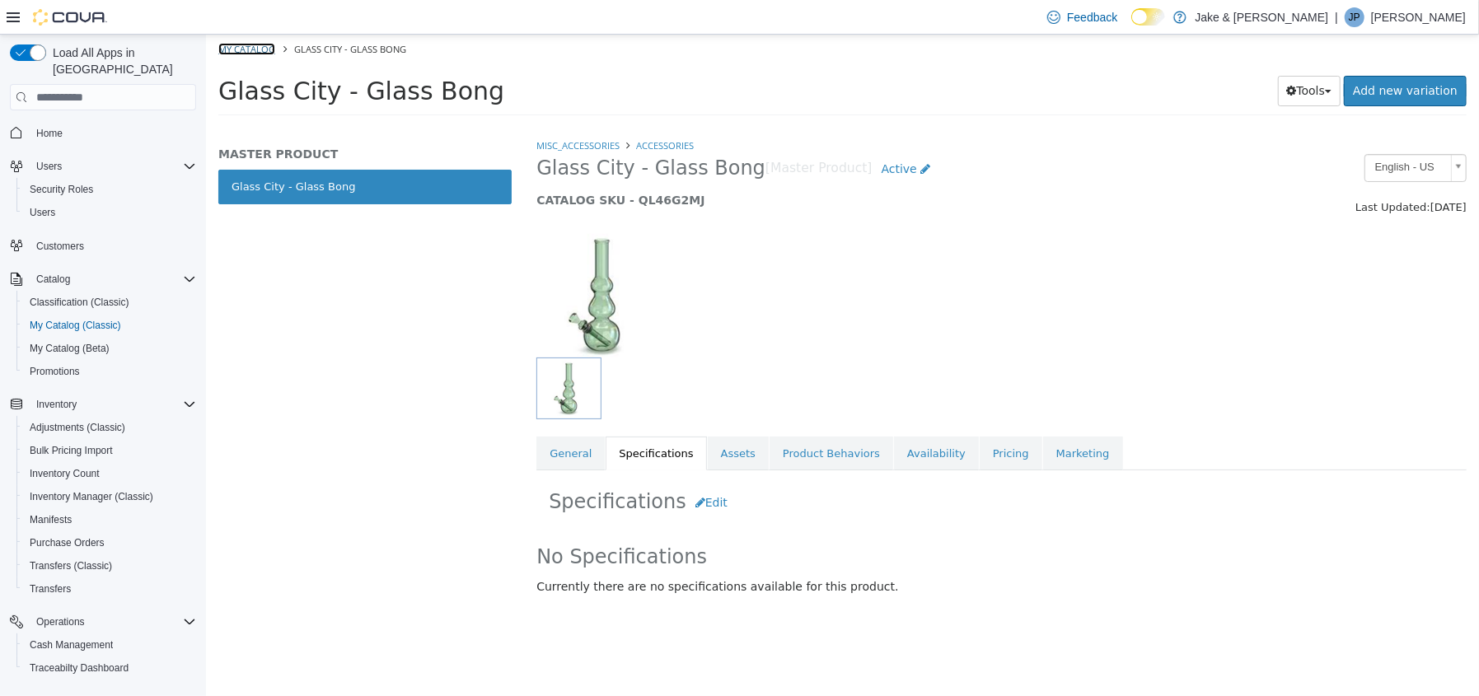
click at [242, 44] on link "My Catalog" at bounding box center [246, 49] width 57 height 12
select select "**********"
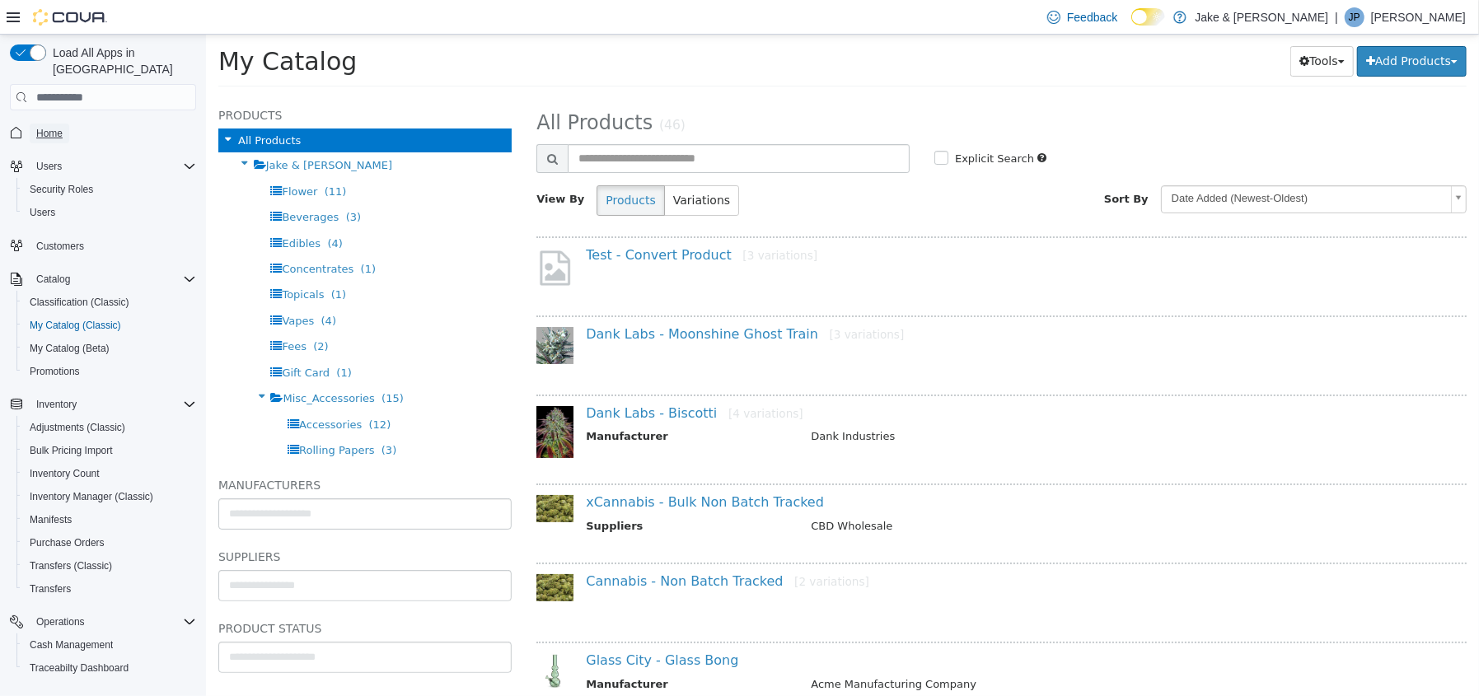
click at [44, 127] on span "Home" at bounding box center [49, 133] width 26 height 13
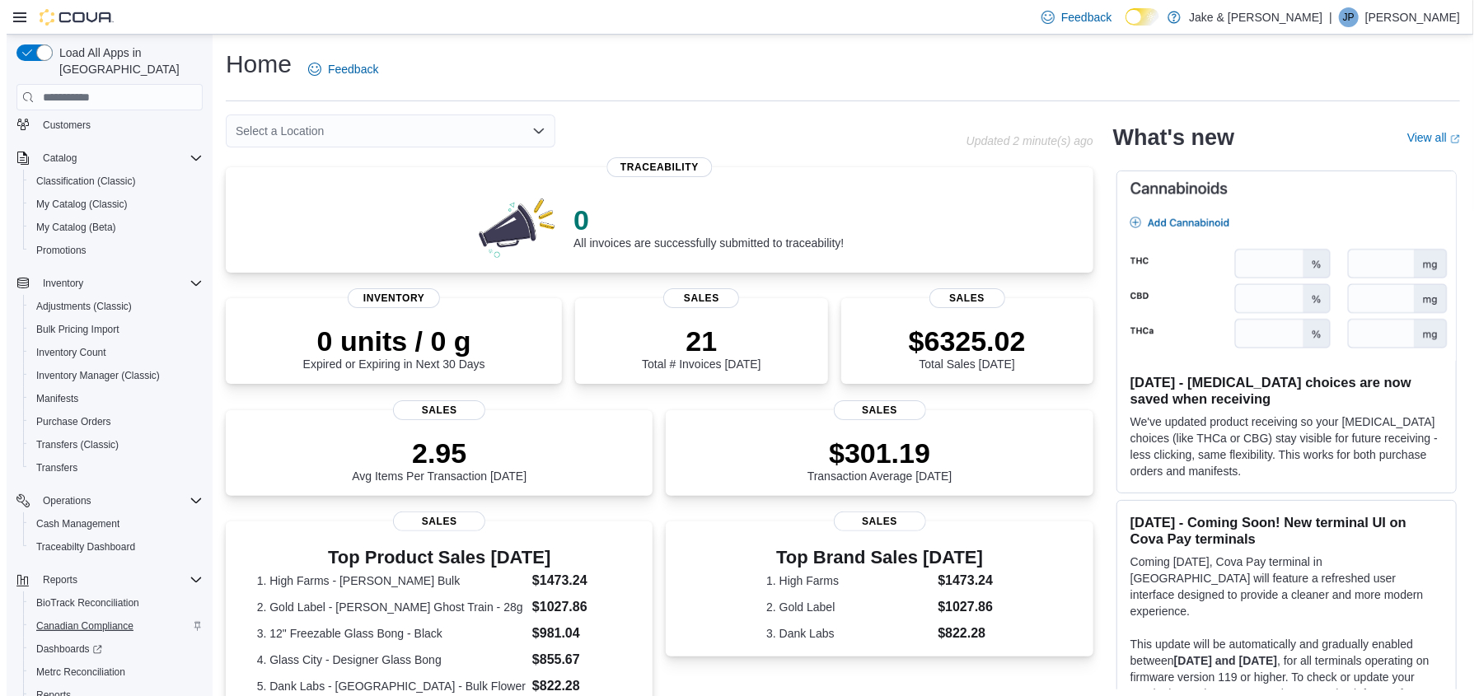
scroll to position [192, 0]
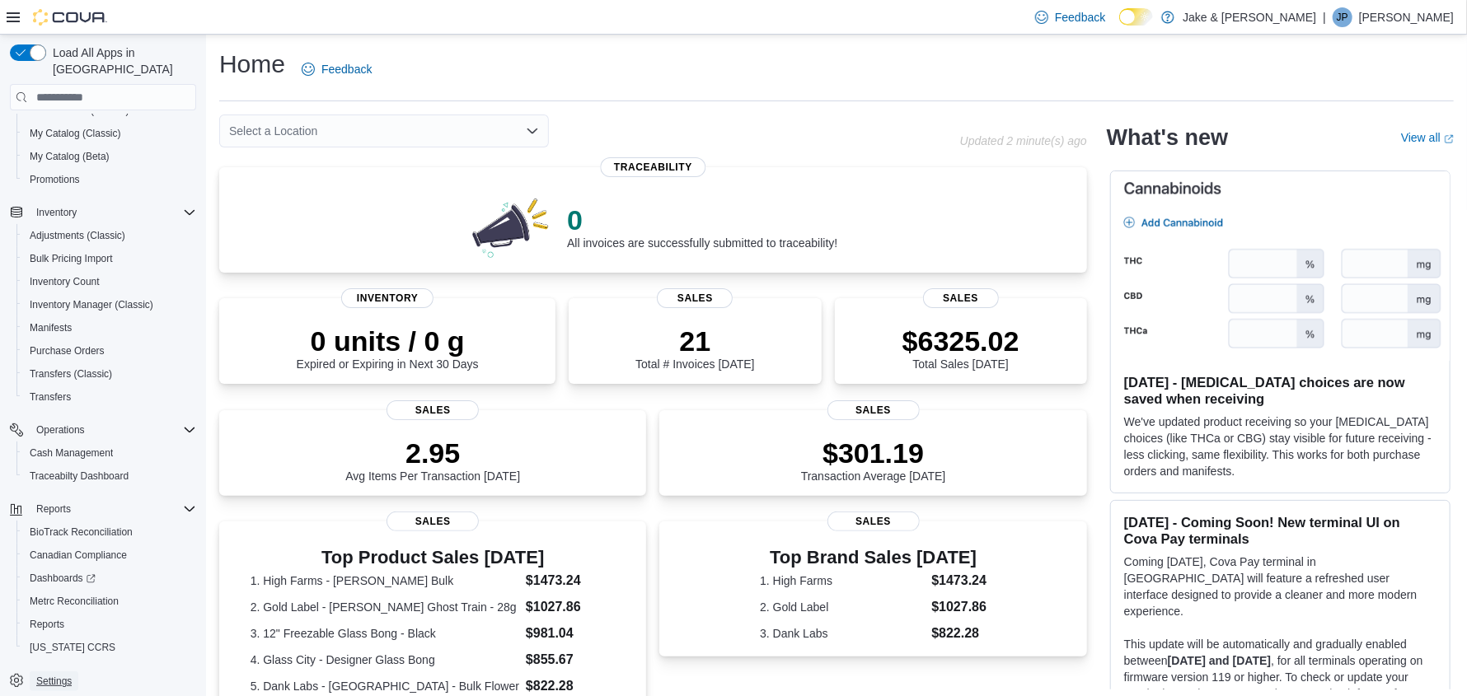
click at [60, 675] on span "Settings" at bounding box center [53, 681] width 35 height 13
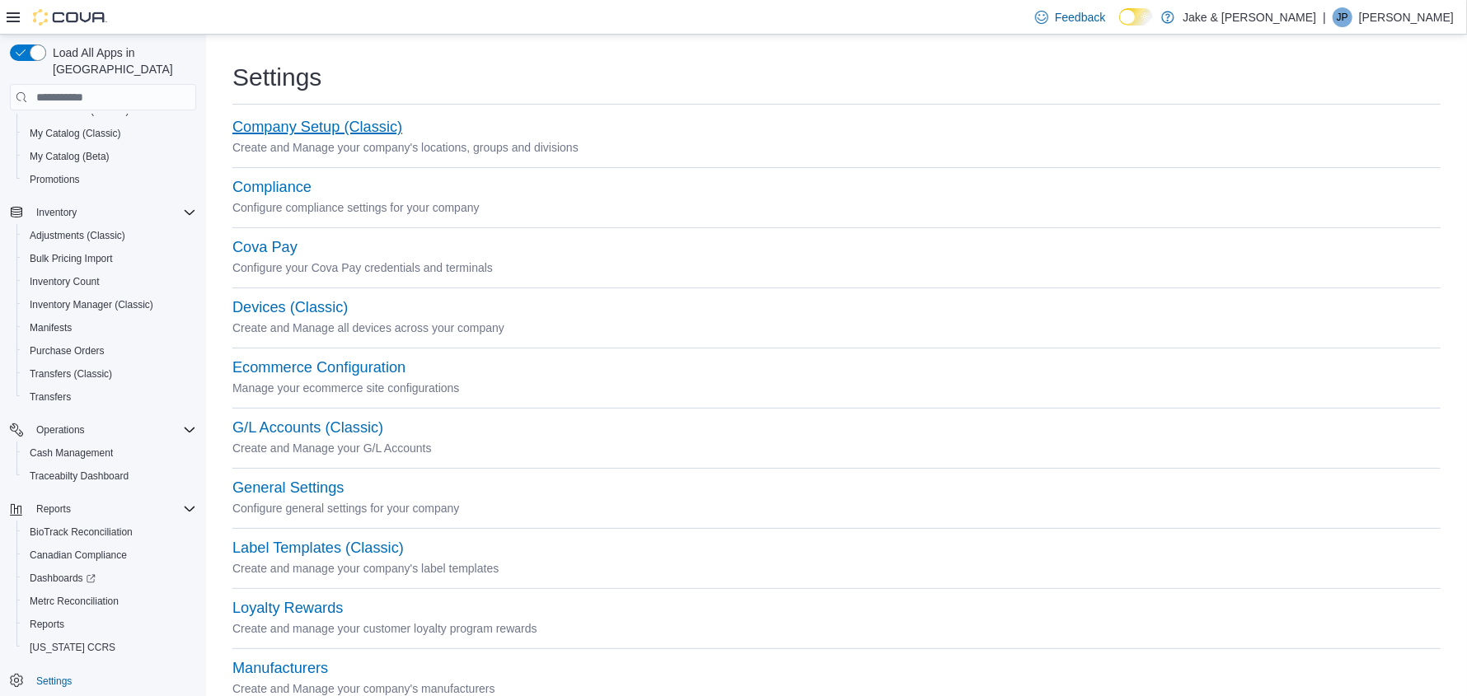
click at [295, 123] on button "Company Setup (Classic)" at bounding box center [317, 127] width 170 height 17
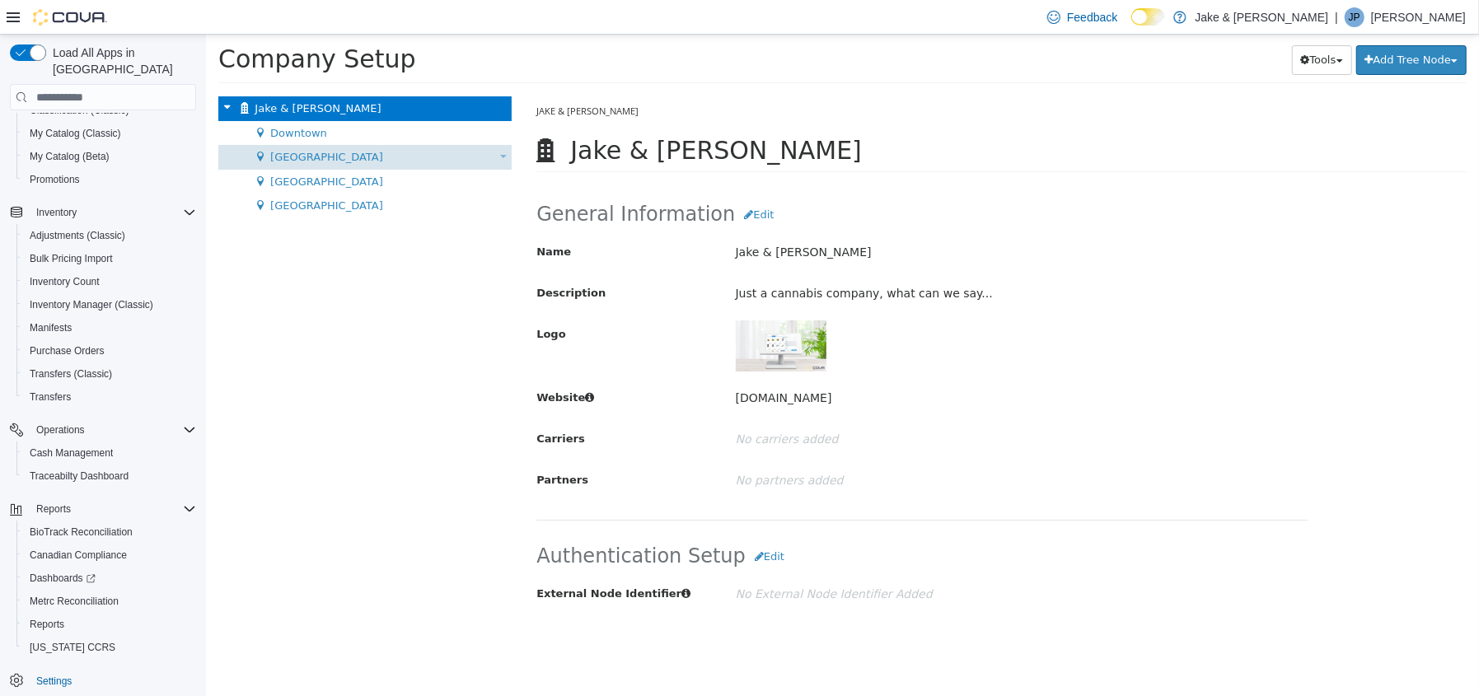
click at [293, 148] on div "Main Street Move Location" at bounding box center [364, 157] width 293 height 25
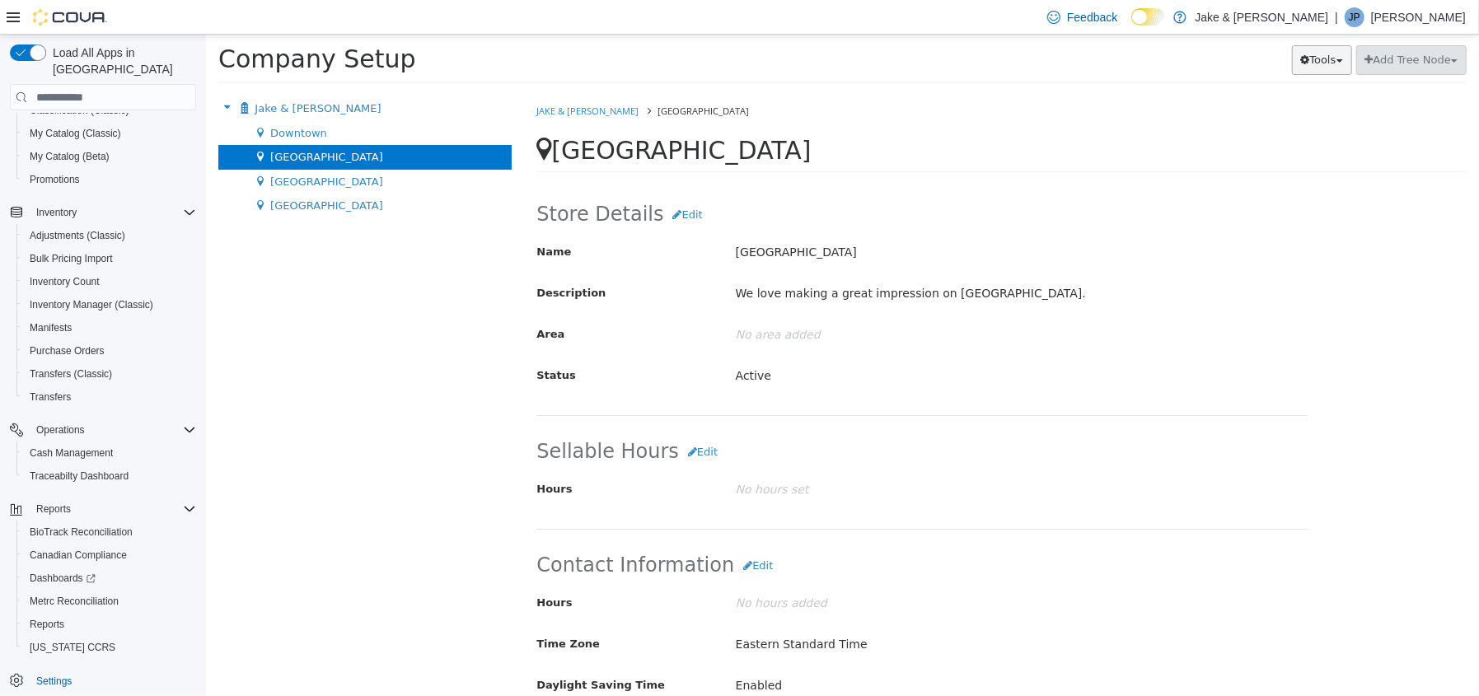
click at [1324, 62] on button "Tools" at bounding box center [1321, 60] width 60 height 30
click at [957, 80] on div "Company Setup Tools Move Locations Add Tree Node" at bounding box center [842, 64] width 1248 height 38
click at [315, 102] on div "Jake & [PERSON_NAME] Move Company" at bounding box center [364, 108] width 293 height 25
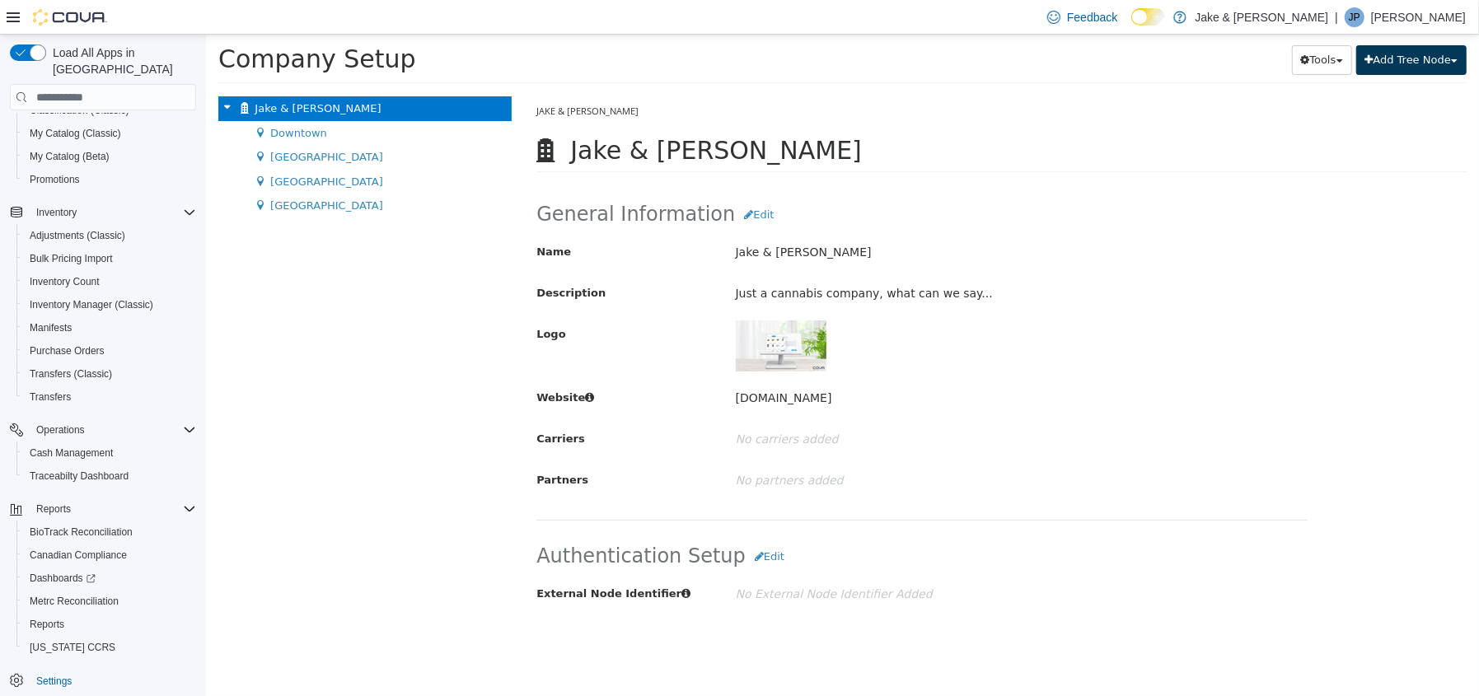
click at [1453, 61] on span "button" at bounding box center [1453, 60] width 7 height 3
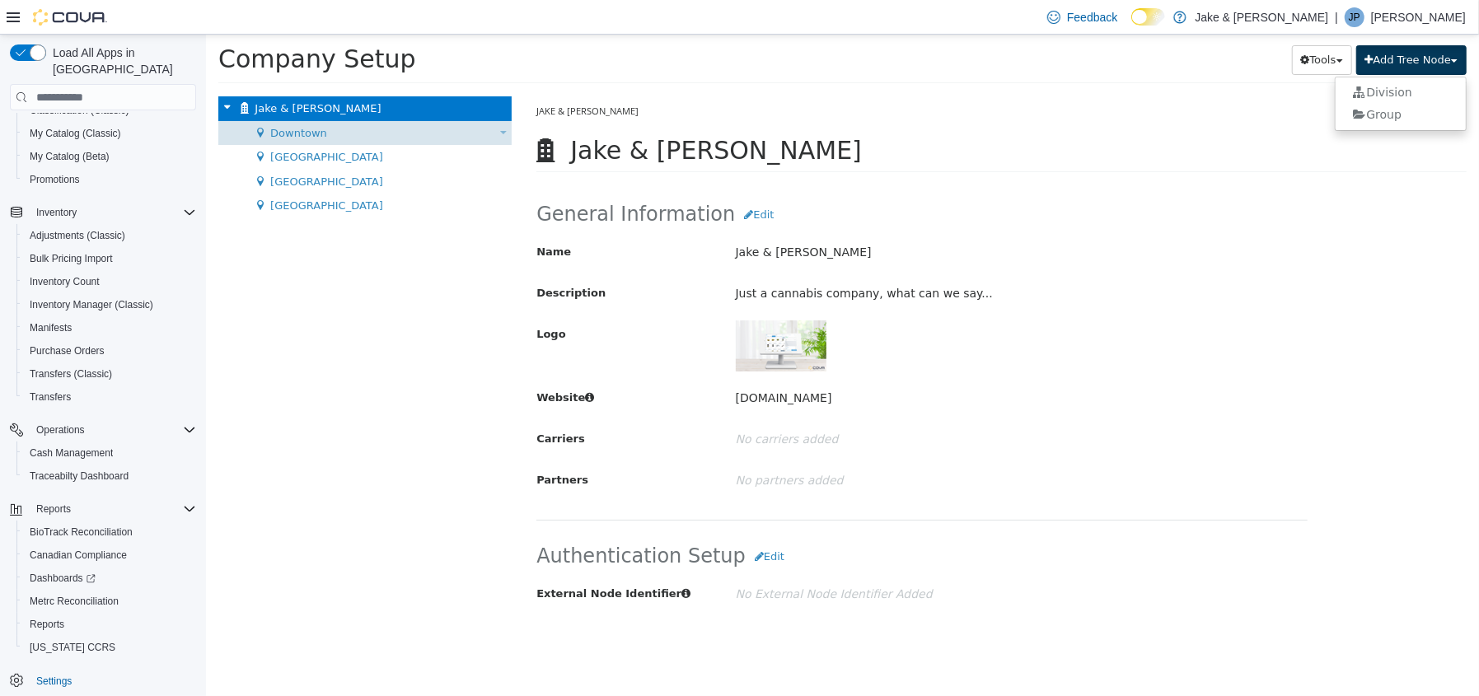
click at [326, 142] on div "Downtown Move Location" at bounding box center [364, 133] width 293 height 25
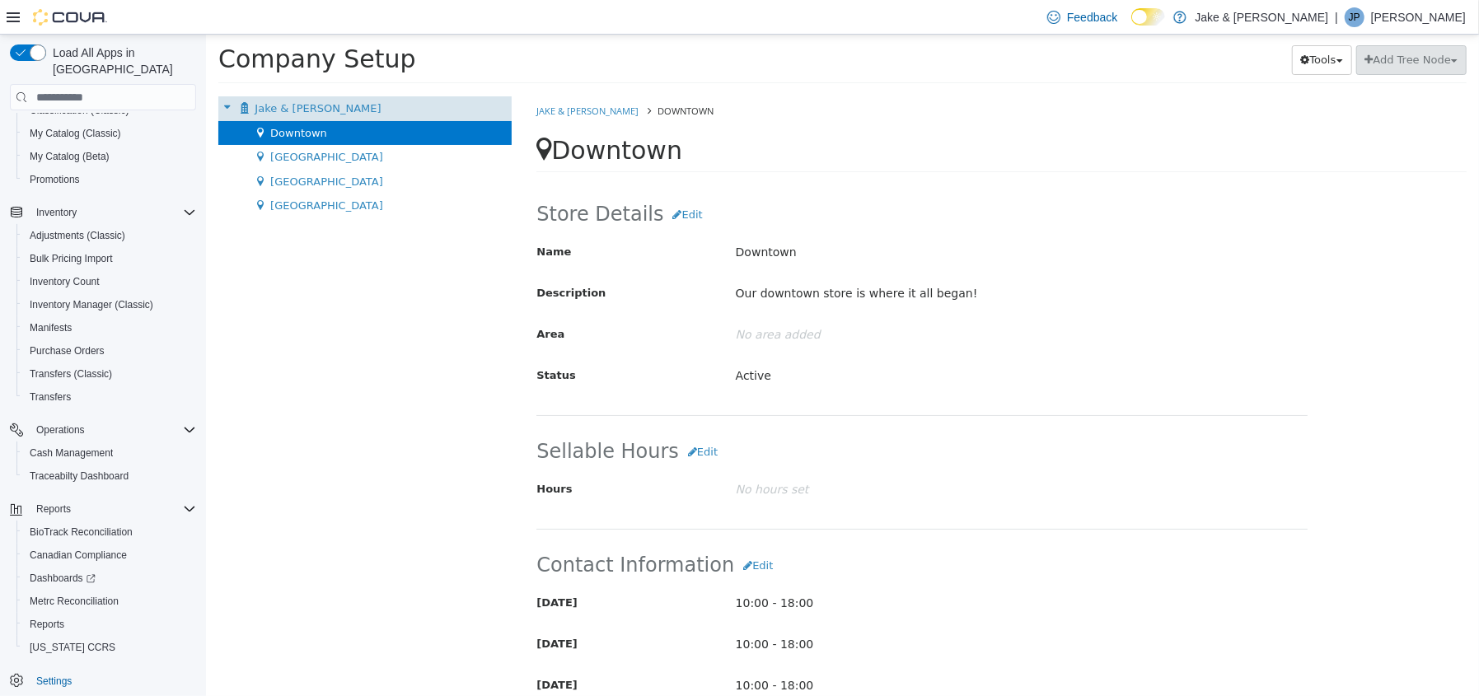
click at [315, 107] on div "Jake & Jane Move Company" at bounding box center [364, 108] width 293 height 25
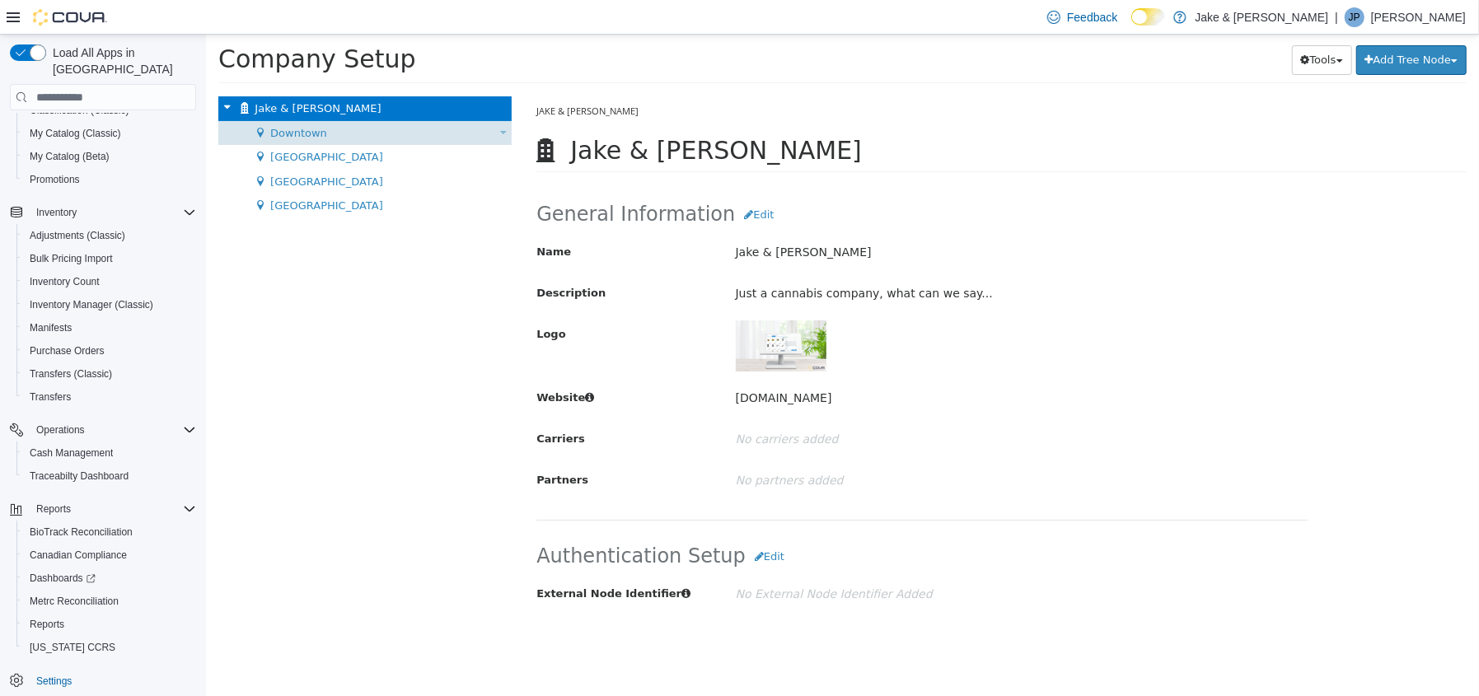
click at [279, 133] on span "Downtown" at bounding box center [297, 133] width 57 height 12
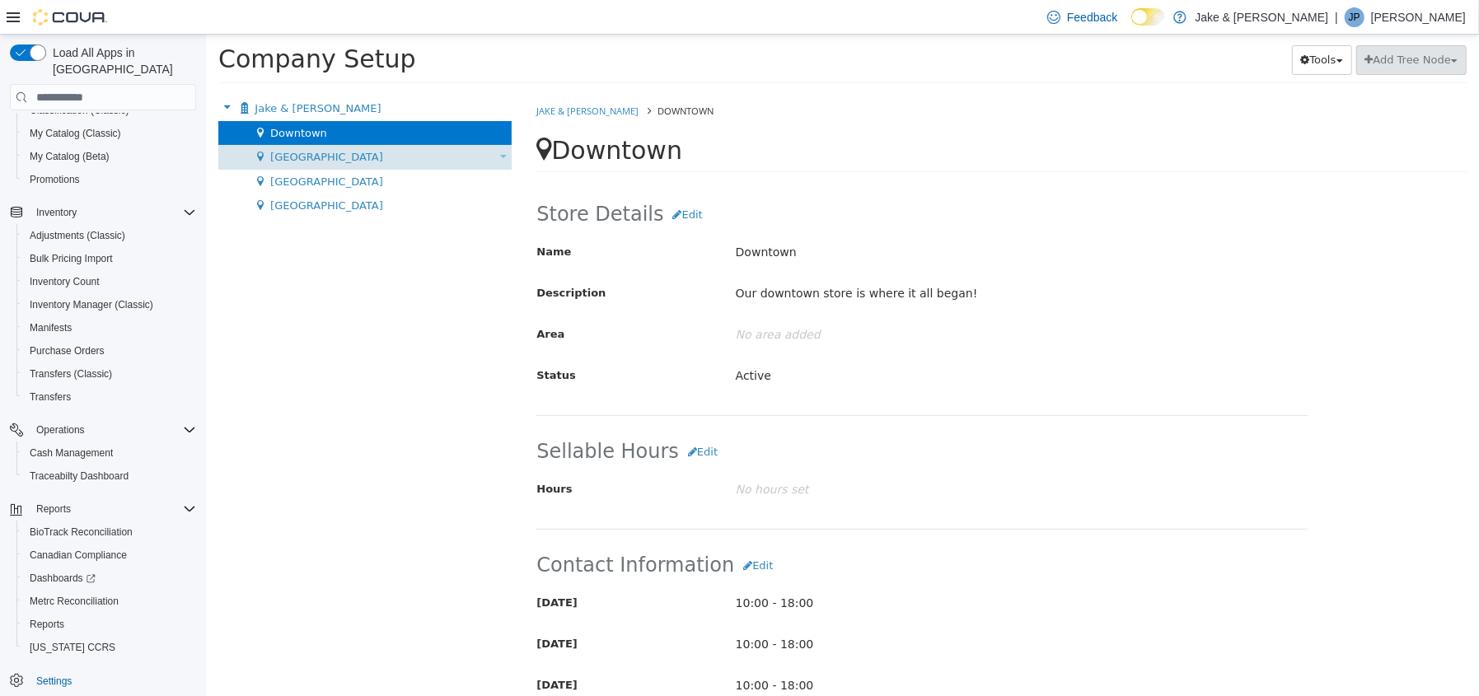
click at [279, 151] on span "Main Street" at bounding box center [325, 157] width 113 height 12
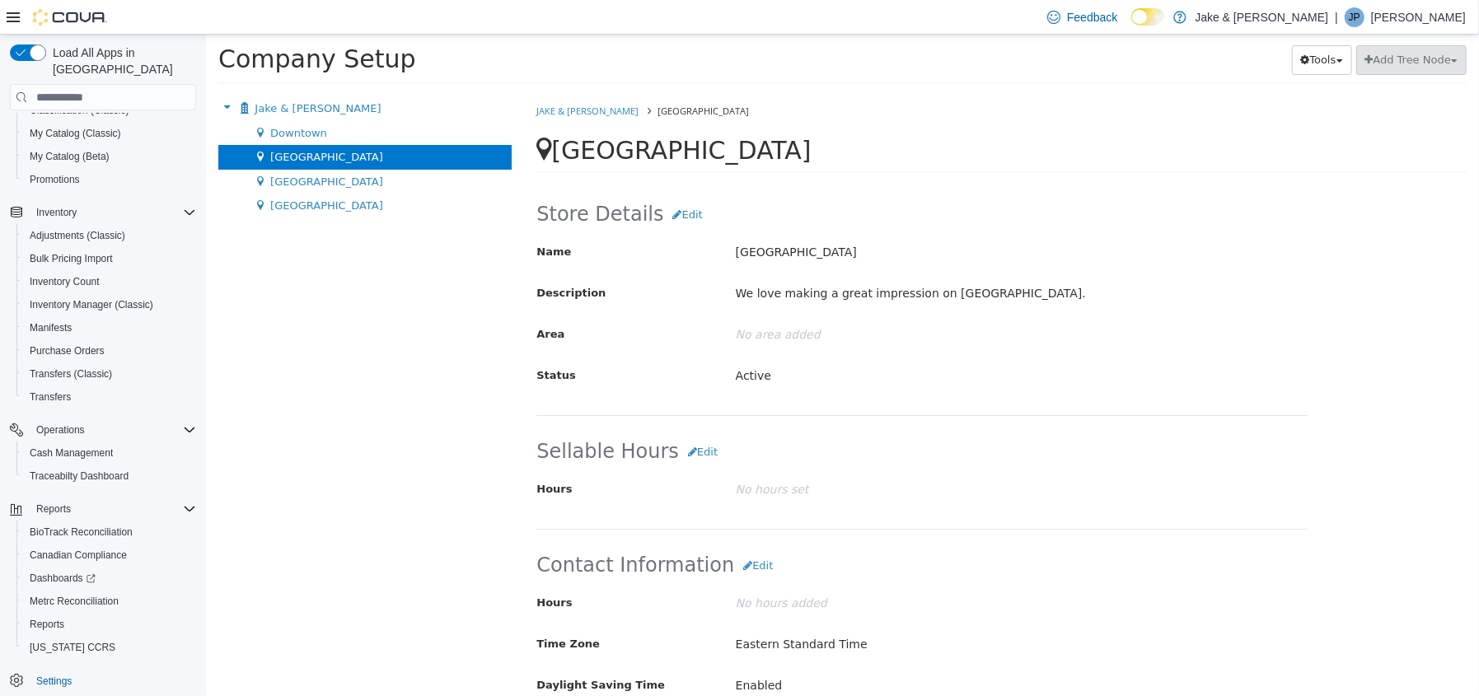
click at [1431, 143] on div "Main Street Delete" at bounding box center [1001, 155] width 930 height 36
click at [1423, 158] on div "Main Street Delete" at bounding box center [1001, 155] width 930 height 36
click at [392, 183] on div "Park Place Move Location" at bounding box center [364, 182] width 293 height 25
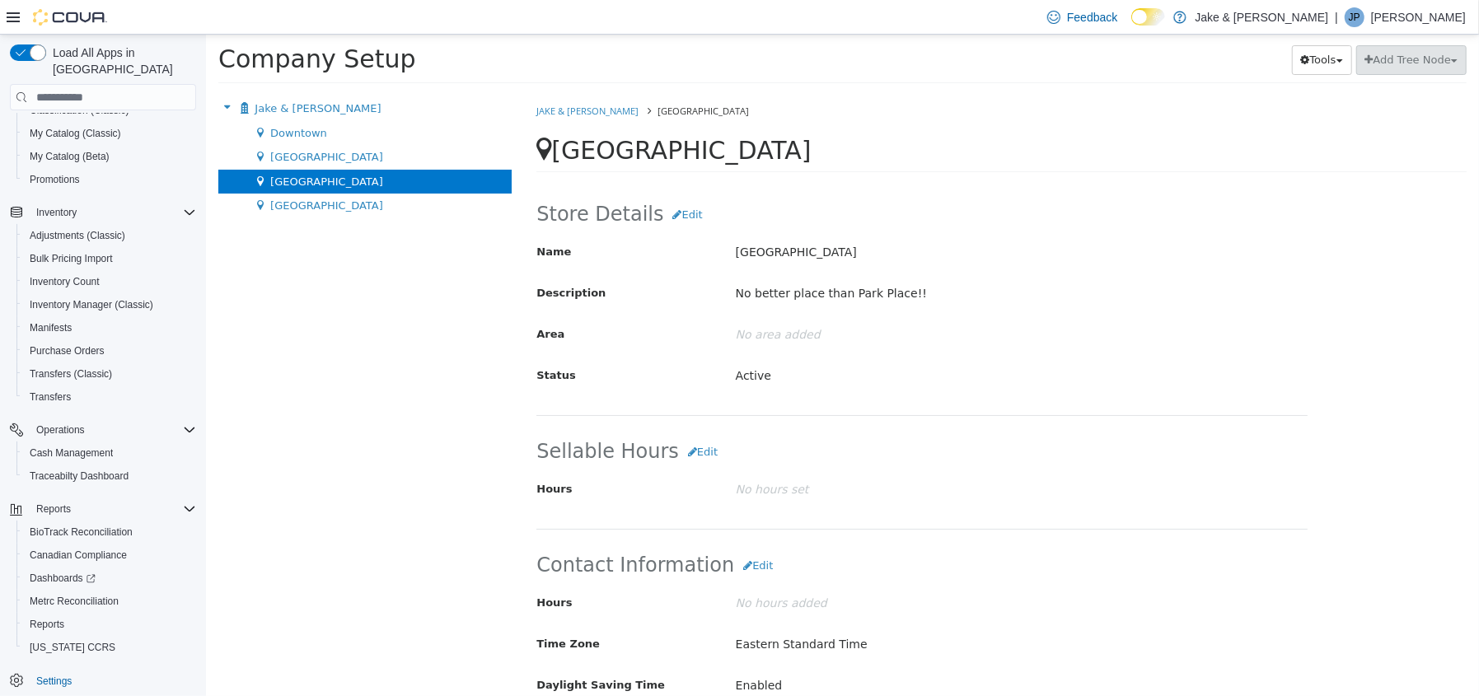
click at [1414, 148] on div "Park Place Delete" at bounding box center [1001, 155] width 930 height 36
click at [306, 211] on span "Twin Lakes" at bounding box center [325, 205] width 113 height 12
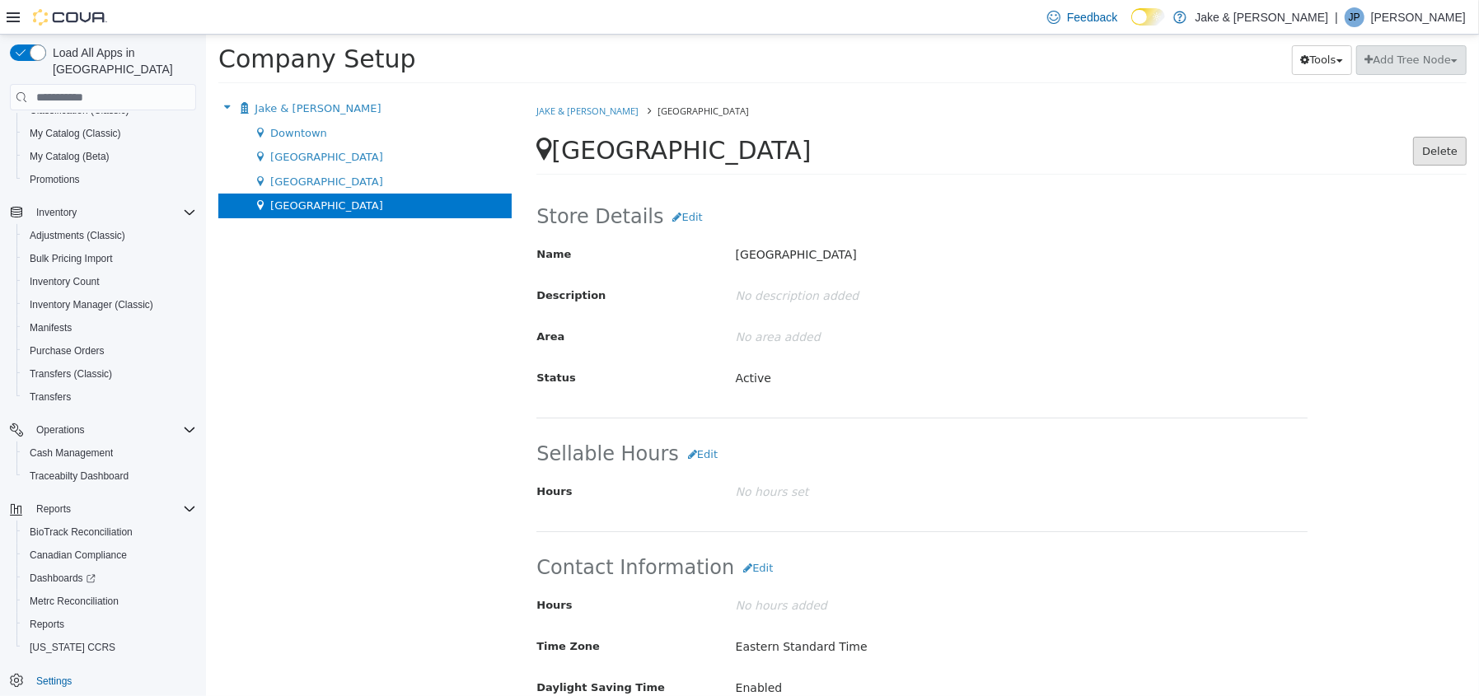
click at [1426, 141] on div "Twin Lakes Delete" at bounding box center [1001, 156] width 930 height 38
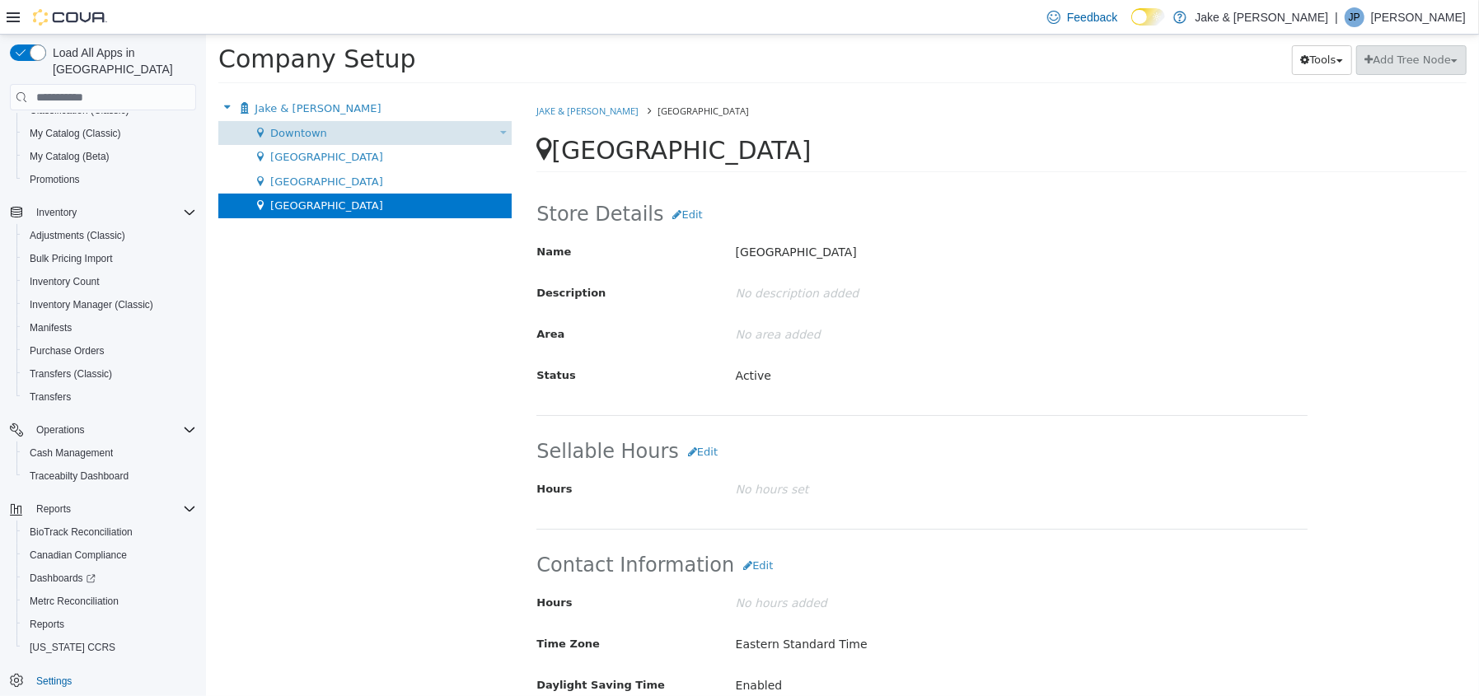
click at [353, 143] on div "Downtown Move Location" at bounding box center [364, 133] width 293 height 25
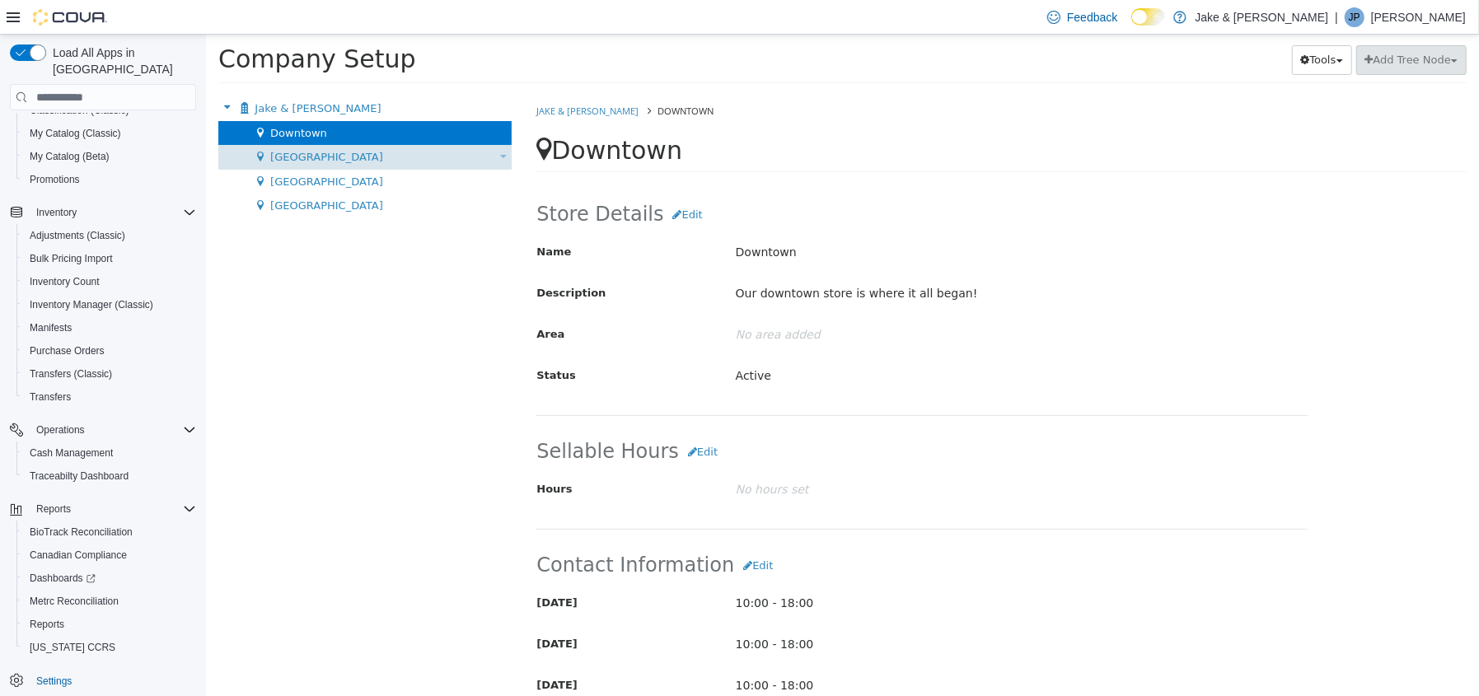
click at [327, 164] on div "Main Street Move Location" at bounding box center [364, 157] width 293 height 25
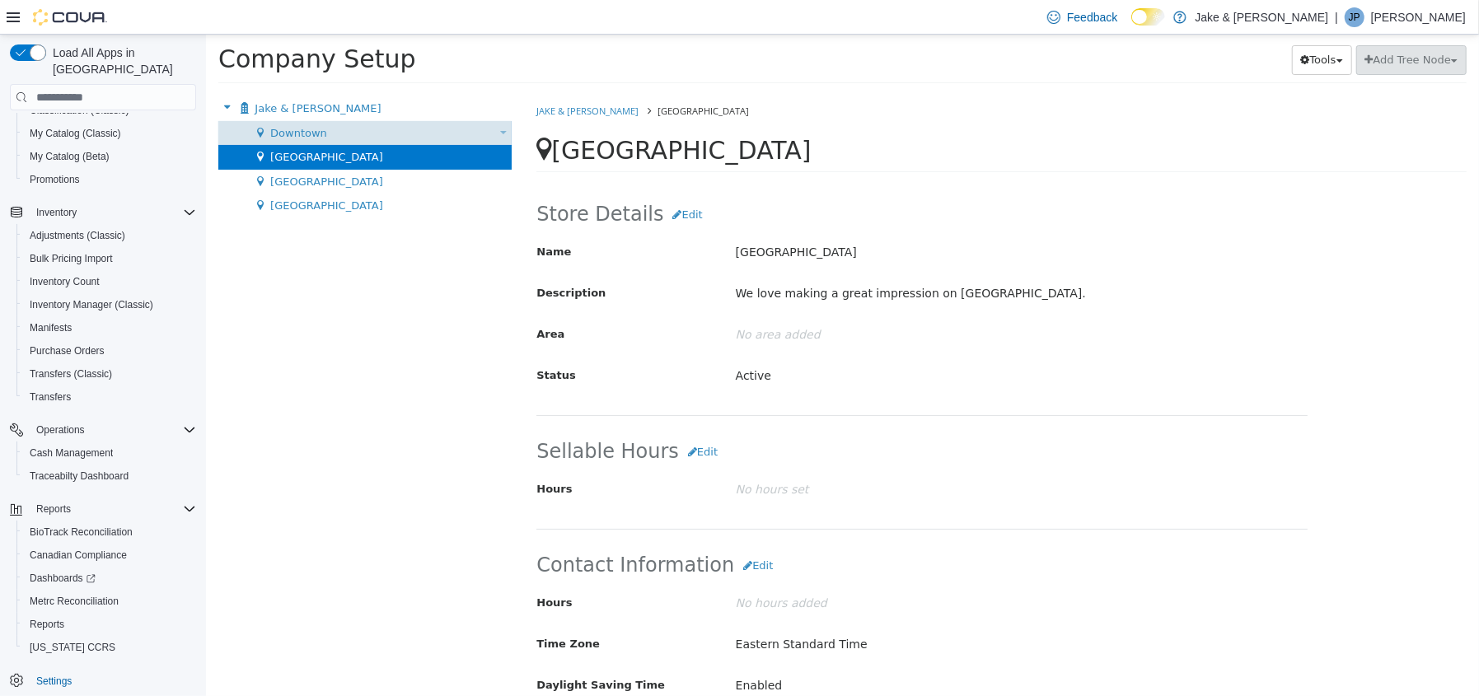
click at [334, 138] on div "Downtown Move Location" at bounding box center [364, 133] width 293 height 25
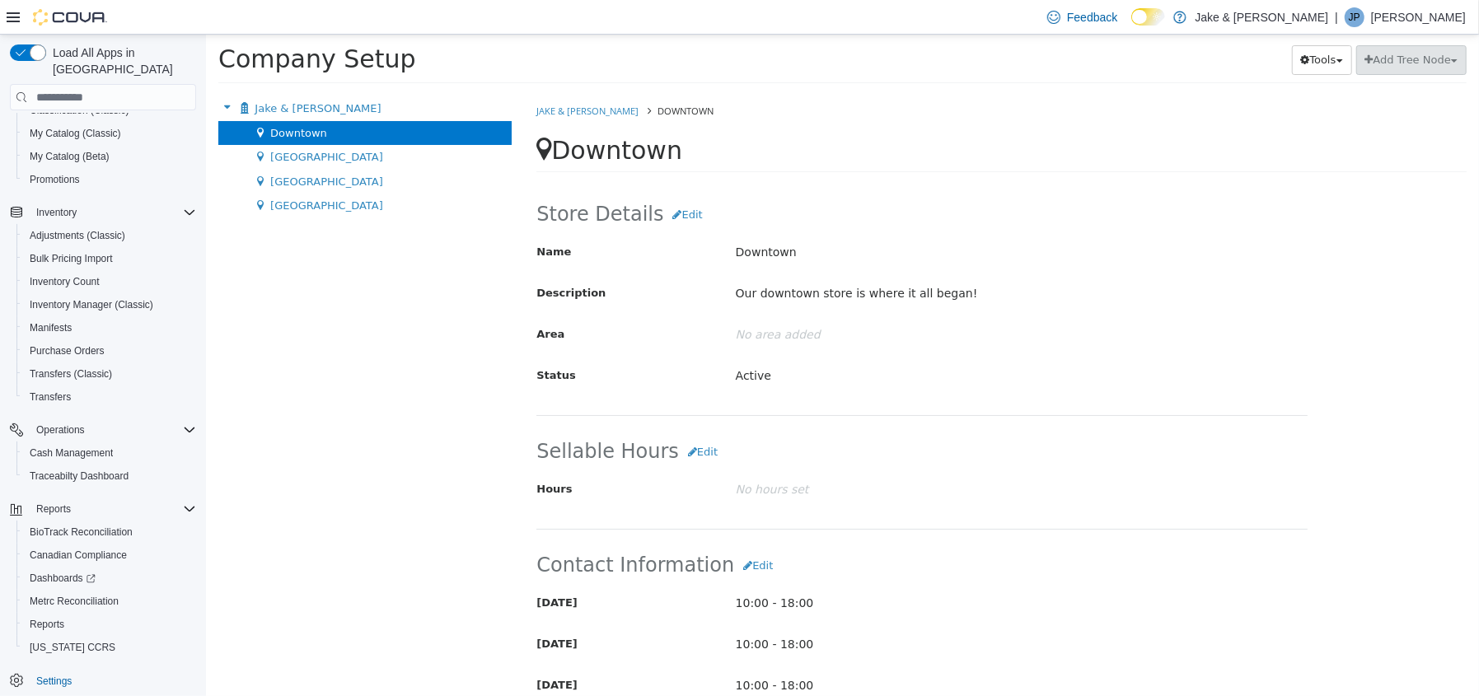
scroll to position [192, 0]
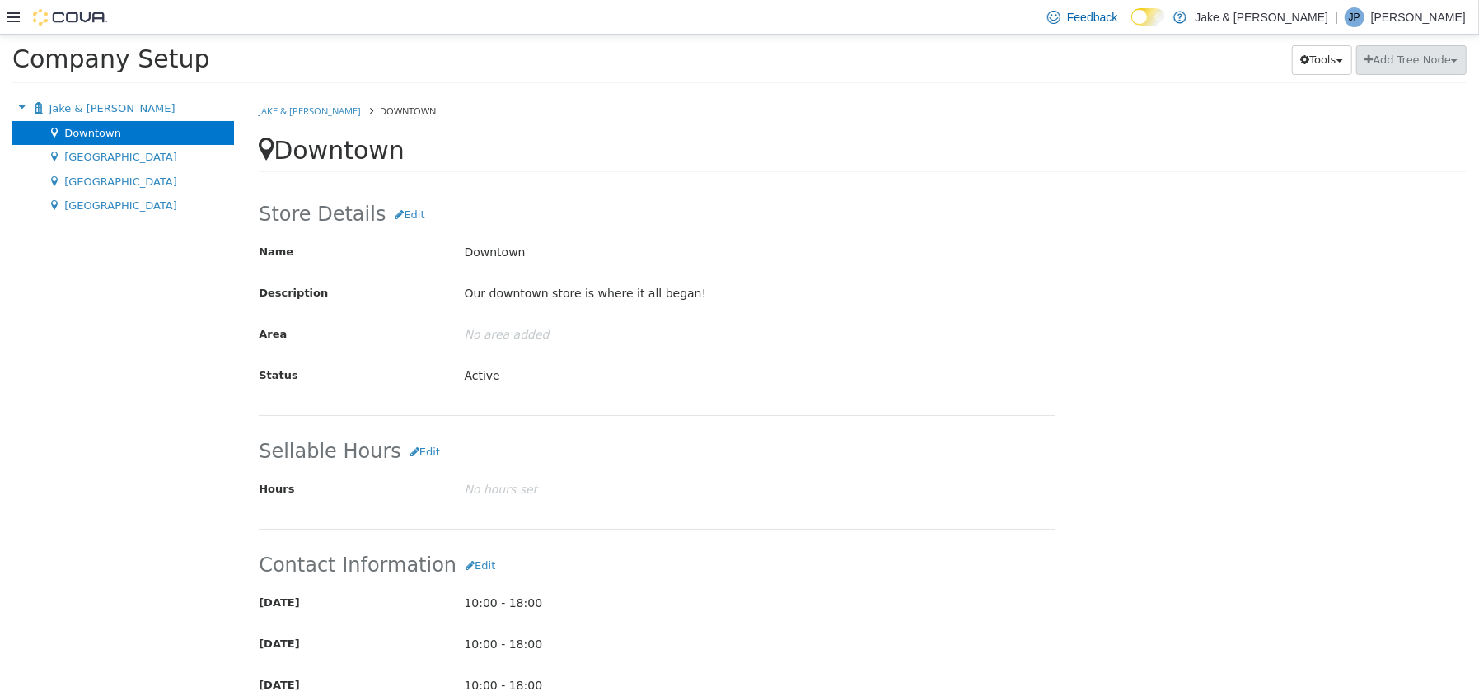
click at [10, 20] on icon at bounding box center [13, 17] width 13 height 10
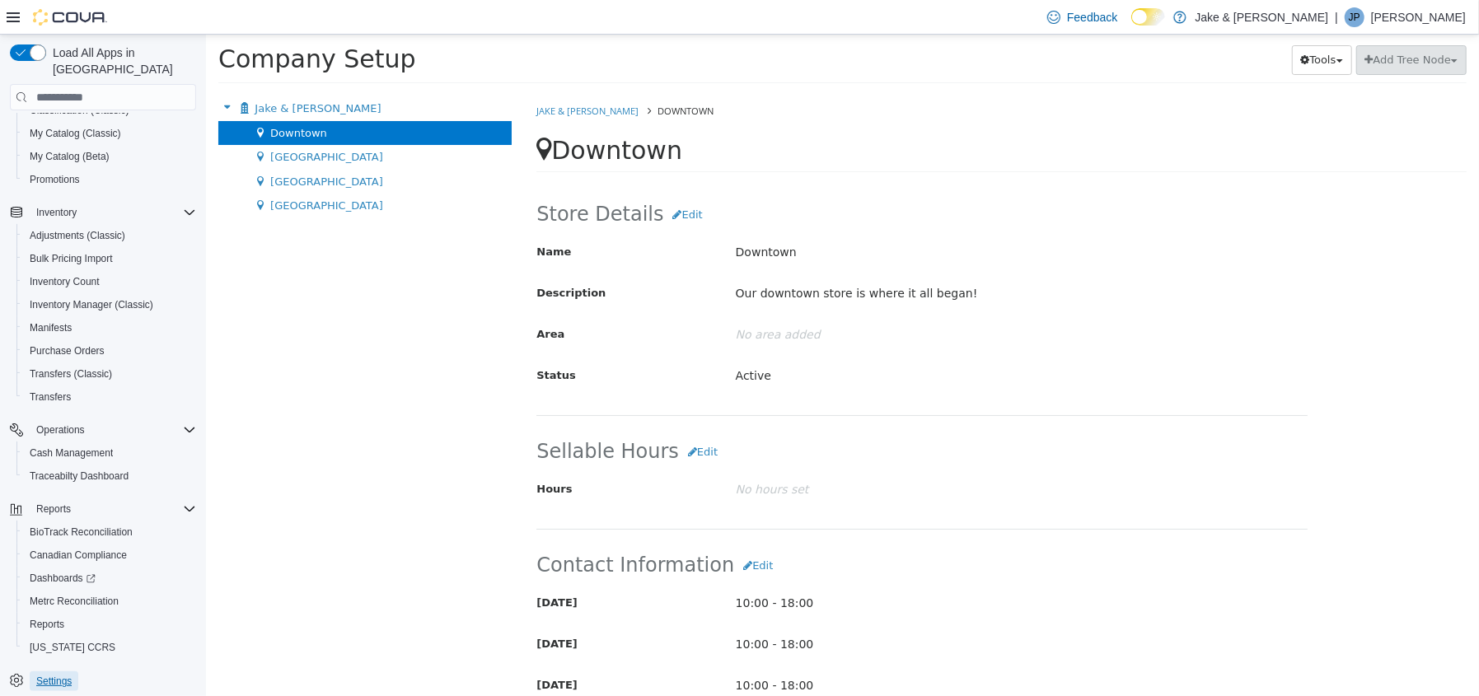
click at [45, 675] on span "Settings" at bounding box center [53, 681] width 35 height 13
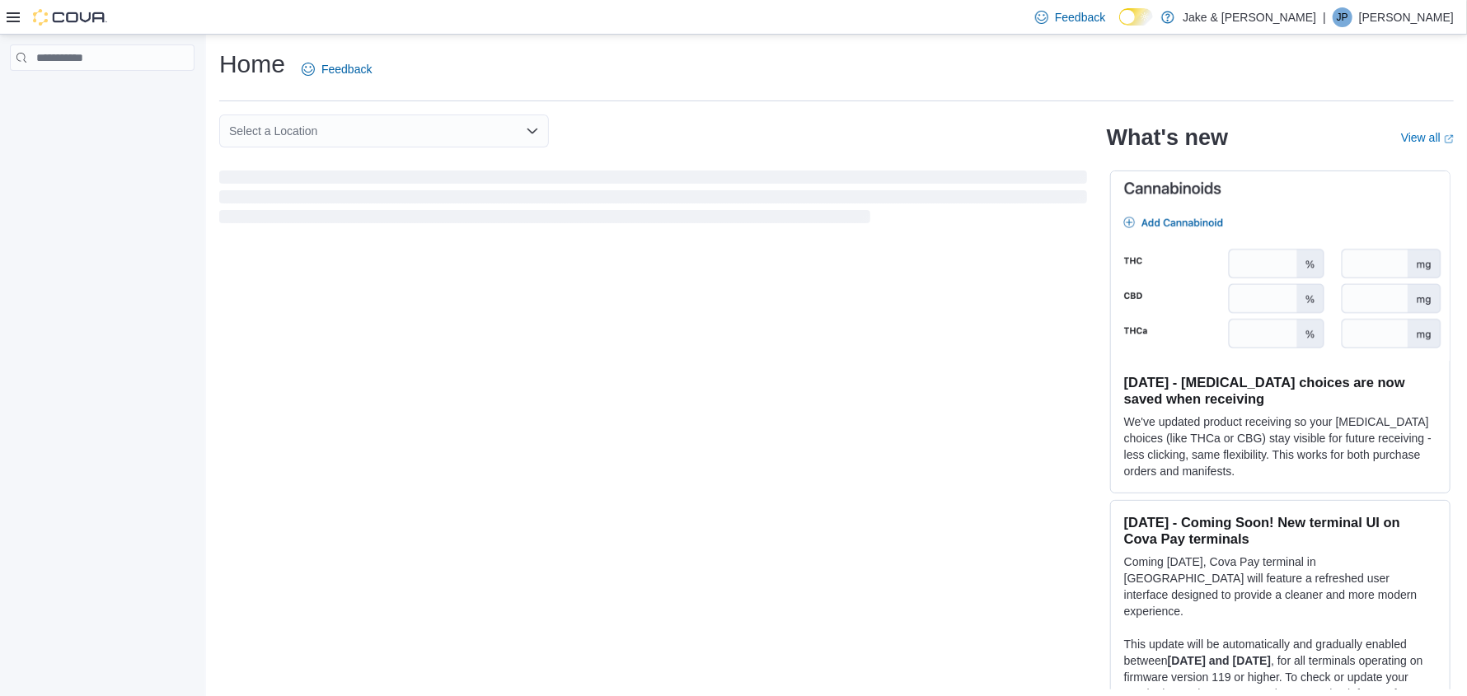
click at [1424, 9] on p "[PERSON_NAME]" at bounding box center [1406, 17] width 95 height 20
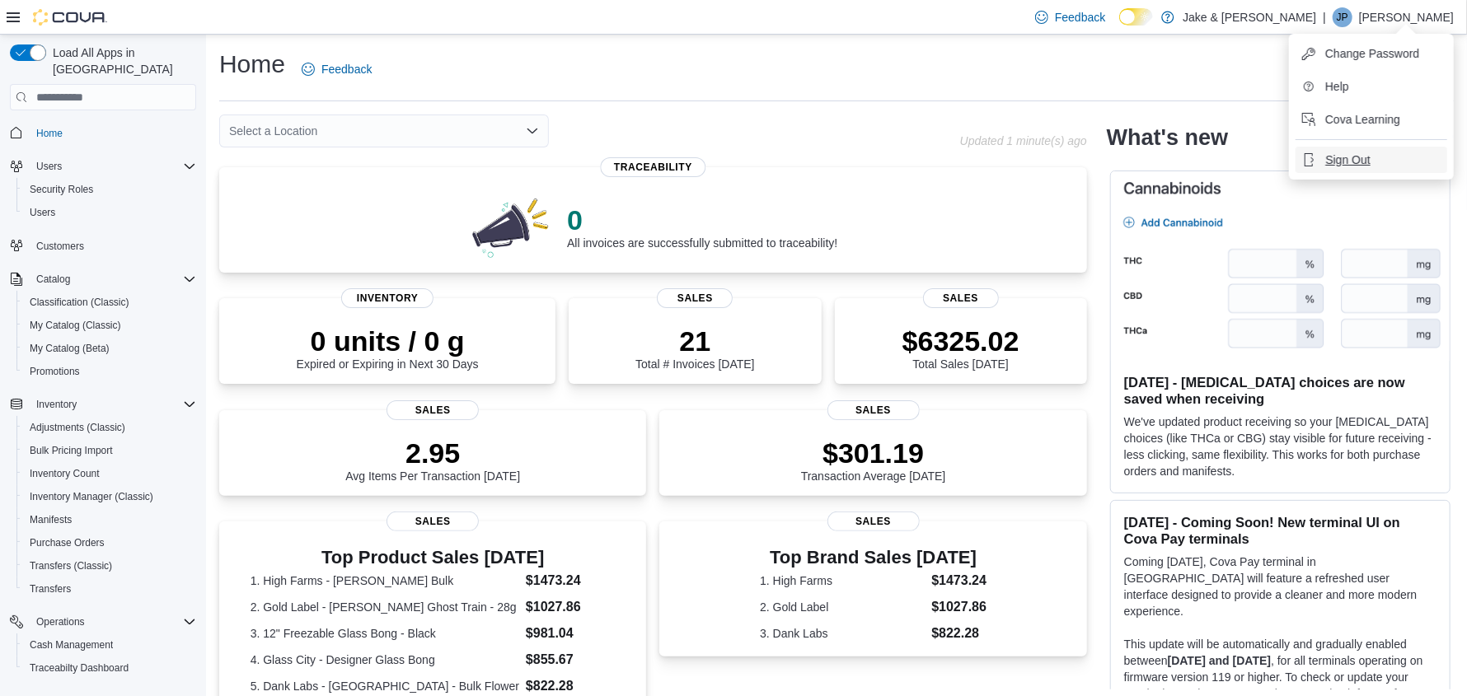
click at [1326, 169] on button "Sign Out" at bounding box center [1371, 160] width 152 height 26
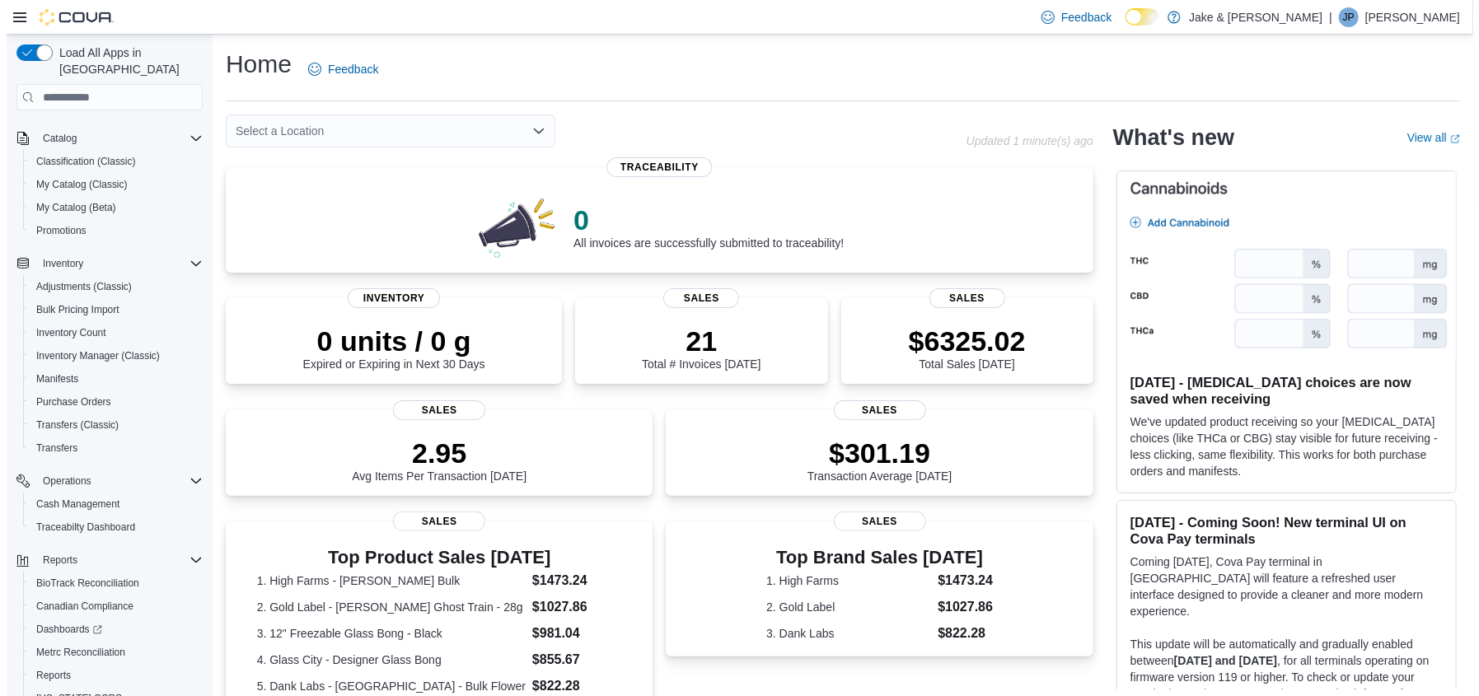
scroll to position [192, 0]
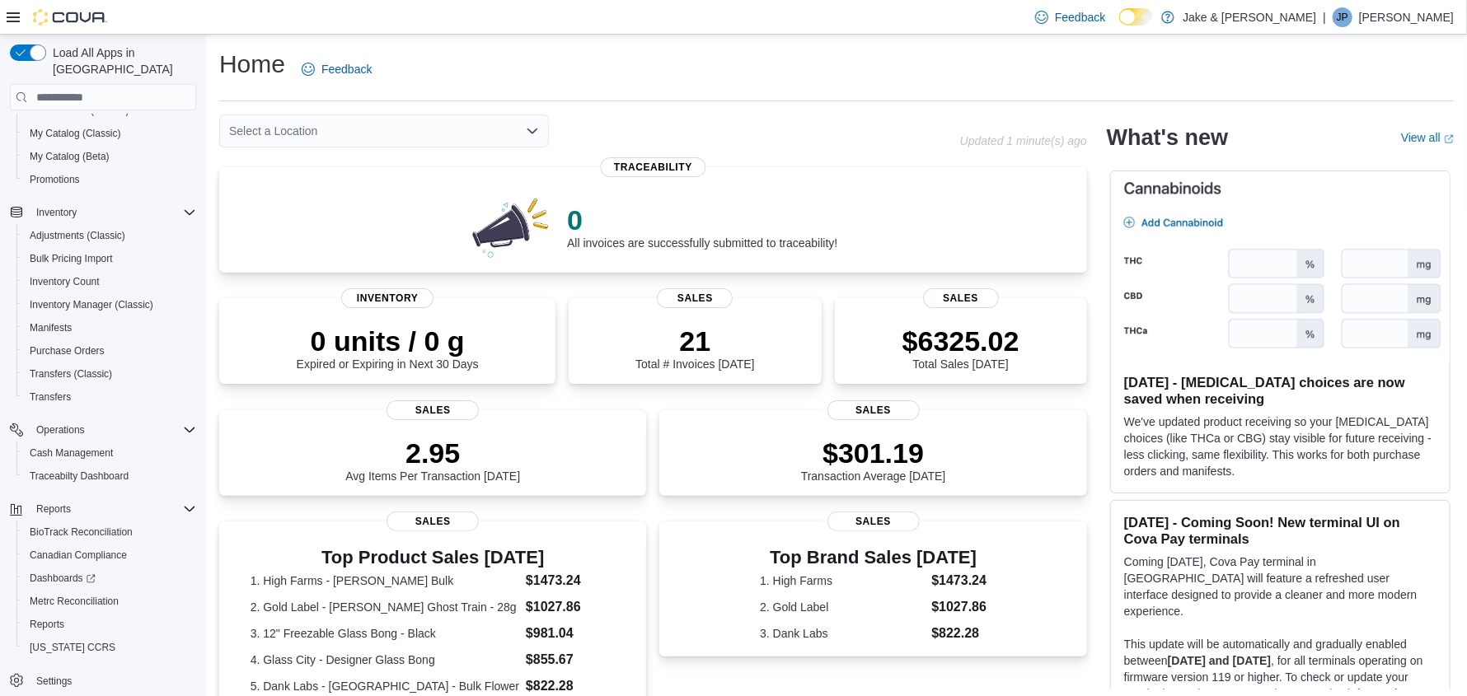
click at [59, 669] on button "Settings" at bounding box center [102, 681] width 199 height 24
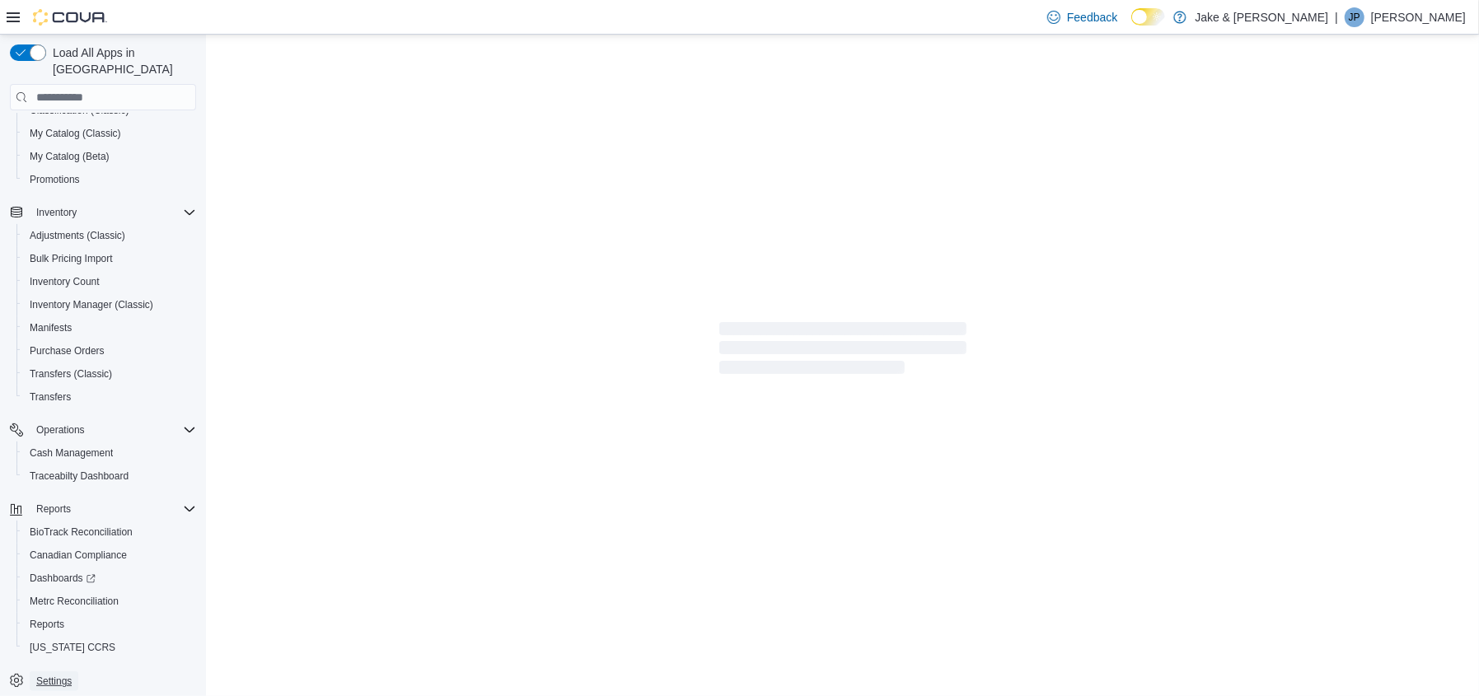
click at [61, 675] on span "Settings" at bounding box center [53, 681] width 35 height 13
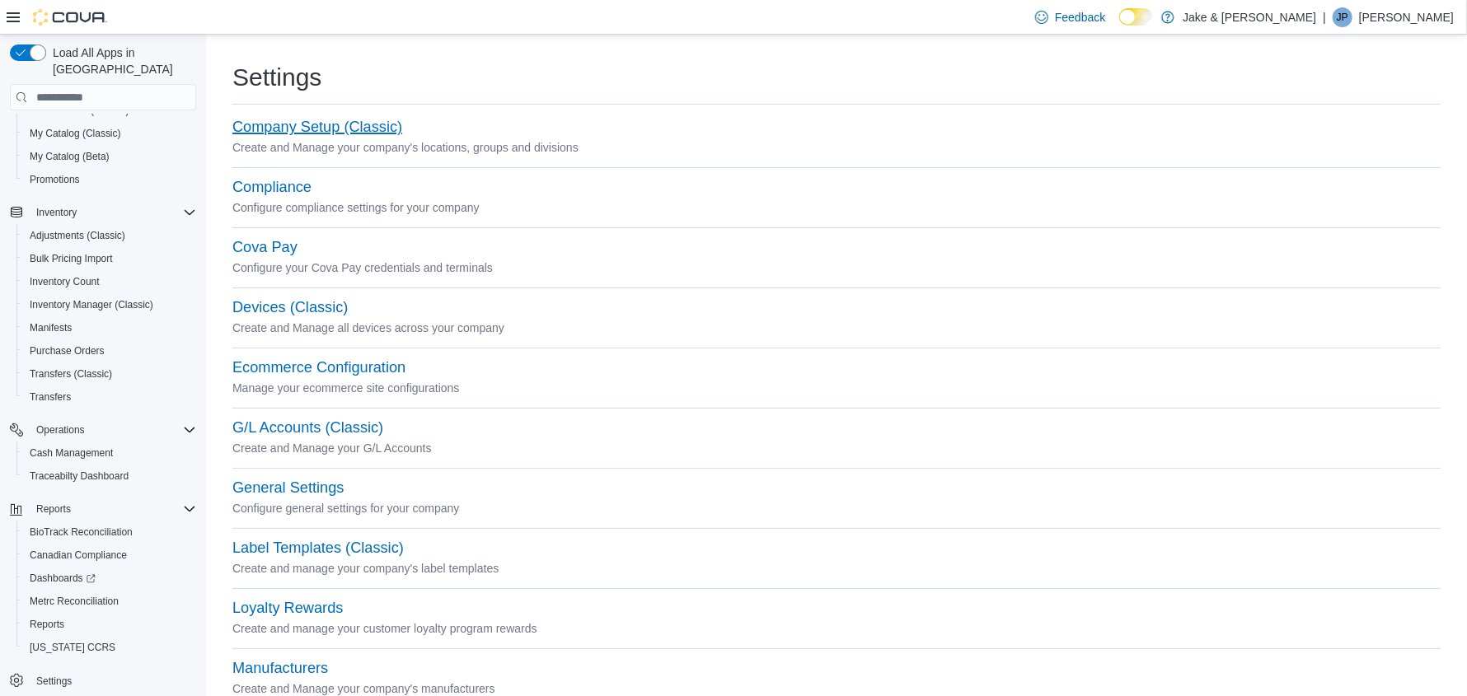
click at [316, 129] on button "Company Setup (Classic)" at bounding box center [317, 127] width 170 height 17
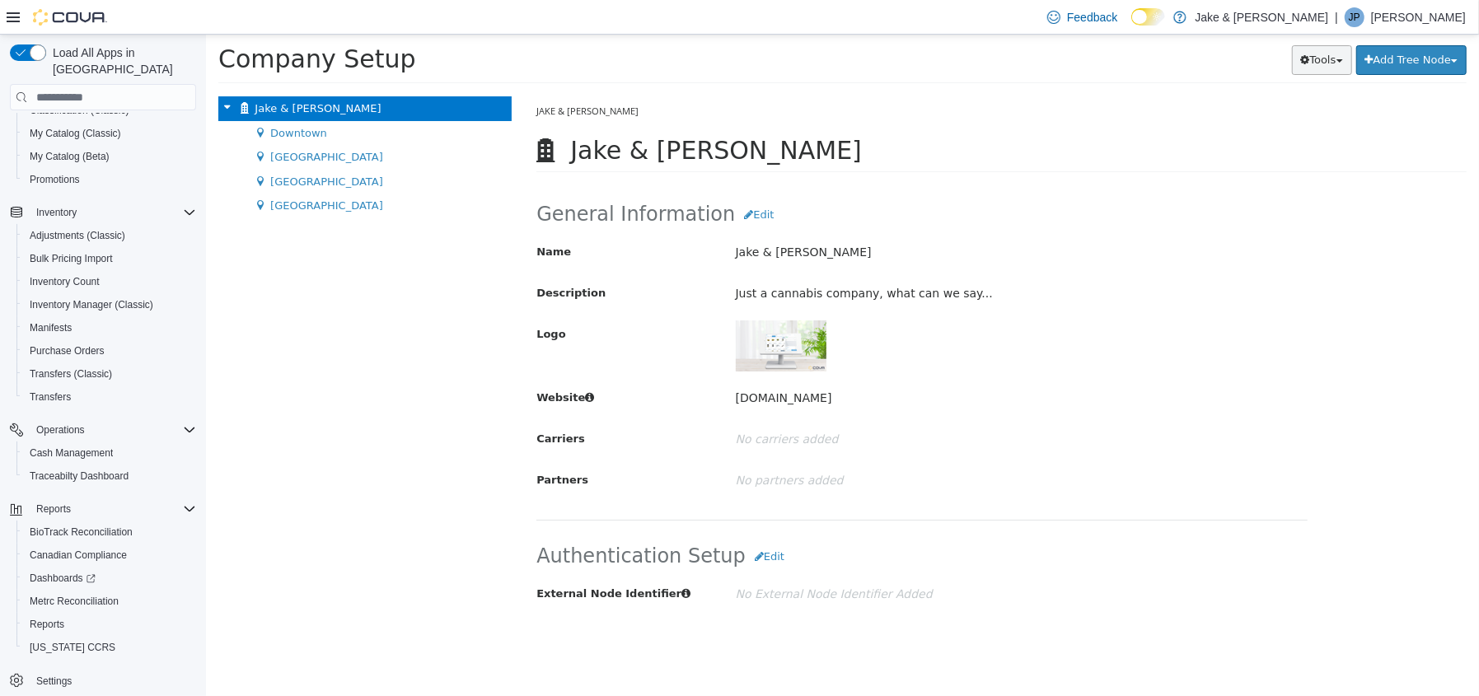
click at [1307, 61] on button "Tools" at bounding box center [1321, 60] width 60 height 30
click at [1428, 55] on button "Add Tree Node" at bounding box center [1410, 60] width 110 height 30
click at [999, 70] on div "Tools Move Locations Add Tree Node Division Group" at bounding box center [1173, 60] width 585 height 30
click at [276, 134] on span "Downtown" at bounding box center [297, 133] width 57 height 12
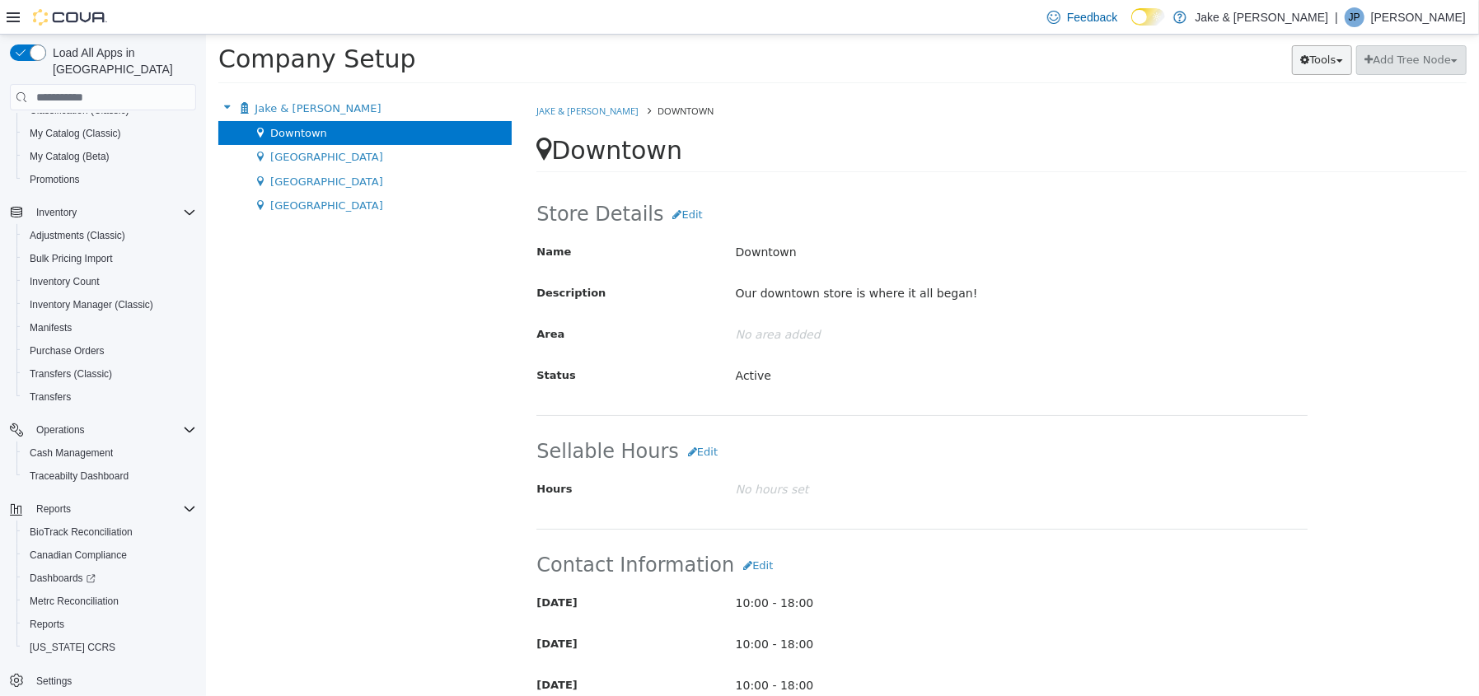
click at [1328, 63] on button "Tools" at bounding box center [1321, 60] width 60 height 30
click at [1388, 60] on button "Add Tree Node" at bounding box center [1410, 60] width 110 height 30
click at [1305, 51] on button "Tools" at bounding box center [1321, 60] width 60 height 30
click at [1315, 68] on button "Tools" at bounding box center [1321, 60] width 60 height 30
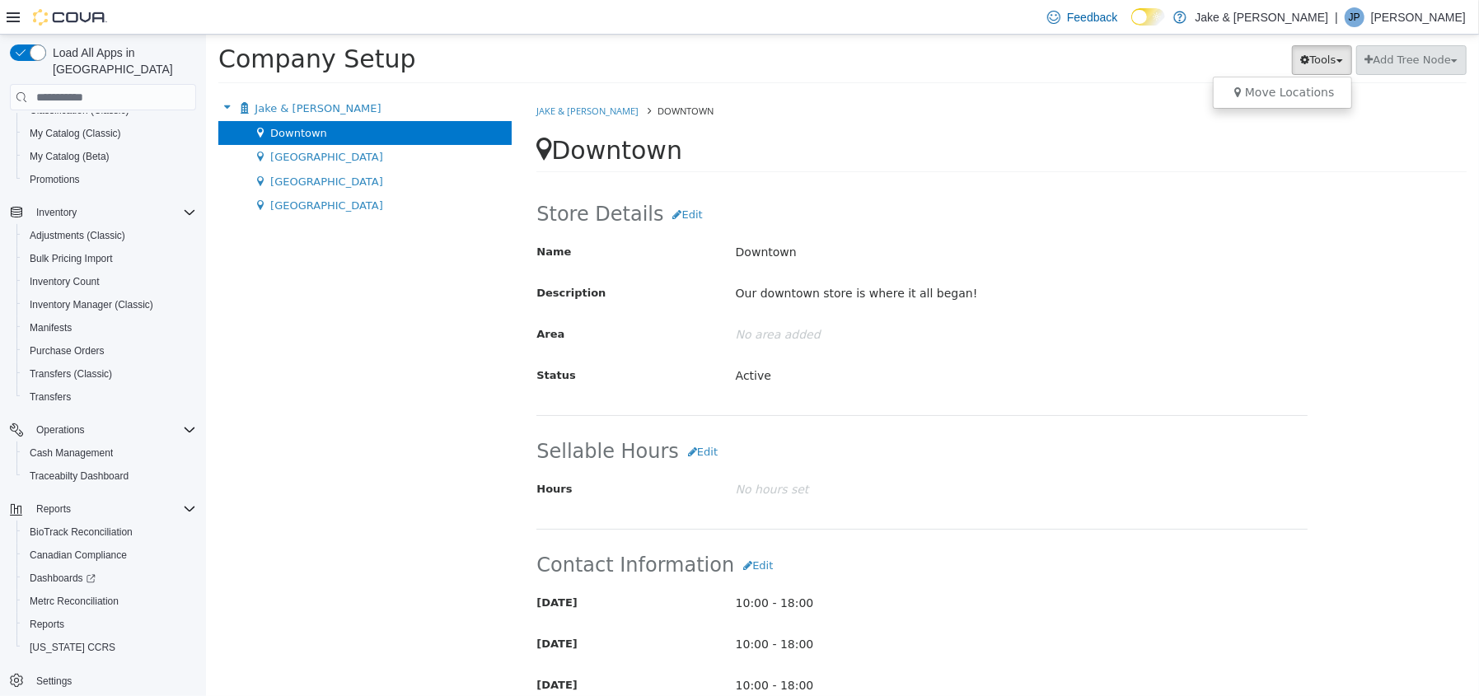
click at [924, 76] on div "Company Setup Tools Move Locations Add Tree Node" at bounding box center [842, 64] width 1248 height 38
click at [1423, 23] on p "Jake Porter" at bounding box center [1418, 17] width 95 height 20
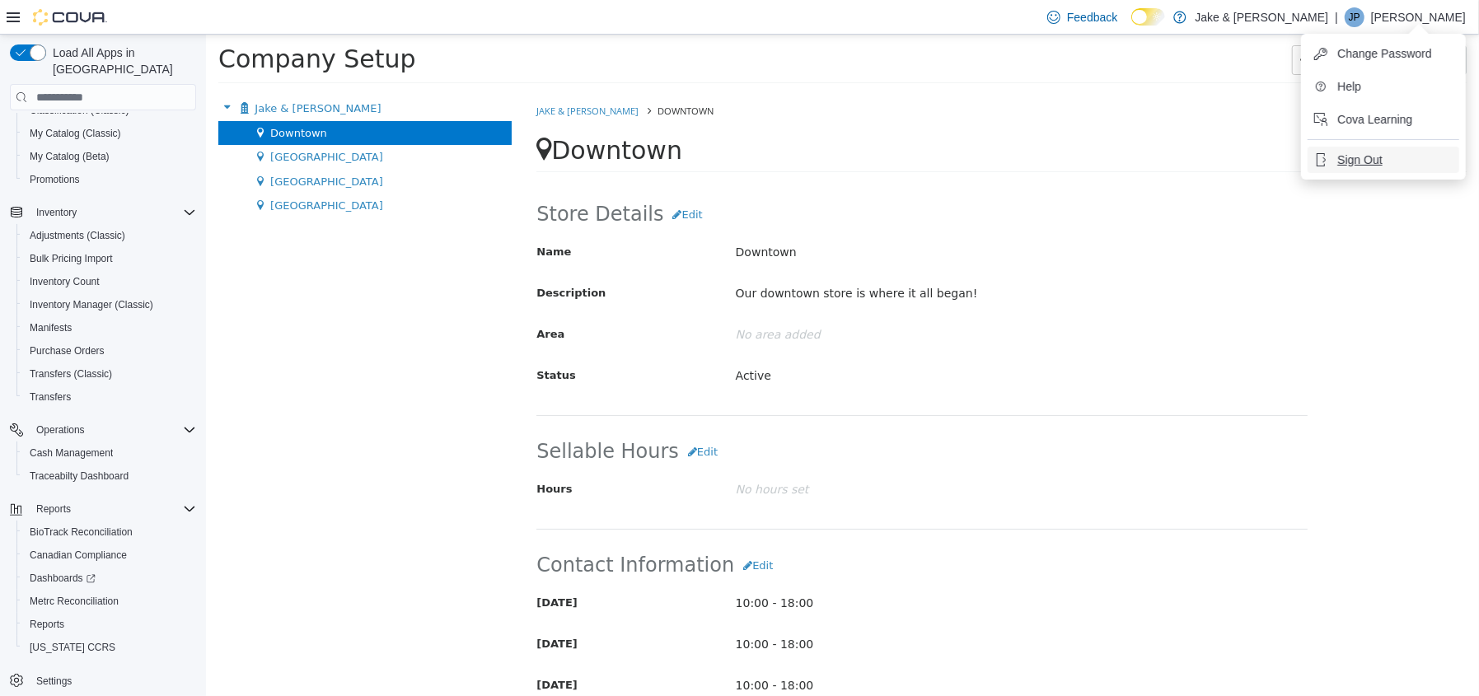
click at [1360, 157] on span "Sign Out" at bounding box center [1359, 160] width 44 height 16
